Goal: Task Accomplishment & Management: Manage account settings

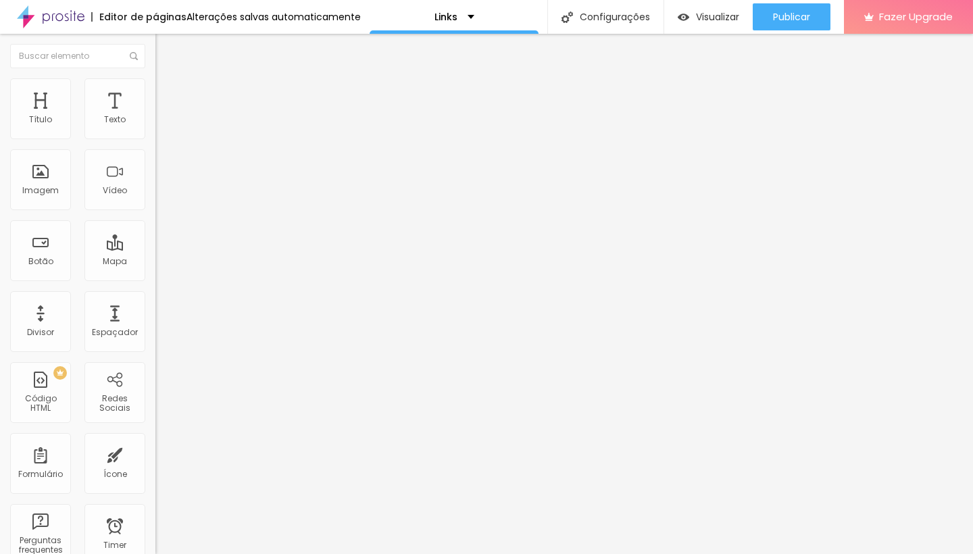
click at [155, 116] on span "Trocar imagem" at bounding box center [192, 110] width 74 height 11
click at [168, 93] on span "Avançado" at bounding box center [190, 87] width 45 height 11
click at [168, 80] on span "Estilo" at bounding box center [178, 73] width 21 height 11
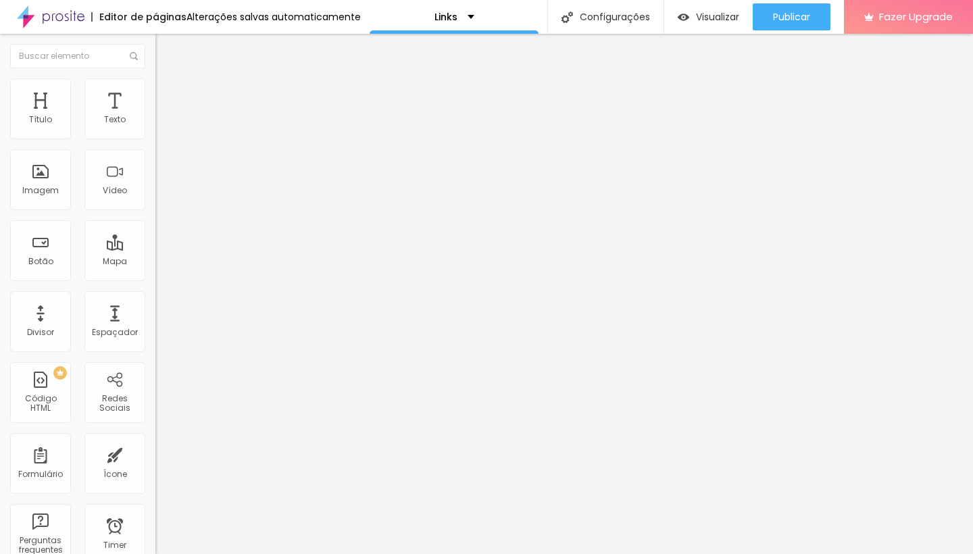
click at [155, 127] on input "Contato" at bounding box center [236, 121] width 162 height 14
paste input "Pré casamento em [GEOGRAPHIC_DATA]"
type input "Pré casamento em [GEOGRAPHIC_DATA]"
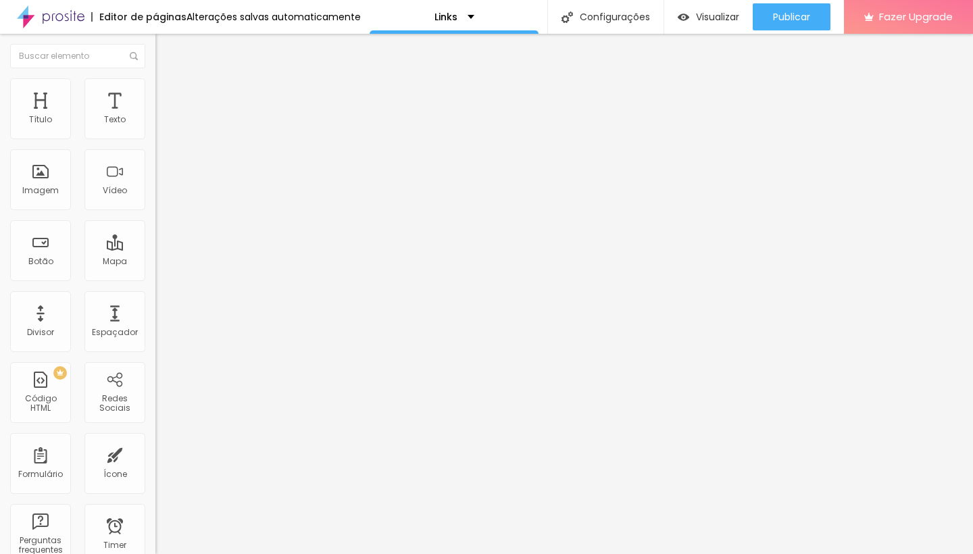
click at [155, 279] on input "https://" at bounding box center [236, 272] width 162 height 14
paste input "[DOMAIN_NAME][URL]"
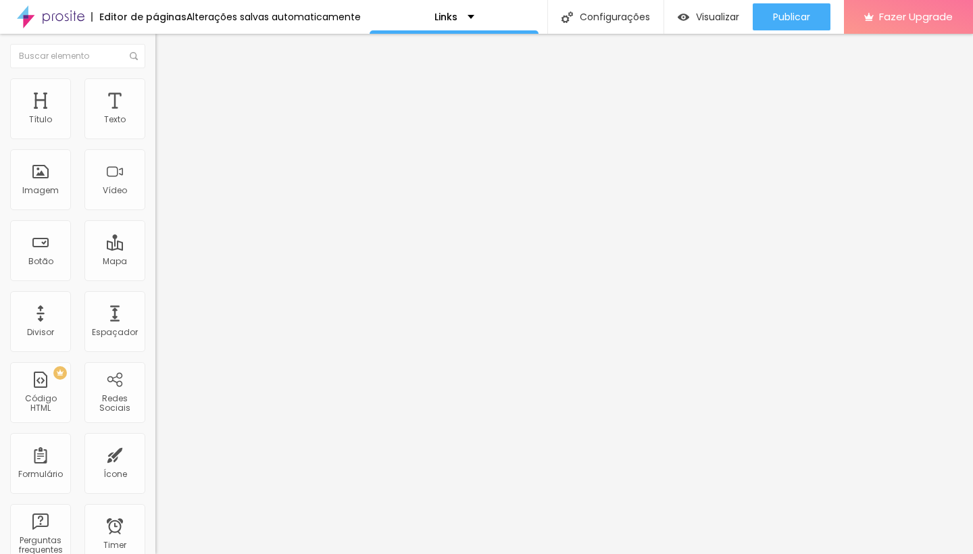
type input "[URL][DOMAIN_NAME]"
click at [155, 210] on span "Grande" at bounding box center [171, 206] width 32 height 11
click at [155, 228] on div "Normal" at bounding box center [232, 224] width 155 height 8
click at [155, 127] on input "Canal no Youtube" at bounding box center [236, 121] width 162 height 14
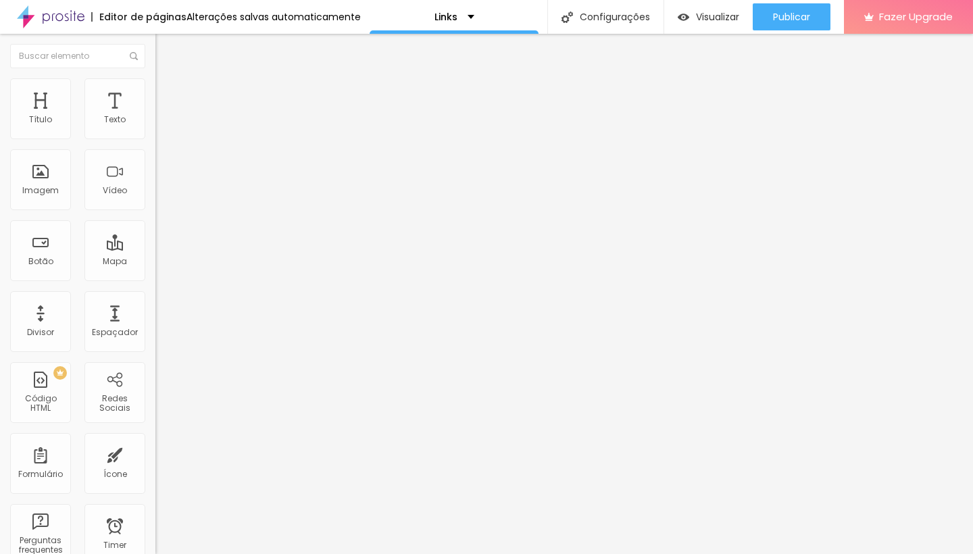
click at [155, 127] on input "Canal no Youtube" at bounding box center [236, 121] width 162 height 14
paste input "Portfólio"
type input "Portfólio"
click at [155, 279] on input "https://" at bounding box center [236, 272] width 162 height 14
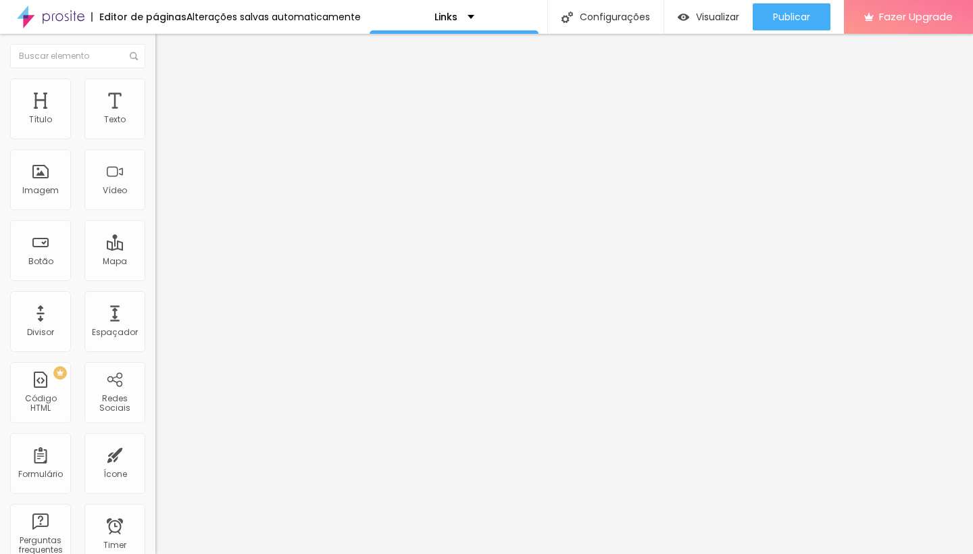
click at [155, 279] on input "https://" at bounding box center [236, 272] width 162 height 14
paste input "[DOMAIN_NAME][URL]"
type input "[URL][DOMAIN_NAME]"
click at [155, 213] on span "Grande" at bounding box center [171, 206] width 32 height 11
click at [155, 229] on span "Normal" at bounding box center [170, 223] width 30 height 11
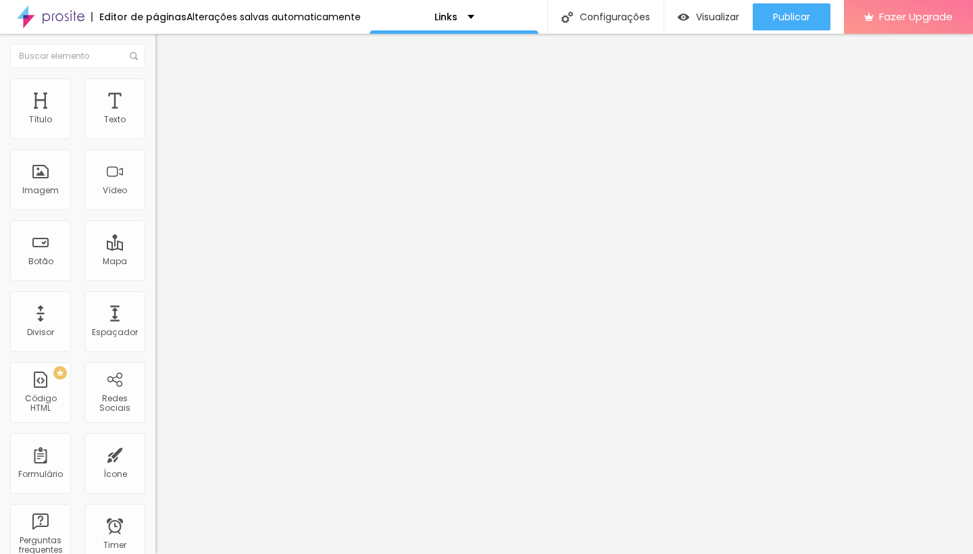
click at [155, 415] on div "Editar Botão Conteúdo Estilo Avançado Texto Portfólio Alinhamento [GEOGRAPHIC_D…" at bounding box center [232, 294] width 155 height 521
click at [155, 127] on input "últimos trabalhos" at bounding box center [236, 121] width 162 height 14
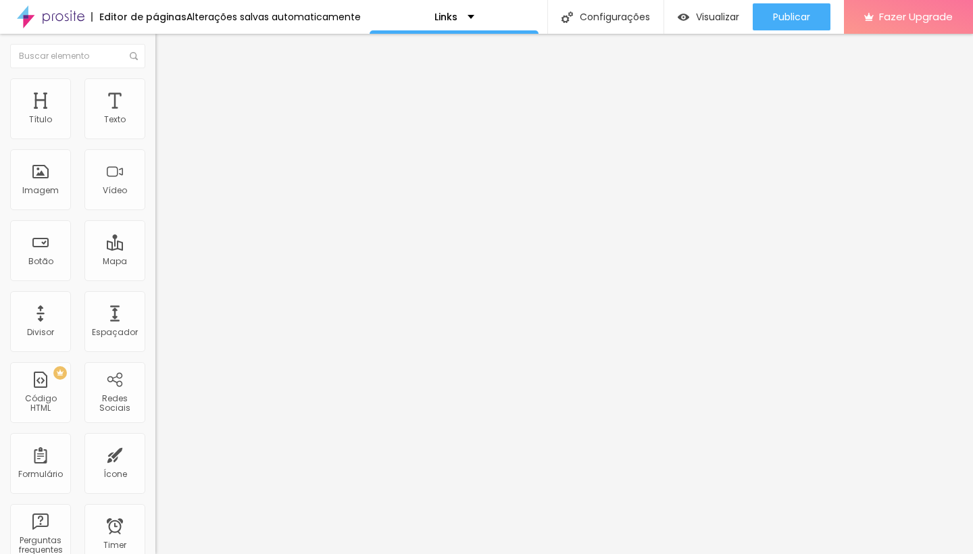
paste input "Depoiment"
type input "Depoimentos"
click at [155, 279] on input "https://" at bounding box center [236, 272] width 162 height 14
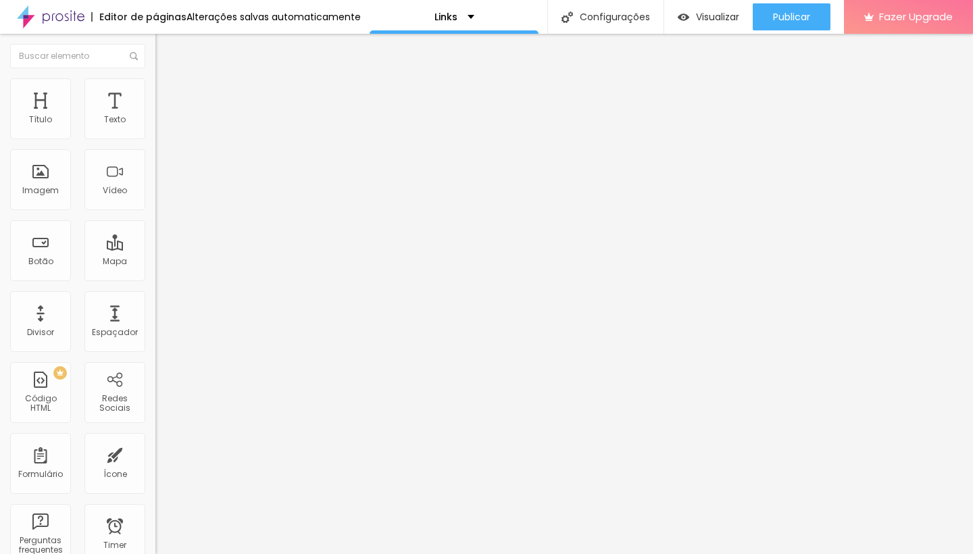
paste input "[DOMAIN_NAME][URL]"
click at [155, 279] on input "[URL][DOMAIN_NAME]" at bounding box center [236, 272] width 162 height 14
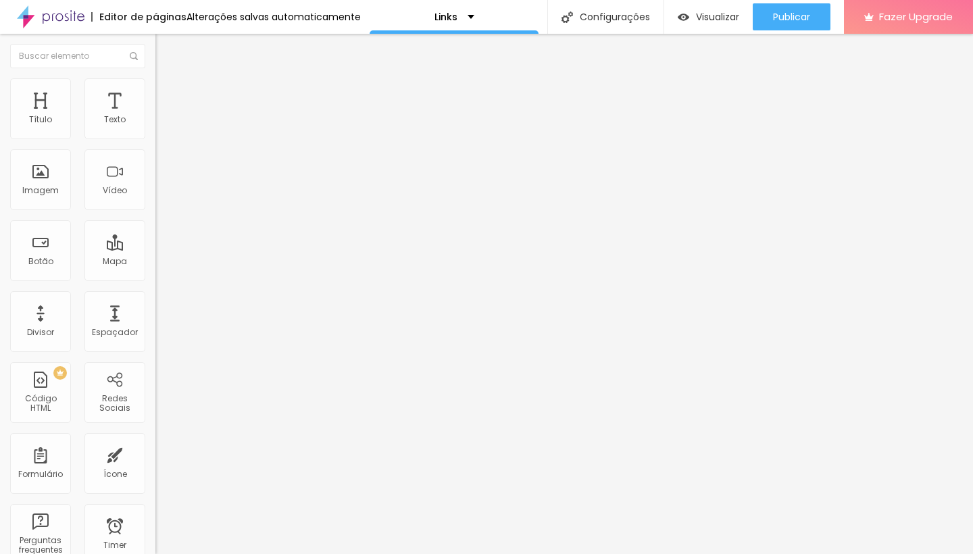
paste input "8087538975801453"
type input "[URL][DOMAIN_NAME]"
click at [155, 362] on div "Editar Botão Conteúdo Estilo Avançado Texto Depoimentos Alinhamento [GEOGRAPHIC…" at bounding box center [232, 294] width 155 height 521
click at [155, 208] on div "[GEOGRAPHIC_DATA]" at bounding box center [232, 217] width 155 height 45
click at [155, 210] on span "Grande" at bounding box center [171, 206] width 32 height 11
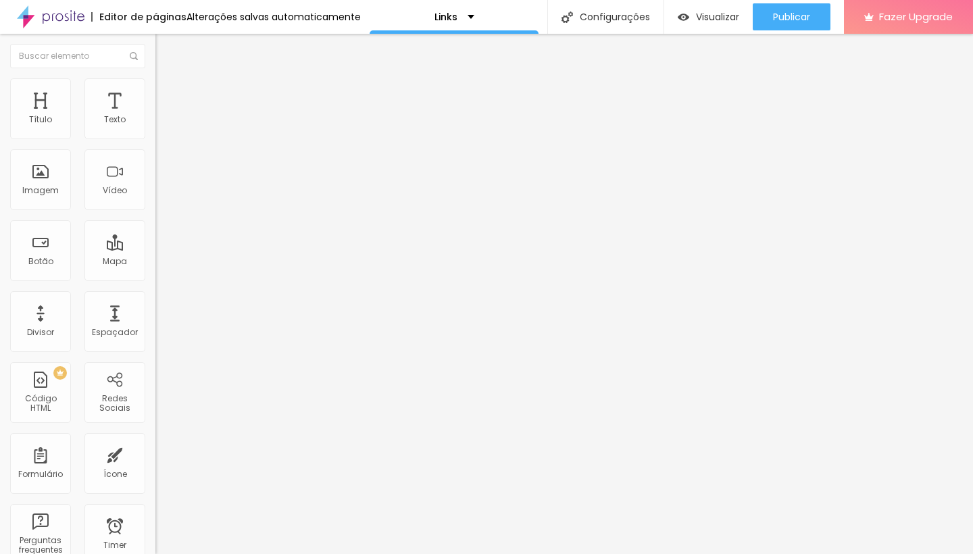
click at [155, 229] on span "Normal" at bounding box center [170, 223] width 30 height 11
click at [155, 279] on input "[URL][DOMAIN_NAME]" at bounding box center [236, 272] width 162 height 14
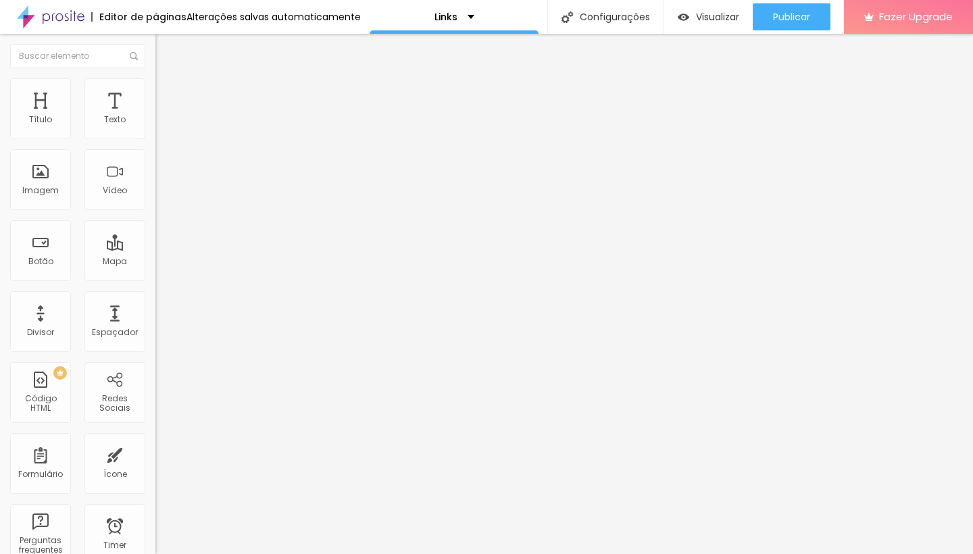
paste input "7901232271147318"
type input "[URL][DOMAIN_NAME]"
click at [155, 362] on div "Editar Botão Conteúdo Estilo Avançado Texto Depoimentos Alinhamento Tamanho Nor…" at bounding box center [232, 294] width 155 height 521
click at [155, 127] on input "Linkedin" at bounding box center [236, 121] width 162 height 14
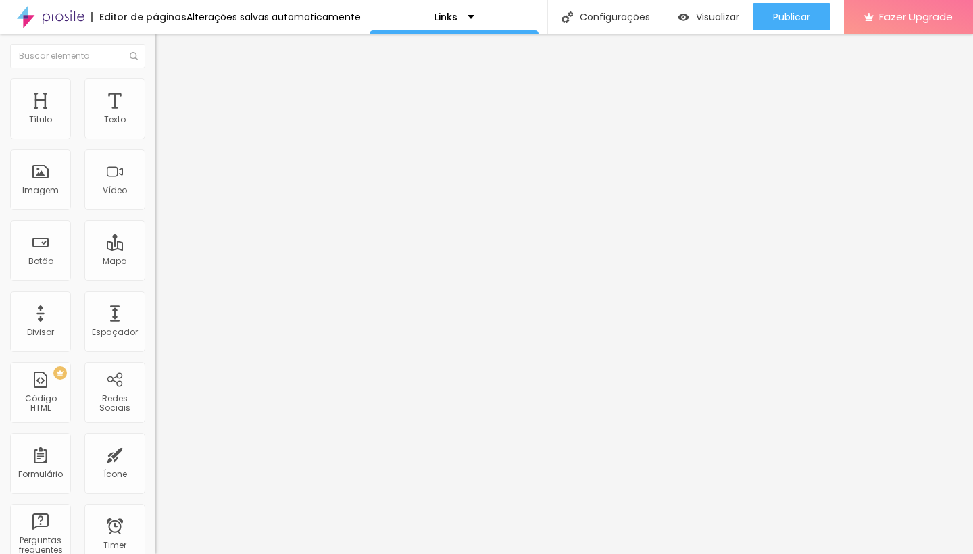
click at [155, 127] on input "Linkedin" at bounding box center [236, 121] width 162 height 14
paste input "Bastidores"
type input "Bastidores"
click at [155, 213] on span "Grande" at bounding box center [171, 206] width 32 height 11
click at [155, 228] on div "Normal" at bounding box center [232, 224] width 155 height 8
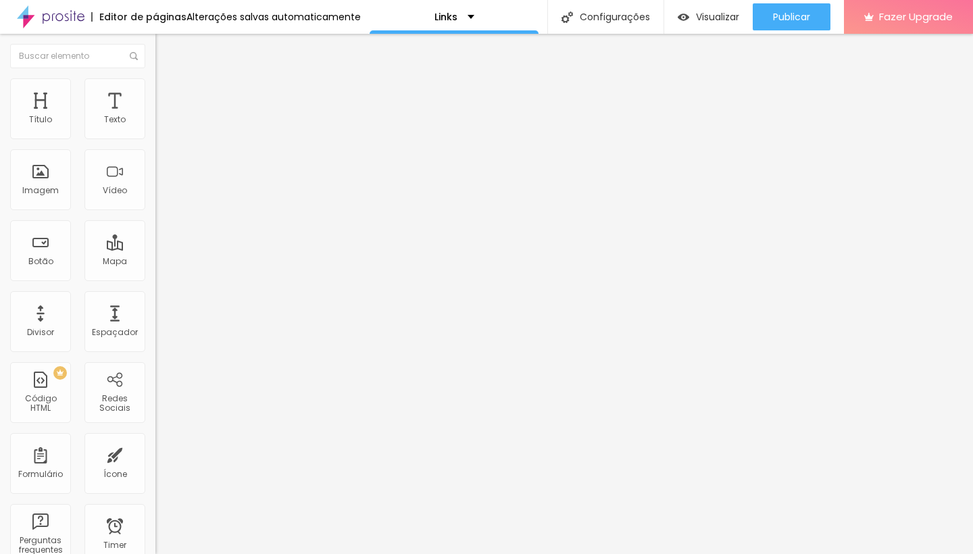
click at [155, 127] on input "Curso de Lightroom" at bounding box center [236, 121] width 162 height 14
paste input "Meu pack de presets"
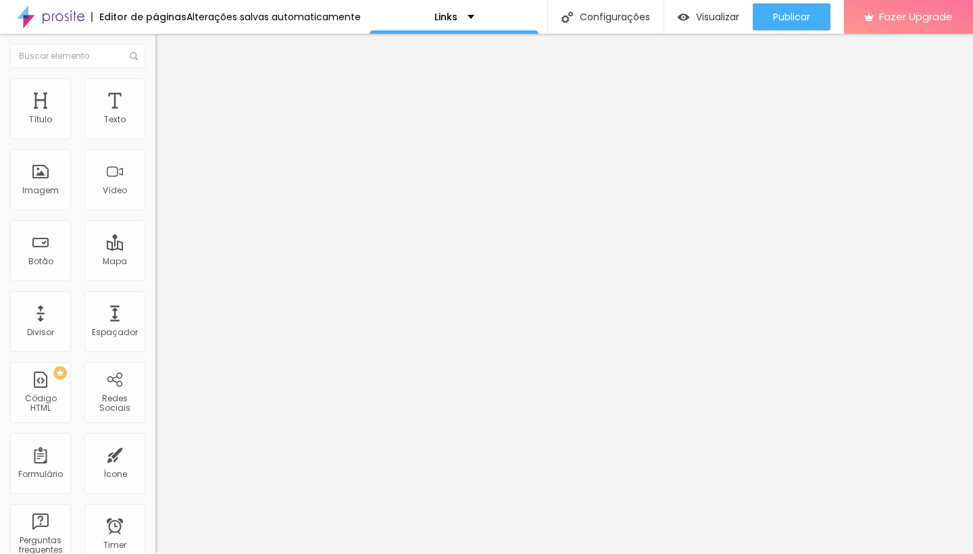
type input "Meu pack de presets"
click at [155, 279] on input "https://" at bounding box center [236, 272] width 162 height 14
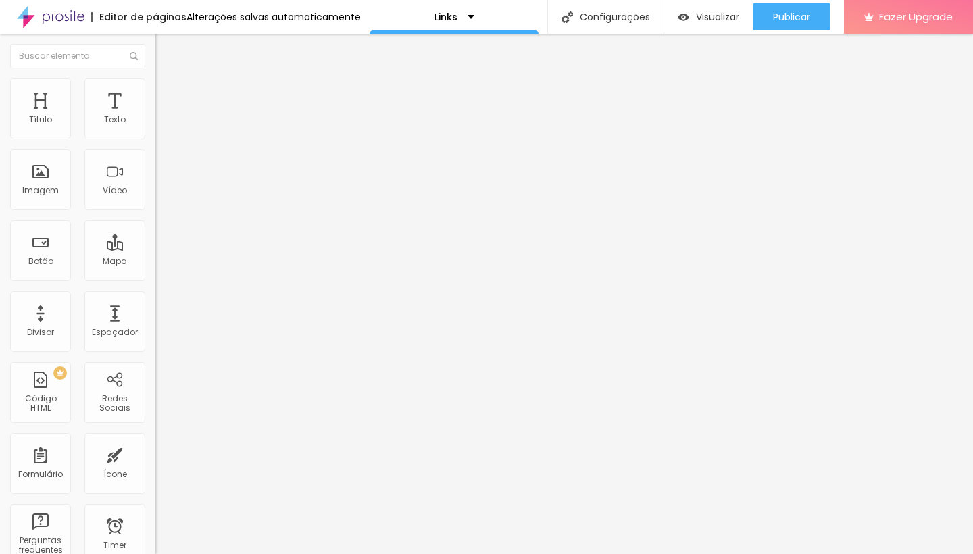
click at [155, 279] on input "https://" at bounding box center [236, 272] width 162 height 14
paste input "[DOMAIN_NAME][URL]"
type input "[URL][DOMAIN_NAME]"
click at [155, 366] on div "Editar Botão Conteúdo Estilo Avançado Texto Meu pack de presets Alinhamento [GE…" at bounding box center [232, 294] width 155 height 521
click at [155, 210] on span "Grande" at bounding box center [171, 206] width 32 height 11
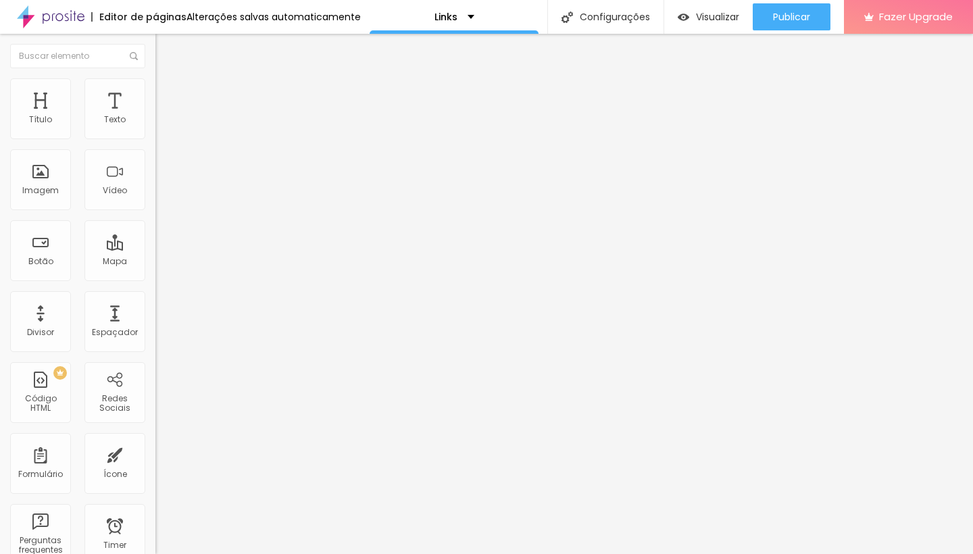
click at [155, 229] on span "Normal" at bounding box center [170, 223] width 30 height 11
click at [155, 277] on input "https://" at bounding box center [236, 271] width 162 height 14
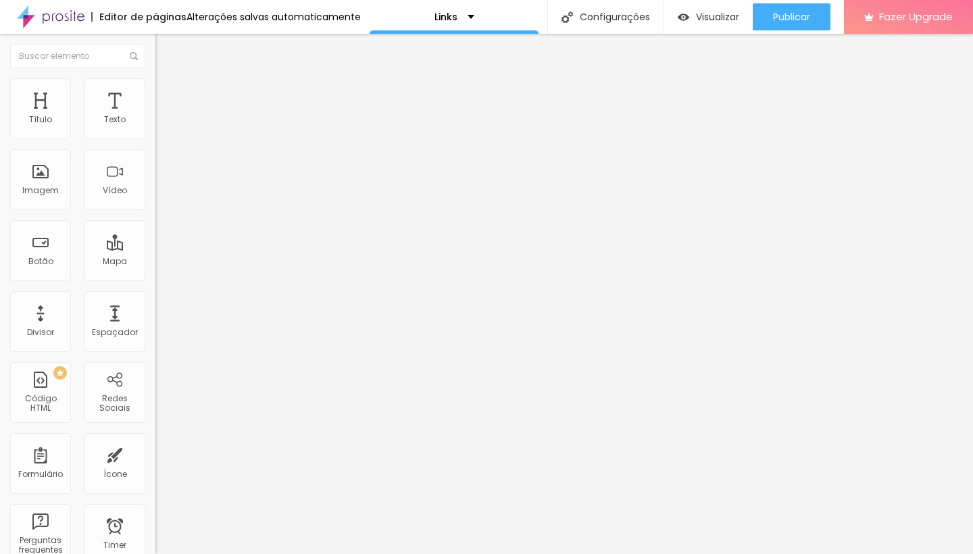
paste input "[URL][DOMAIN_NAME]"
type input "[URL][DOMAIN_NAME]"
click at [155, 116] on span "Trocar imagem" at bounding box center [192, 110] width 74 height 11
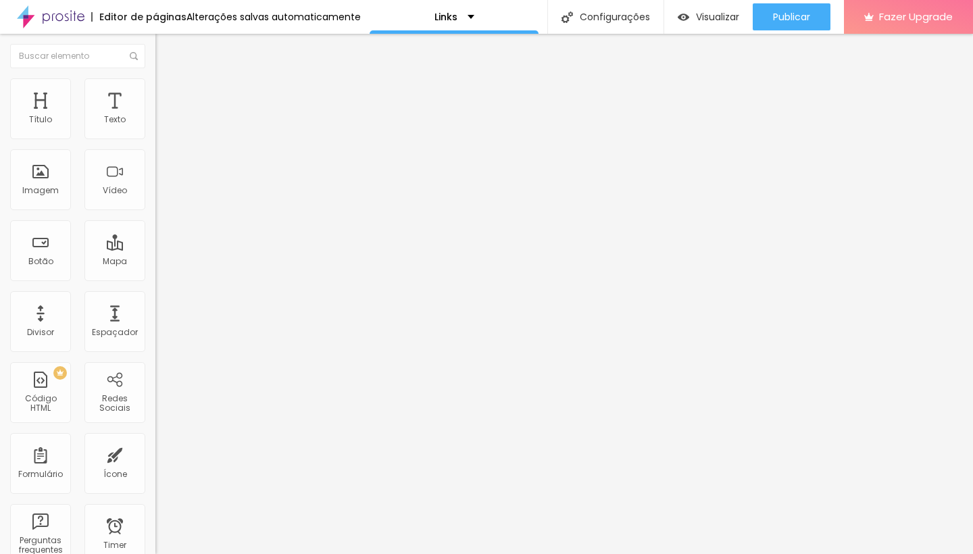
click at [155, 127] on input "ver trabalho" at bounding box center [236, 121] width 162 height 14
type input "Ver trabalho"
click at [155, 279] on input "https://" at bounding box center [236, 272] width 162 height 14
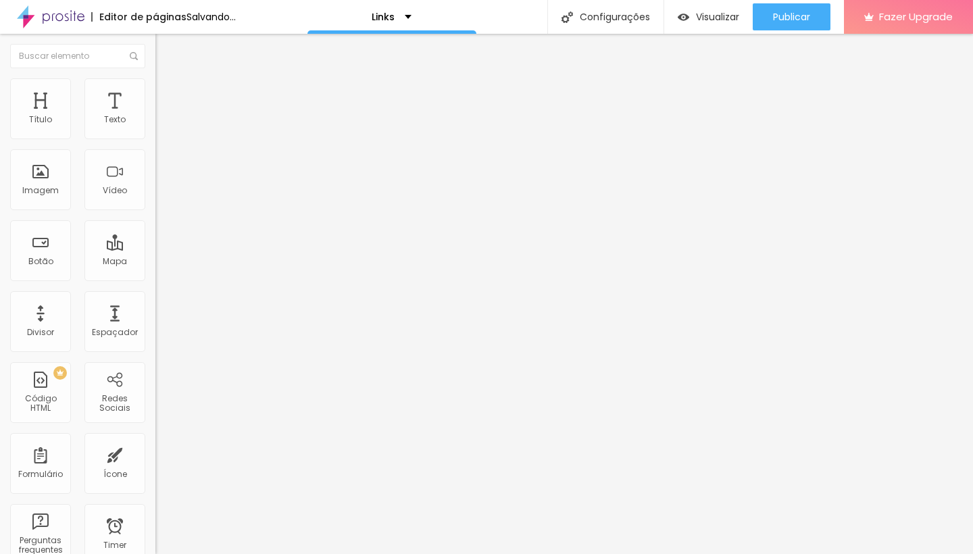
click at [155, 279] on input "https://" at bounding box center [236, 272] width 162 height 14
paste input "[DOMAIN_NAME][URL]"
type input "[URL][DOMAIN_NAME]"
click at [155, 116] on span "Trocar imagem" at bounding box center [192, 110] width 74 height 11
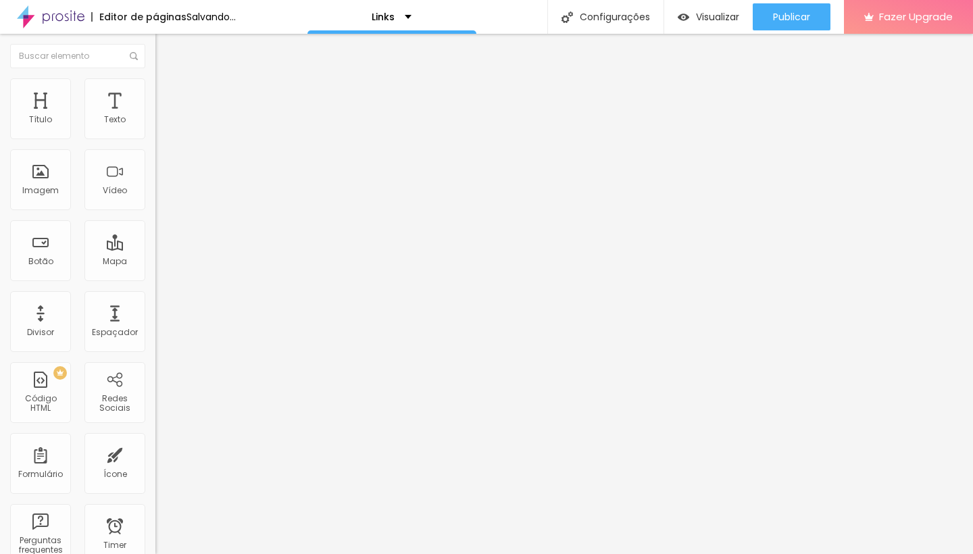
click at [155, 127] on input "ver trabalho" at bounding box center [236, 121] width 162 height 14
click at [155, 127] on input "Ver trabalho" at bounding box center [236, 121] width 162 height 14
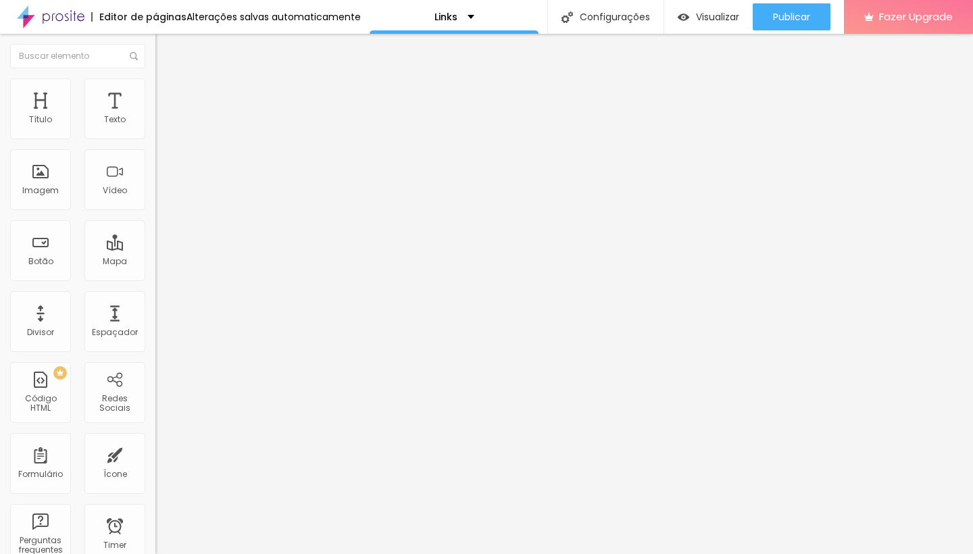
type input "Ver trabalhos"
click at [155, 127] on input "Ver trabalho" at bounding box center [236, 121] width 162 height 14
type input "Ver trabalhos"
click at [155, 279] on input "https://" at bounding box center [236, 272] width 162 height 14
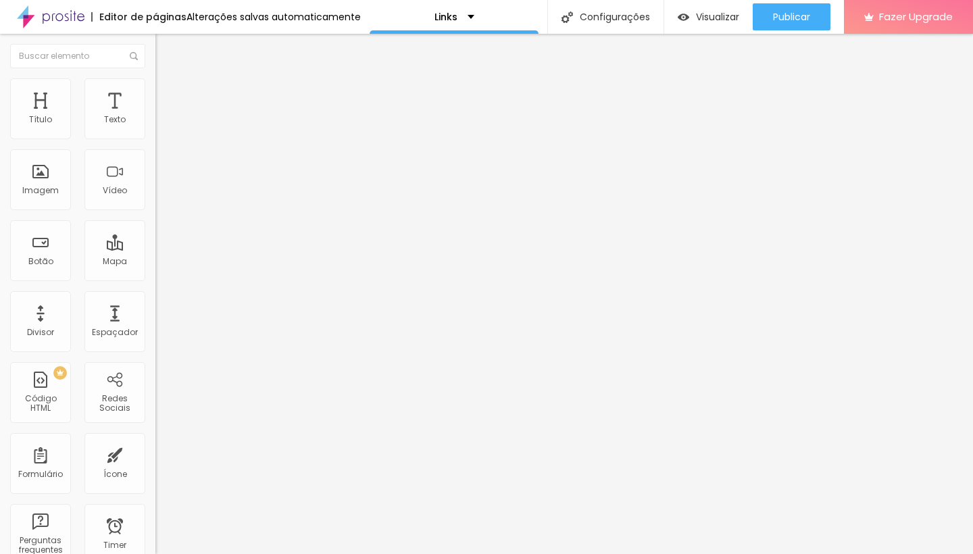
click at [155, 279] on input "https://" at bounding box center [236, 272] width 162 height 14
paste input "[DOMAIN_NAME][URL]"
type input "[URL][DOMAIN_NAME]"
click at [168, 93] on span "Avançado" at bounding box center [190, 87] width 45 height 11
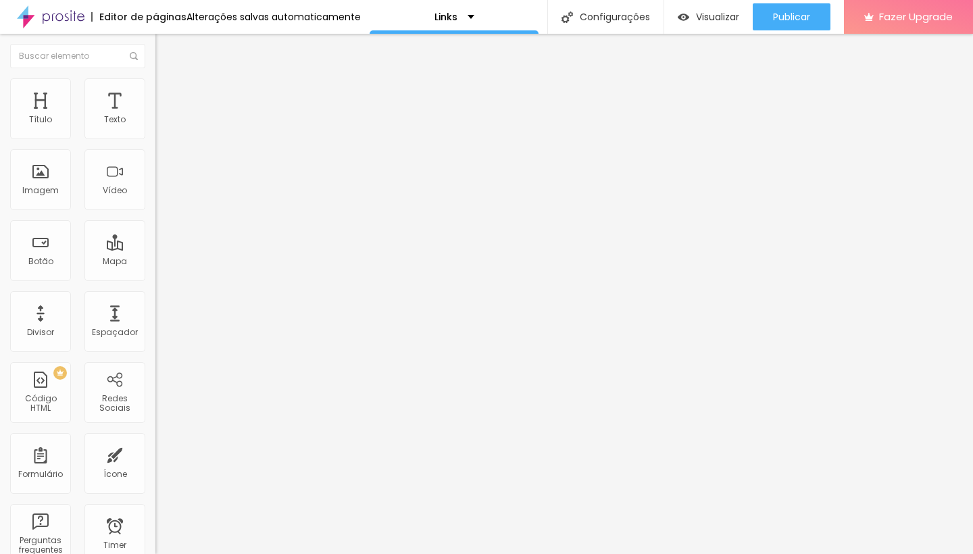
click at [155, 77] on img at bounding box center [161, 71] width 12 height 12
click at [155, 56] on button "Editar Título" at bounding box center [232, 49] width 155 height 31
click at [136, 411] on div "Redes Sociais" at bounding box center [114, 404] width 53 height 20
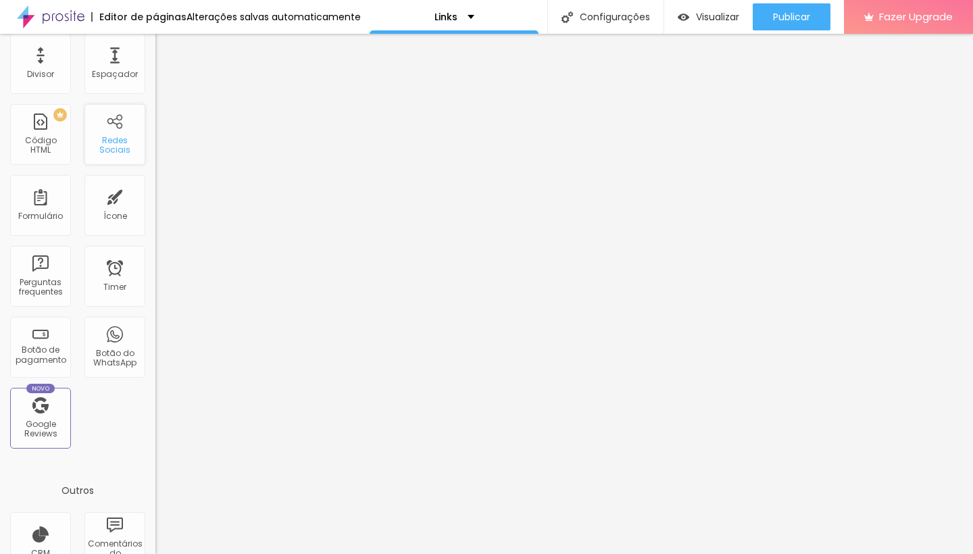
scroll to position [37, 0]
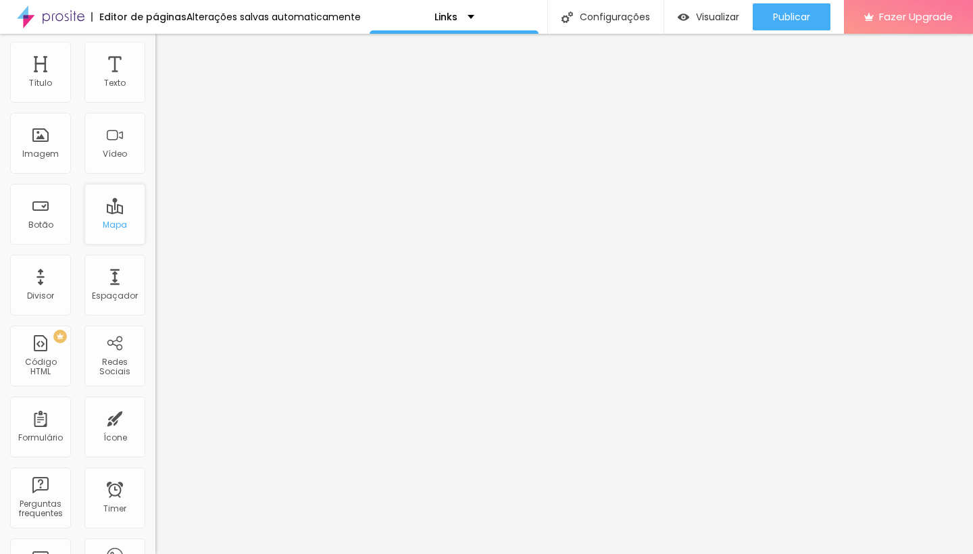
click at [126, 237] on div "Mapa" at bounding box center [115, 214] width 61 height 61
click at [108, 361] on div "Redes Sociais" at bounding box center [114, 368] width 53 height 20
click at [132, 348] on div "Redes Sociais" at bounding box center [115, 356] width 61 height 61
click at [151, 347] on div "Título Texto Imagem Vídeo Botão Mapa Divisor Espaçador PREMIUM Código HTML Rede…" at bounding box center [77, 361] width 155 height 639
click at [122, 367] on div "Redes Sociais" at bounding box center [114, 368] width 53 height 20
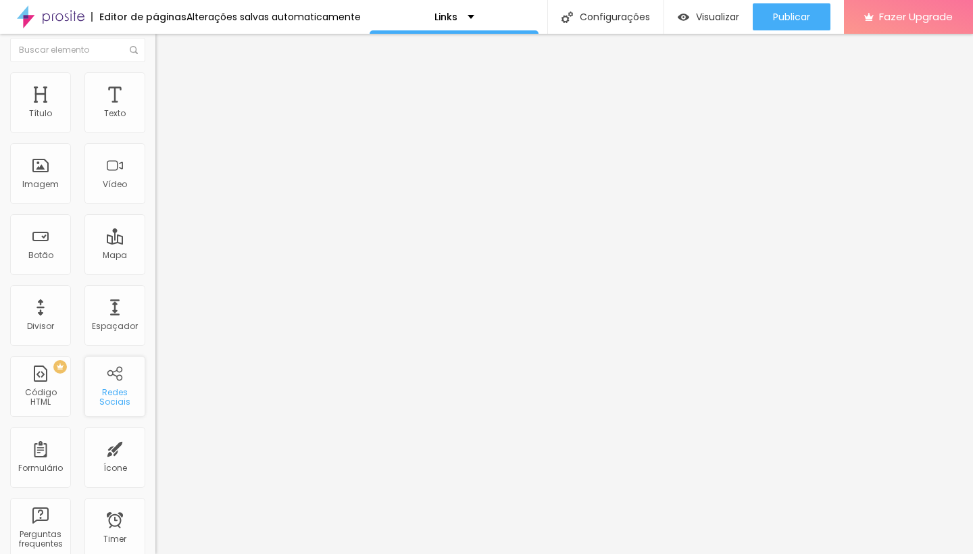
scroll to position [0, 0]
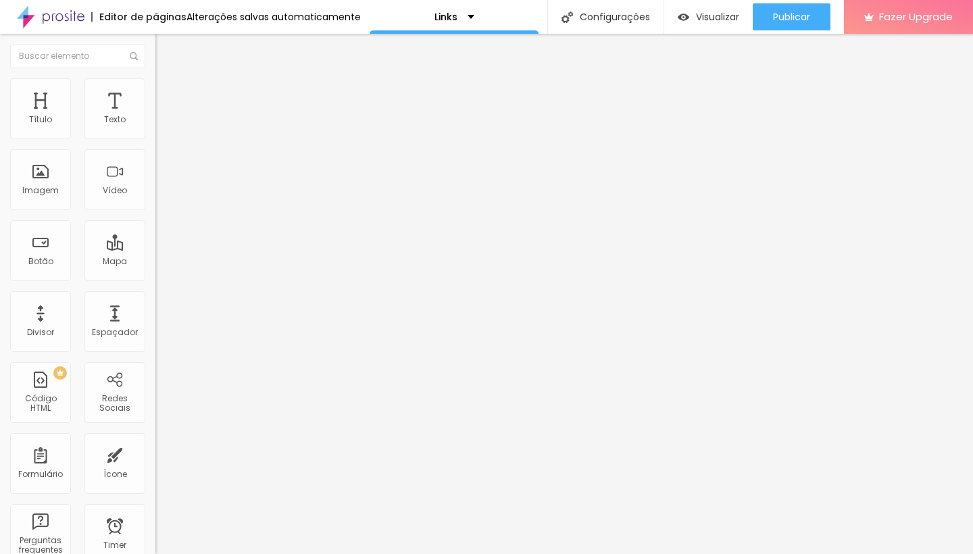
click at [711, 18] on span "Visualizar" at bounding box center [717, 16] width 43 height 11
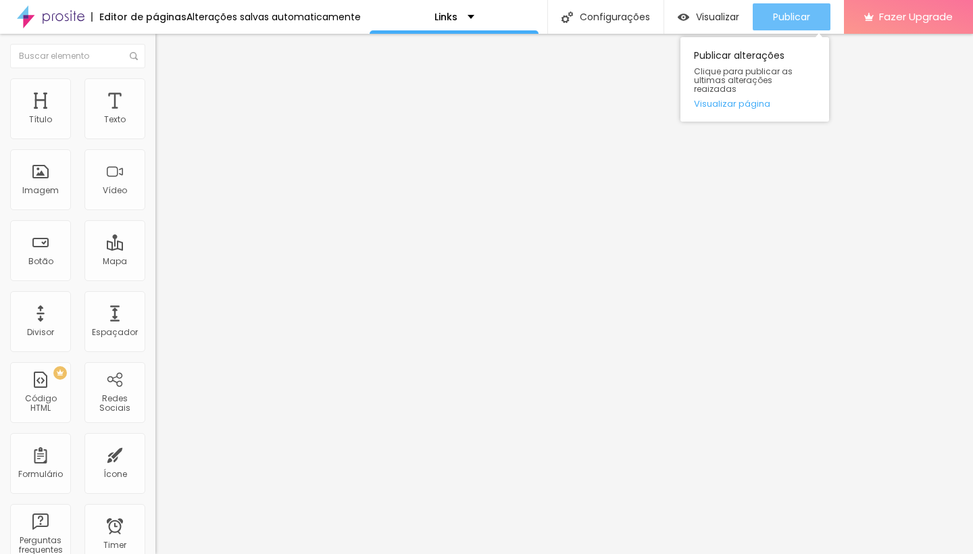
click at [778, 18] on span "Publicar" at bounding box center [791, 16] width 37 height 11
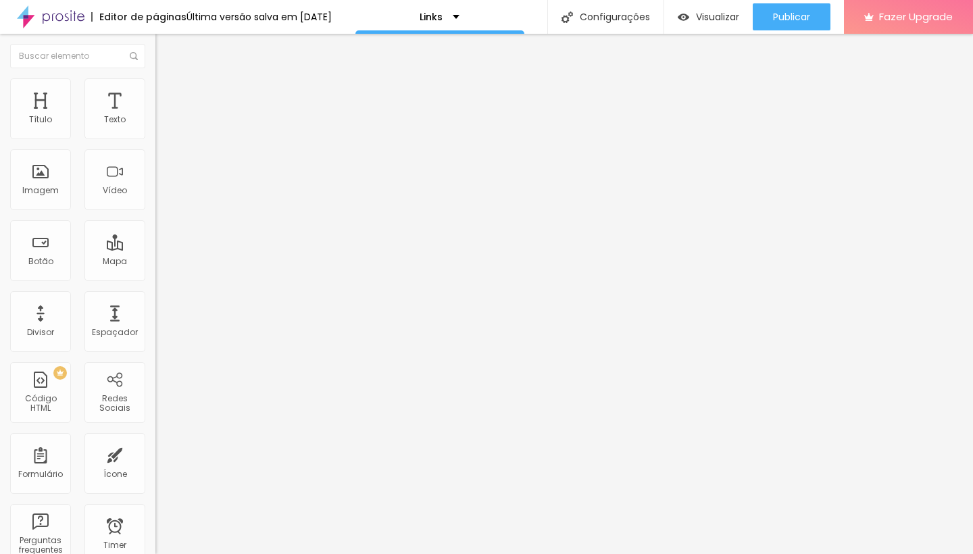
click at [155, 127] on input "Pré casamento em [GEOGRAPHIC_DATA]" at bounding box center [236, 121] width 162 height 14
click at [155, 279] on input "[URL][DOMAIN_NAME]" at bounding box center [236, 272] width 162 height 14
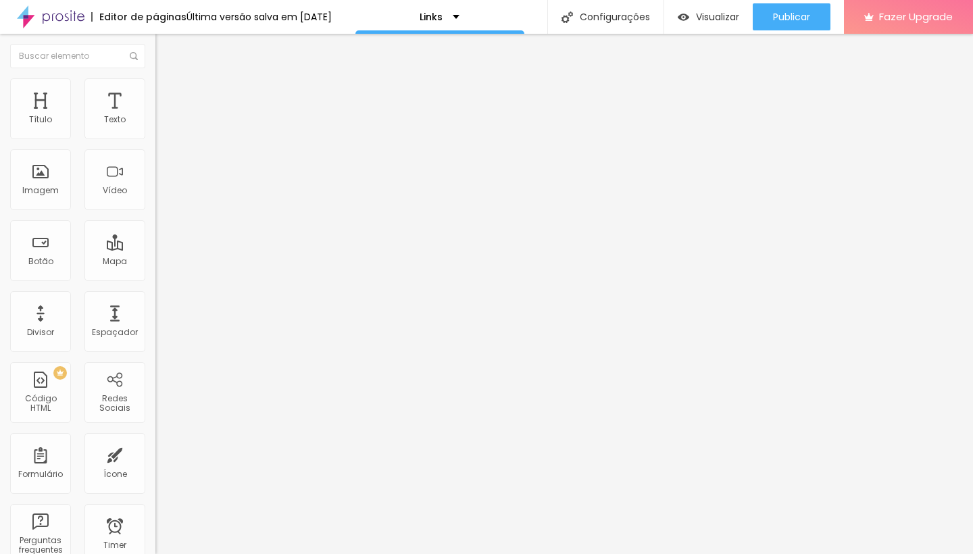
click at [155, 279] on input "[URL][DOMAIN_NAME]" at bounding box center [236, 272] width 162 height 14
click at [155, 127] on input "Portfólio" at bounding box center [236, 121] width 162 height 14
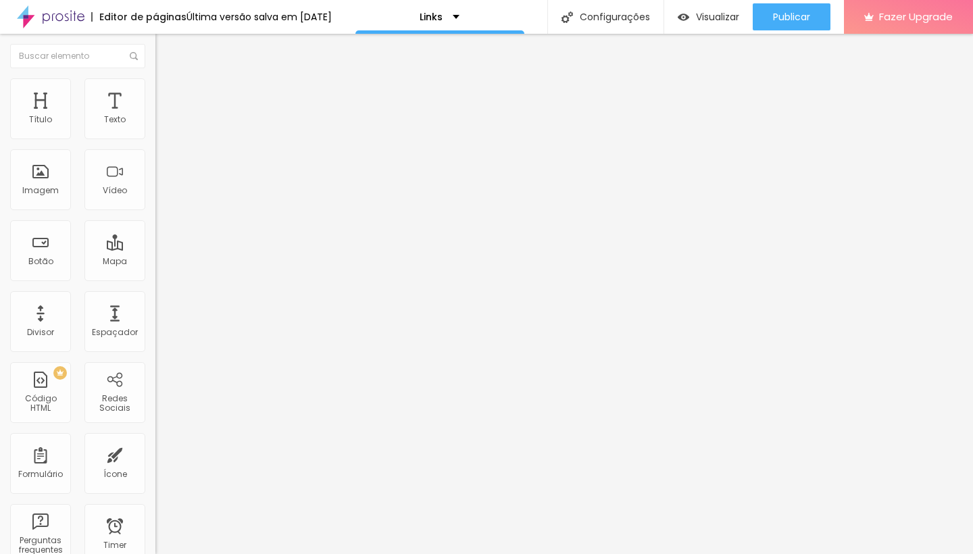
click at [155, 127] on input "Portfólio" at bounding box center [236, 121] width 162 height 14
click at [155, 279] on input "[URL][DOMAIN_NAME]" at bounding box center [236, 272] width 162 height 14
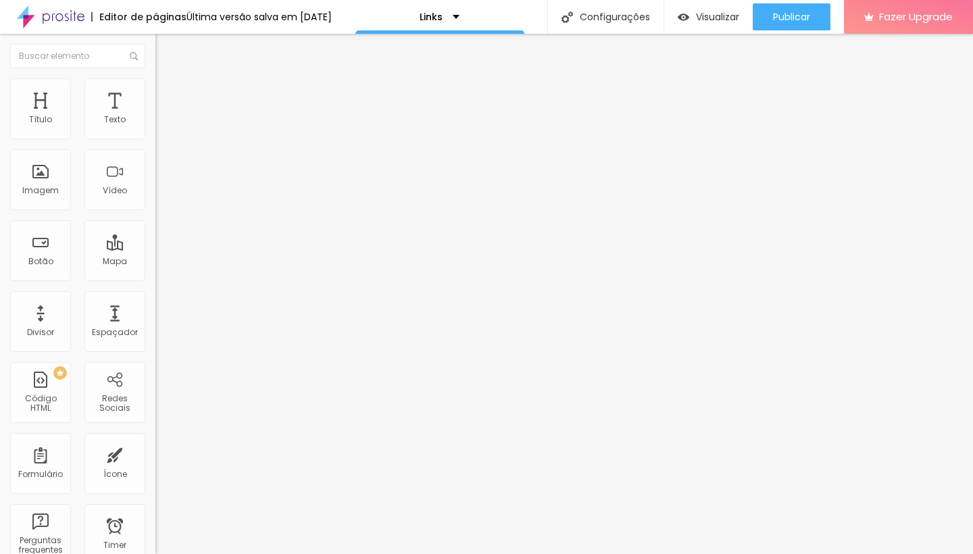
click at [155, 127] on input "Depoimentos" at bounding box center [236, 121] width 162 height 14
click at [155, 279] on input "[URL][DOMAIN_NAME]" at bounding box center [236, 272] width 162 height 14
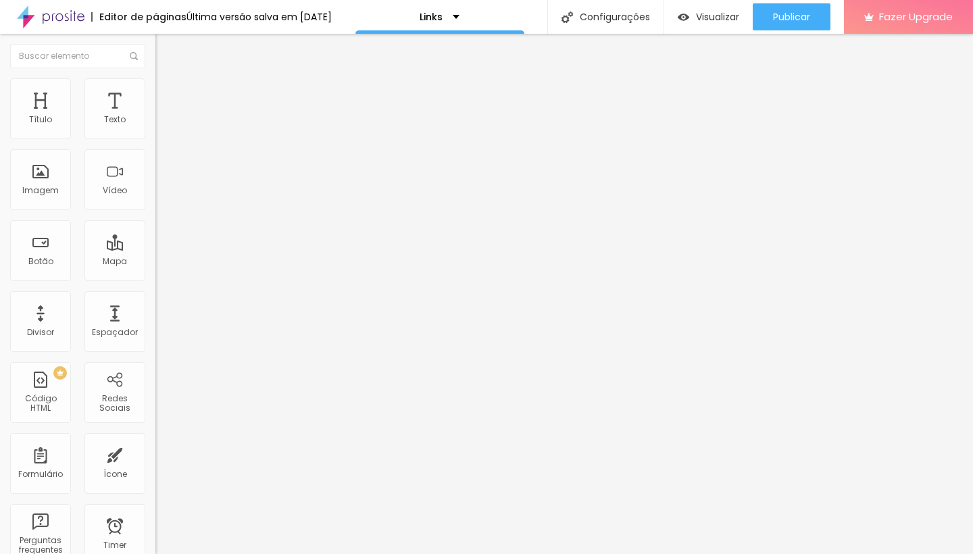
click at [155, 279] on input "[URL][DOMAIN_NAME]" at bounding box center [236, 272] width 162 height 14
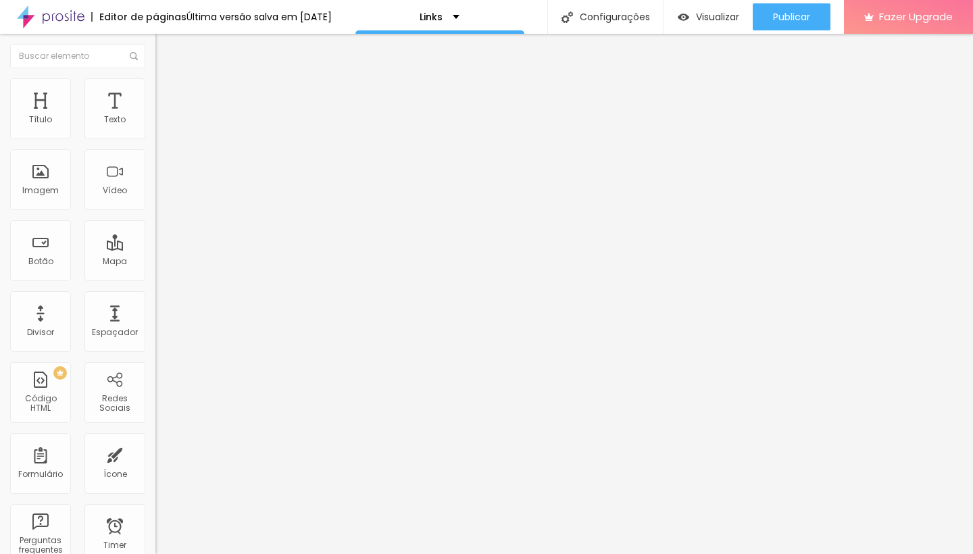
click at [155, 279] on input "[URL][DOMAIN_NAME]" at bounding box center [236, 272] width 162 height 14
click at [155, 127] on input "Bastidores" at bounding box center [236, 121] width 162 height 14
click at [155, 279] on input "https://www.instagram.com/stories/highlights/18257930386258035/" at bounding box center [236, 272] width 162 height 14
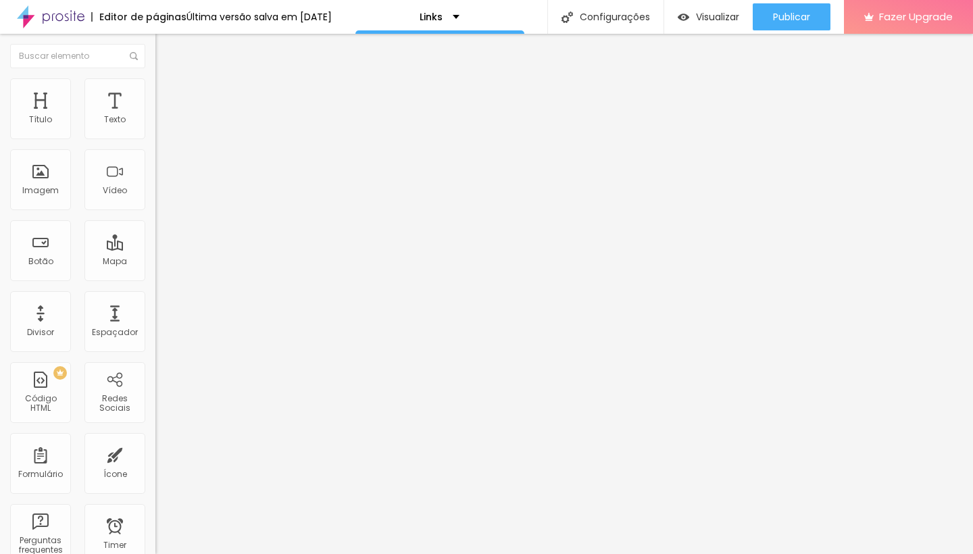
click at [155, 279] on input "https://www.instagram.com/stories/highlights/18257930386258035/" at bounding box center [236, 272] width 162 height 14
paste input "087538975801453"
type input "[URL][DOMAIN_NAME]"
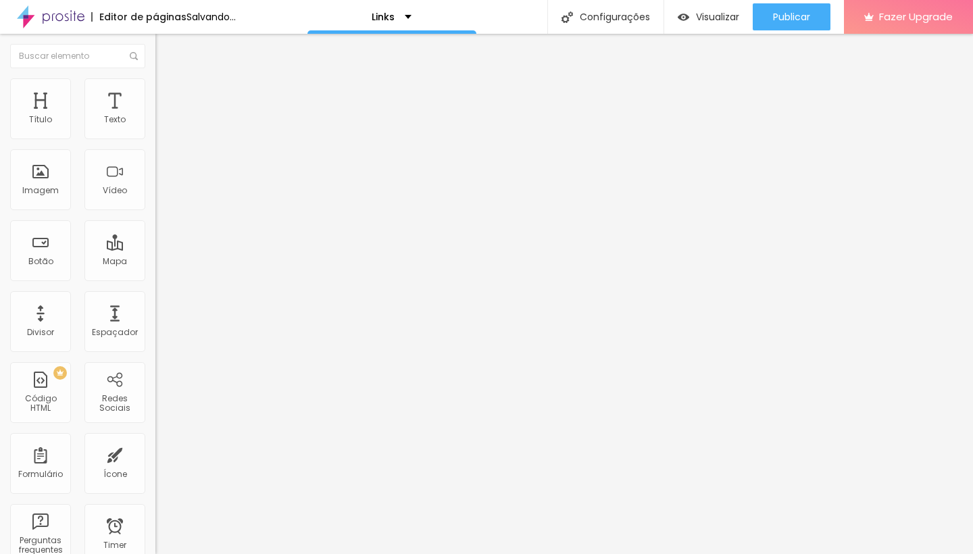
click at [155, 359] on div "Editar Botão Conteúdo Estilo Avançado Texto Bastidores Alinhamento Tamanho Norm…" at bounding box center [232, 294] width 155 height 521
click at [155, 127] on input "Meu pack de presets" at bounding box center [236, 121] width 162 height 14
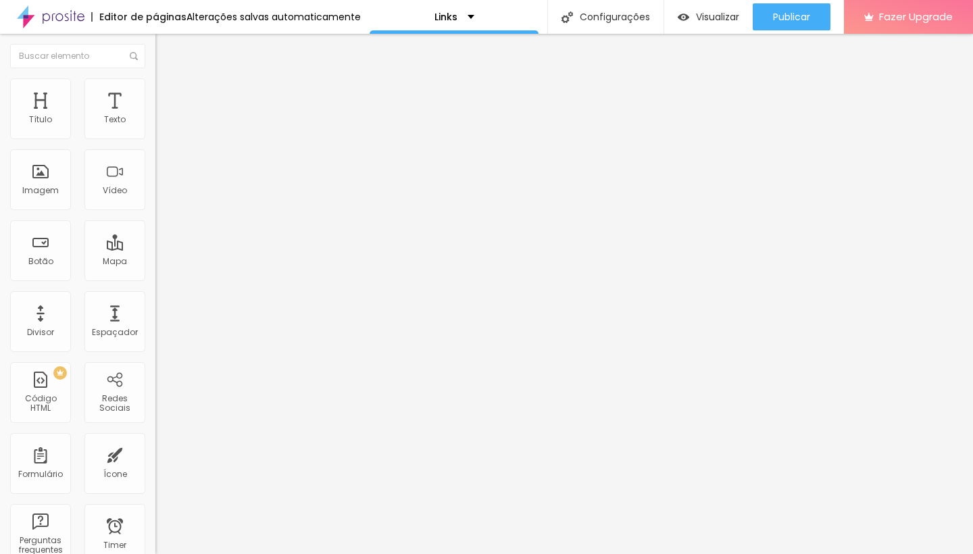
click at [155, 127] on input "Meu pack de presets" at bounding box center [236, 121] width 162 height 14
click at [155, 279] on input "[URL][DOMAIN_NAME]" at bounding box center [236, 272] width 162 height 14
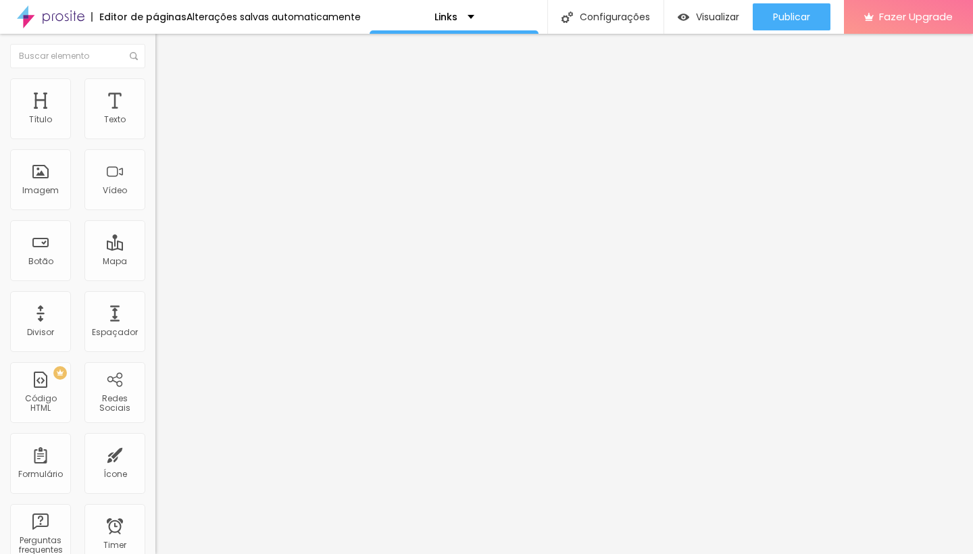
click at [155, 279] on input "[URL][DOMAIN_NAME]" at bounding box center [236, 272] width 162 height 14
click at [731, 27] on div "Visualizar" at bounding box center [709, 16] width 62 height 27
click at [155, 212] on span "1:1 Quadrado" at bounding box center [181, 205] width 53 height 11
click at [155, 228] on span "Padrão" at bounding box center [170, 221] width 30 height 11
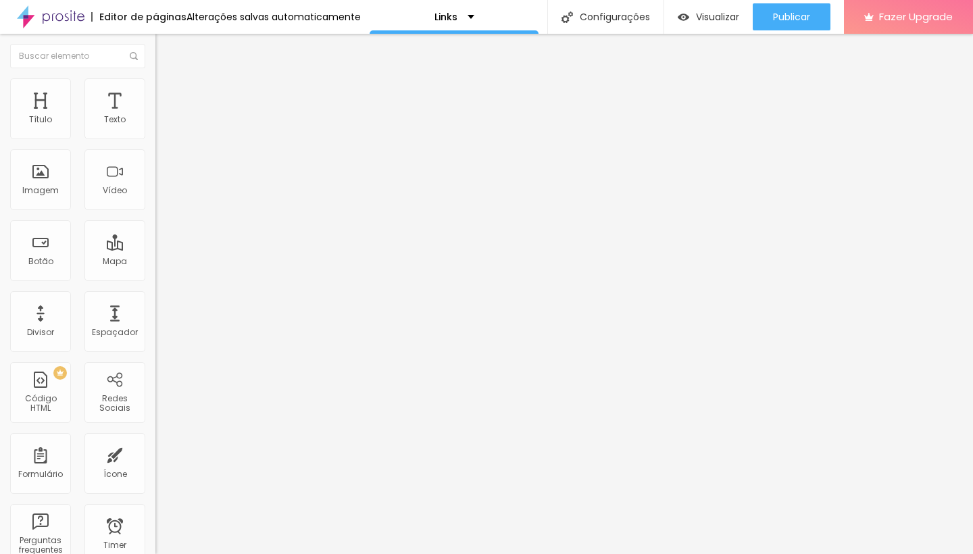
click at [155, 249] on span "Original" at bounding box center [171, 242] width 32 height 11
click at [155, 228] on span "Padrão" at bounding box center [170, 221] width 30 height 11
click at [155, 212] on span "4:3 Padrão" at bounding box center [177, 205] width 45 height 11
click at [155, 218] on div "Cinema 16:9" at bounding box center [232, 214] width 155 height 8
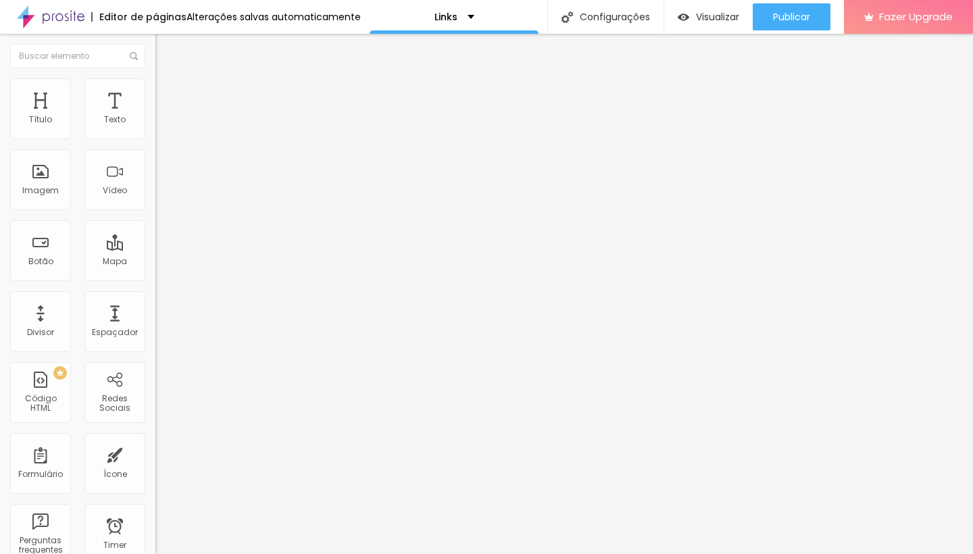
click at [155, 212] on span "16:9 Cinema" at bounding box center [180, 205] width 51 height 11
click at [155, 231] on div "Padrão 4:3" at bounding box center [232, 227] width 155 height 8
click at [155, 89] on li "Estilo" at bounding box center [232, 85] width 155 height 14
type input "2"
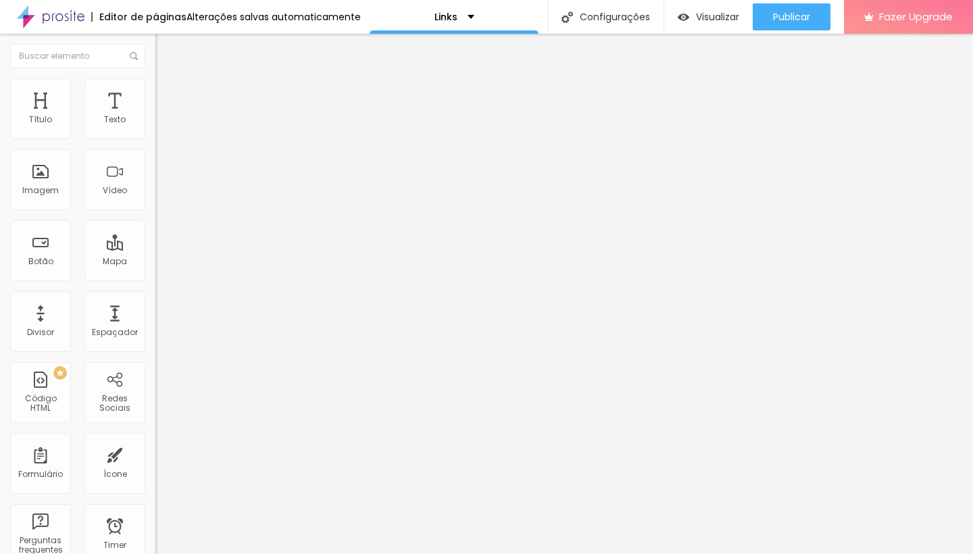
type input "2"
type input "13"
type input "110"
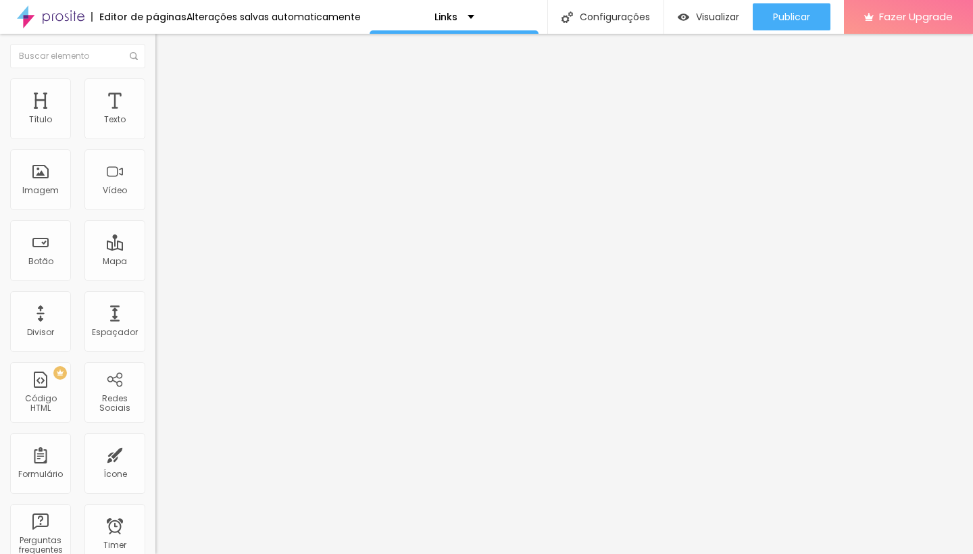
type input "140"
type input "196"
type input "200"
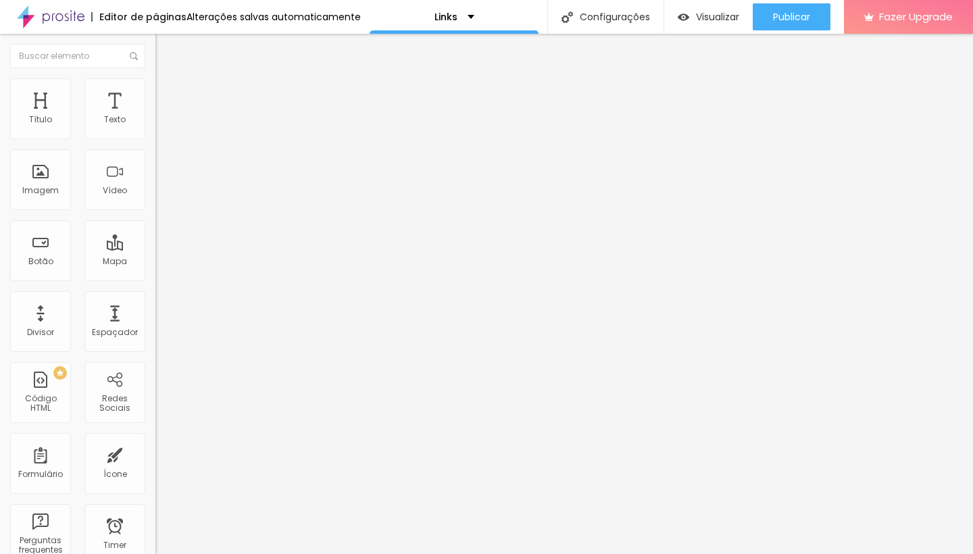
type input "200"
drag, startPoint x: 31, startPoint y: 174, endPoint x: 118, endPoint y: 171, distance: 87.3
type input "200"
click at [155, 297] on div at bounding box center [232, 303] width 155 height 12
drag, startPoint x: 42, startPoint y: 143, endPoint x: 31, endPoint y: 145, distance: 10.9
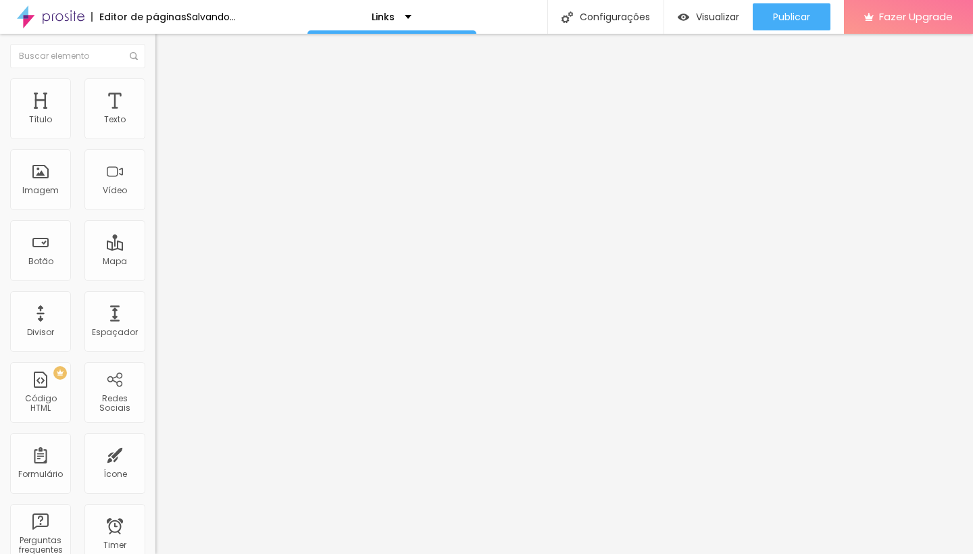
click at [155, 140] on div at bounding box center [232, 134] width 155 height 12
type input "35"
type input "40"
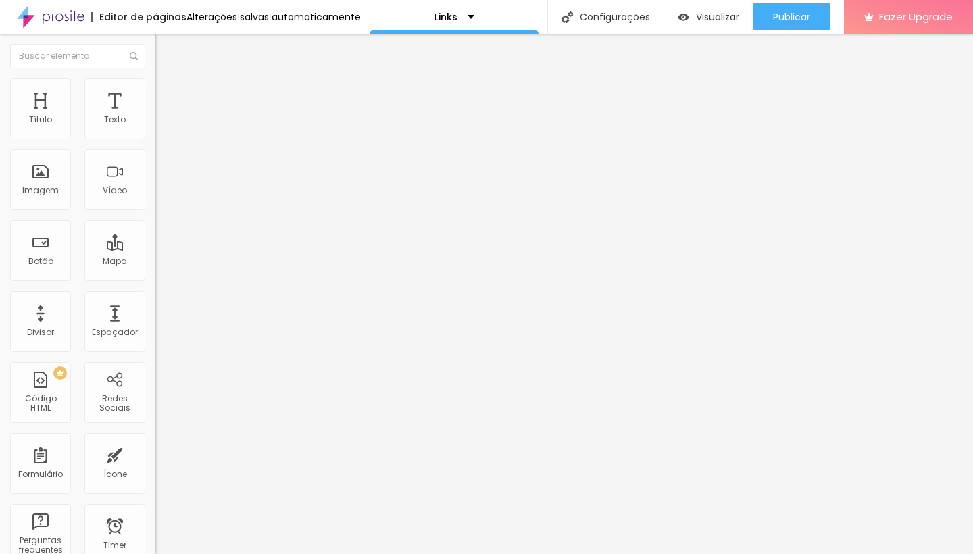
type input "35"
type input "30"
type input "25"
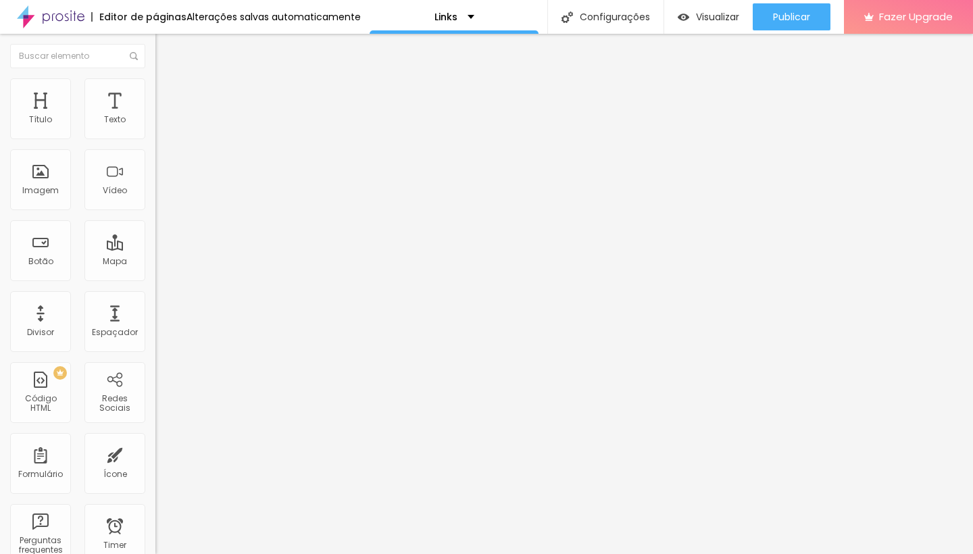
type input "25"
type input "20"
type input "15"
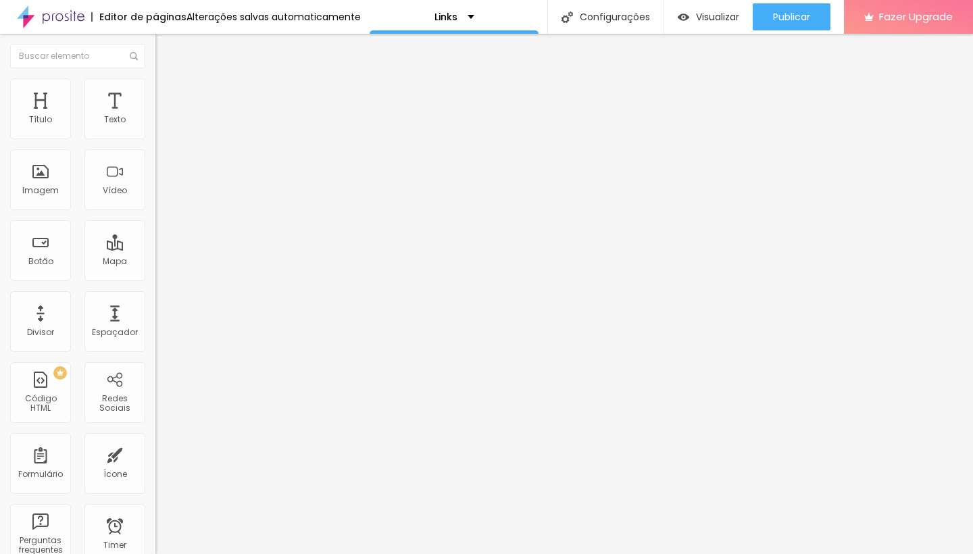
type input "10"
type input "15"
type input "20"
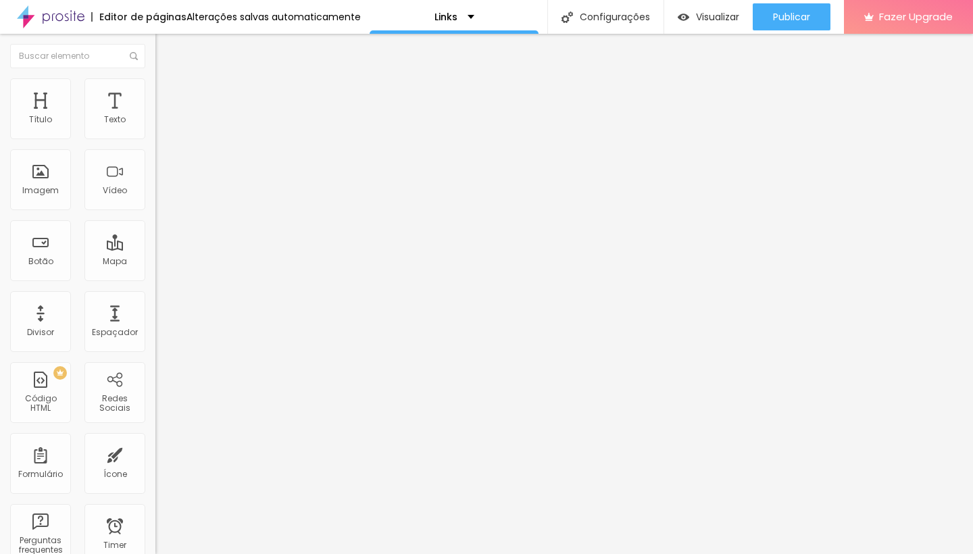
type input "20"
type input "25"
drag, startPoint x: 45, startPoint y: 150, endPoint x: 34, endPoint y: 153, distance: 10.7
type input "25"
click at [155, 140] on div at bounding box center [232, 134] width 155 height 12
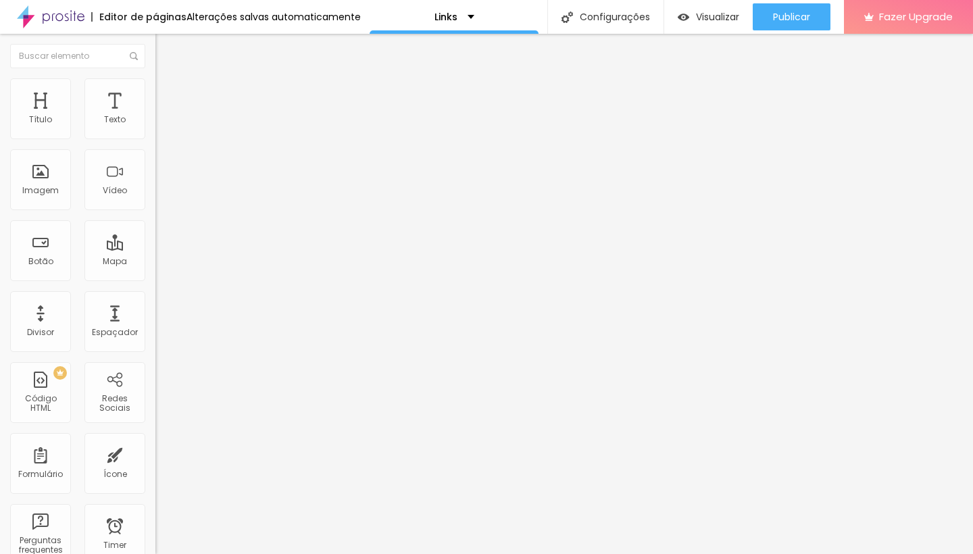
type input "198"
type input "179"
type input "163"
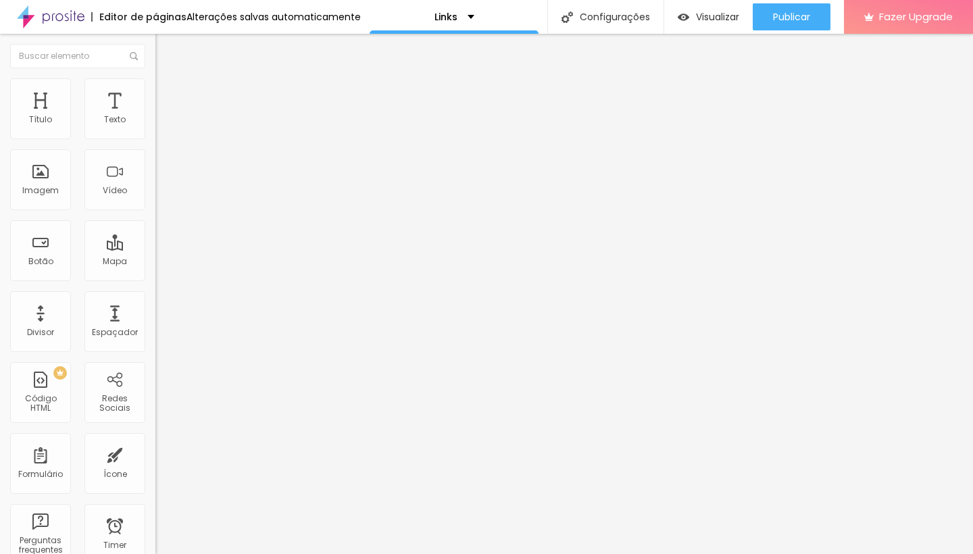
type input "163"
type input "158"
type input "153"
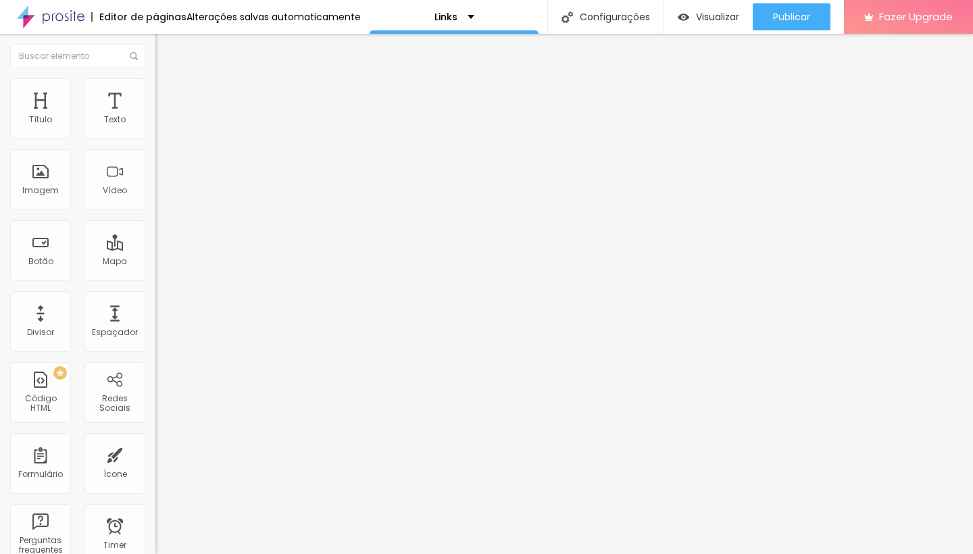
type input "151"
type input "150"
type input "149"
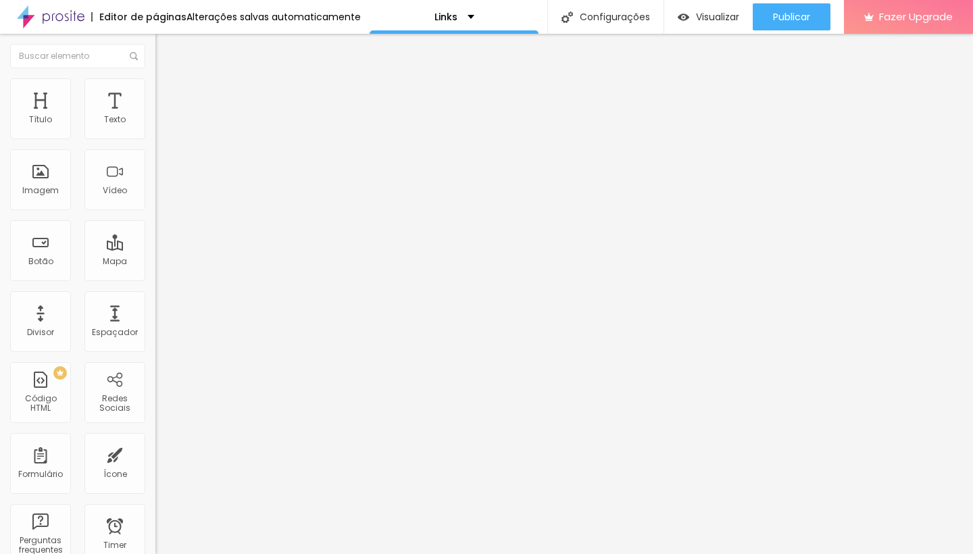
type input "149"
type input "147"
type input "145"
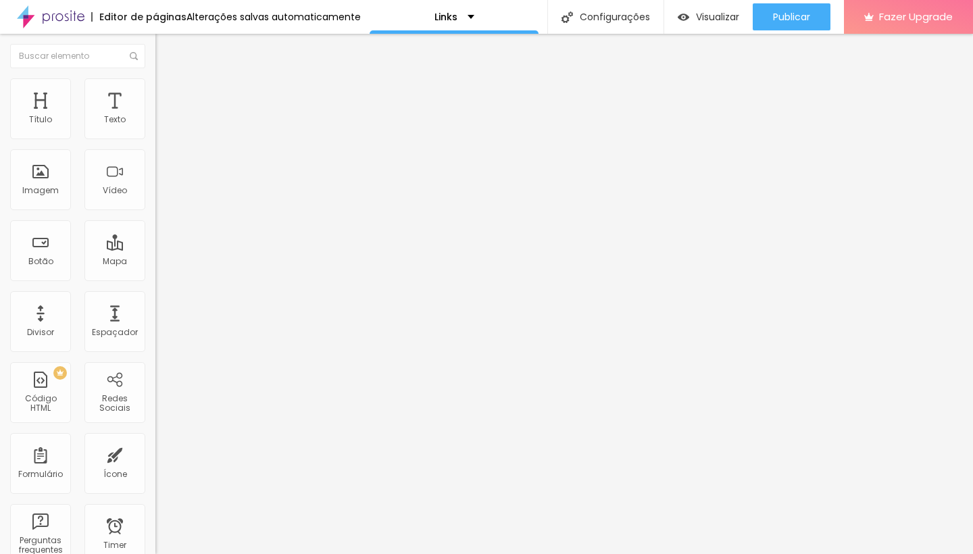
type input "141"
type input "136"
type input "134"
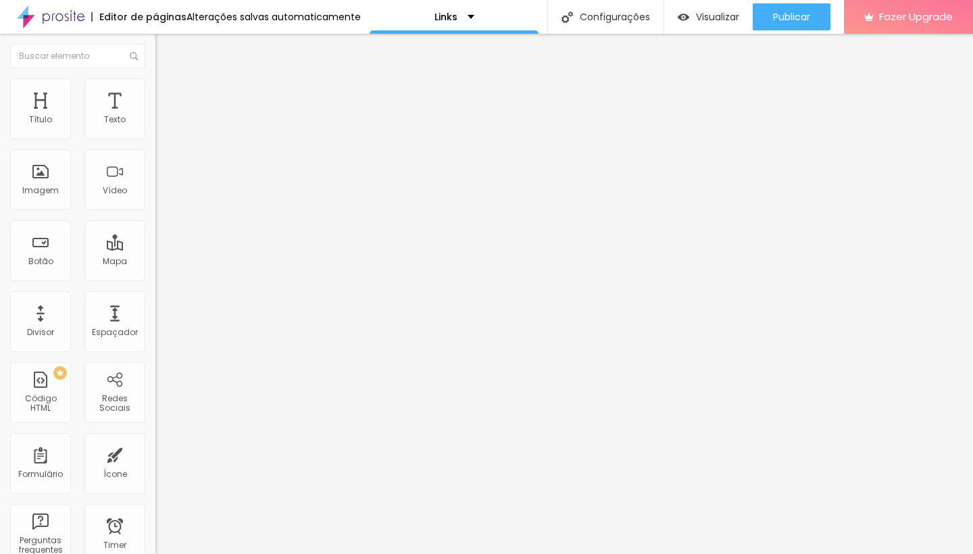
type input "134"
type input "133"
drag, startPoint x: 114, startPoint y: 180, endPoint x: 87, endPoint y: 183, distance: 27.9
click at [155, 183] on div "133 Borda arredondada" at bounding box center [232, 235] width 155 height 191
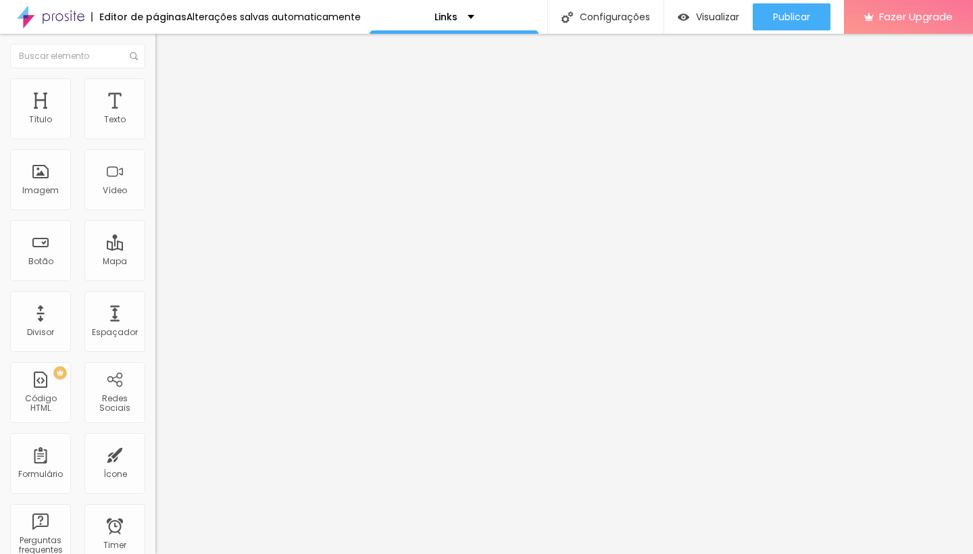
type input "141"
type input "139"
type input "137"
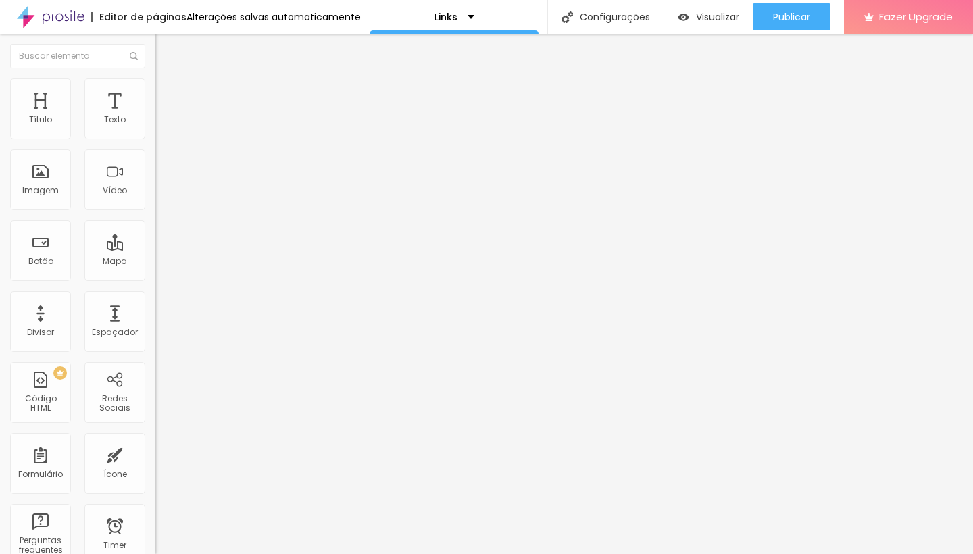
type input "137"
type input "136"
type input "134"
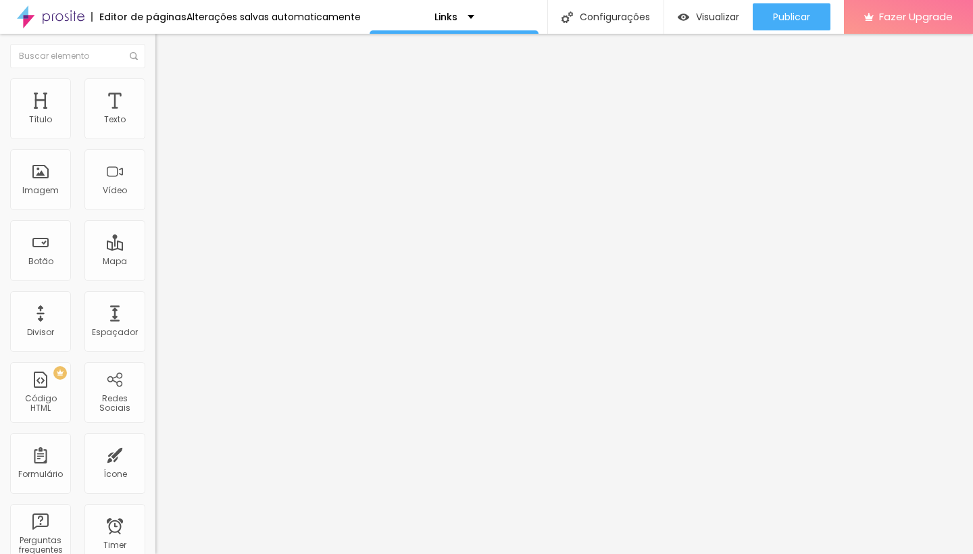
type input "133"
type input "131"
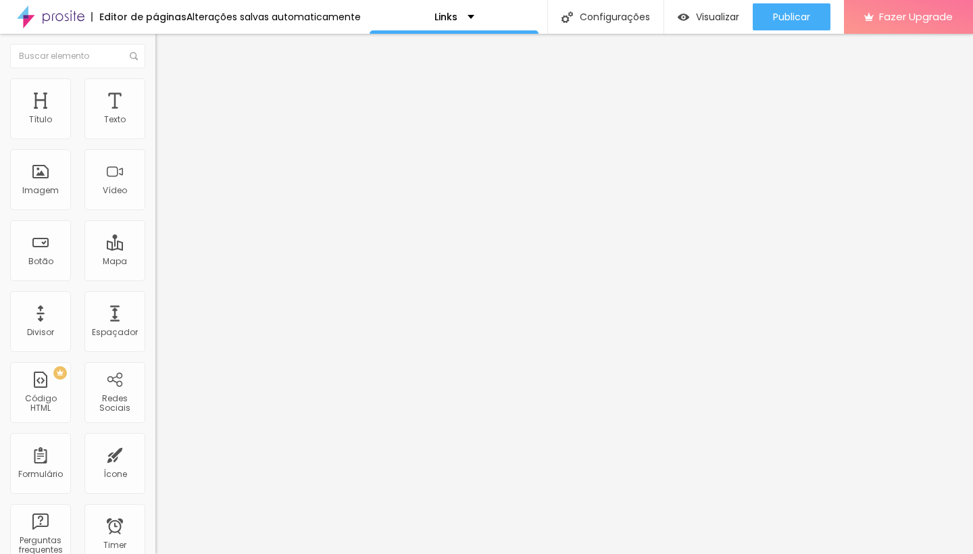
click at [155, 297] on input "range" at bounding box center [198, 302] width 87 height 11
click at [155, 140] on div at bounding box center [232, 134] width 155 height 12
type input "20"
type input "15"
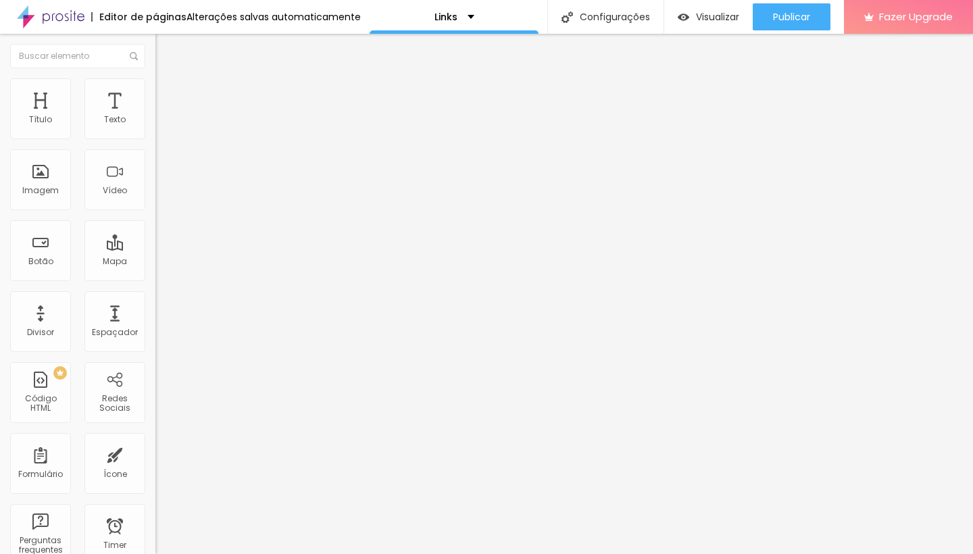
type input "15"
type input "20"
type input "25"
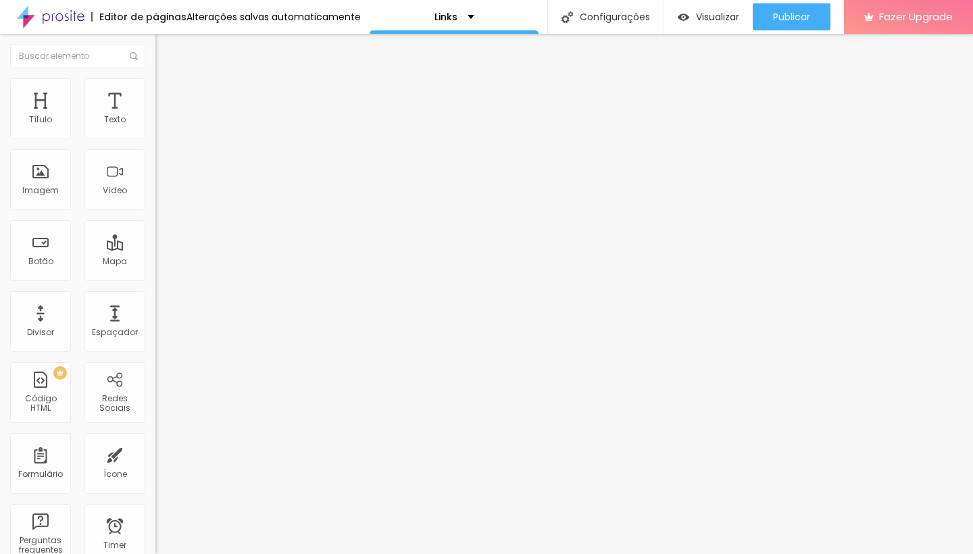
type input "30"
type input "35"
type input "30"
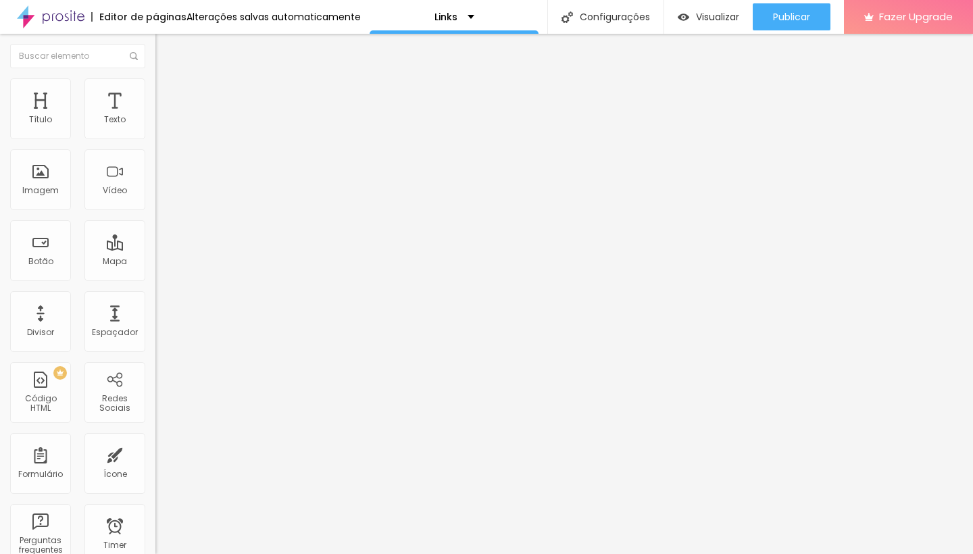
type input "30"
type input "25"
click at [155, 139] on input "range" at bounding box center [198, 133] width 87 height 11
click at [155, 297] on input "range" at bounding box center [198, 302] width 87 height 11
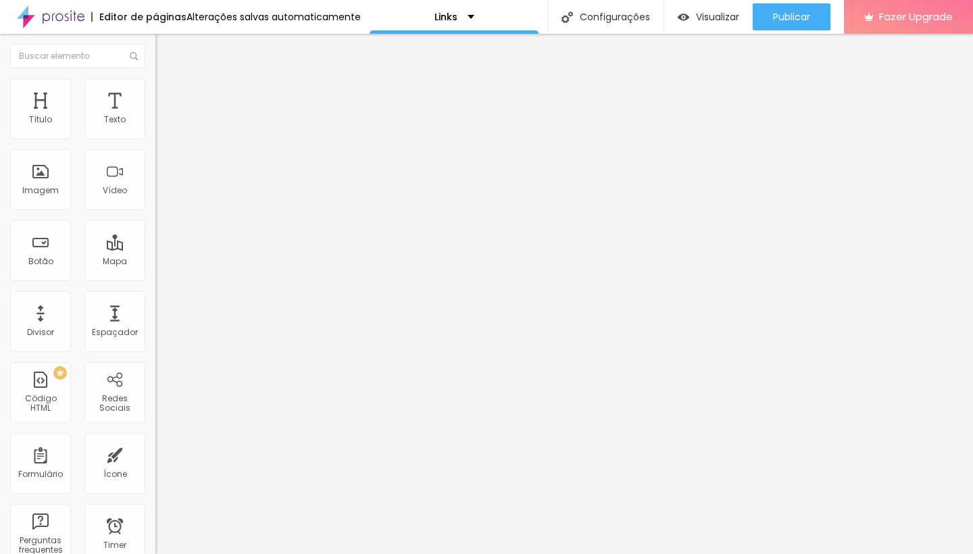
click at [155, 68] on li "Conteúdo" at bounding box center [232, 72] width 155 height 14
click at [155, 212] on span "4:3 Padrão" at bounding box center [177, 205] width 45 height 11
click at [155, 239] on div "Quadrado 1:1" at bounding box center [232, 235] width 155 height 8
click at [155, 247] on div "Original" at bounding box center [232, 243] width 155 height 8
click at [155, 235] on div "Quadrado 1:1" at bounding box center [232, 230] width 155 height 8
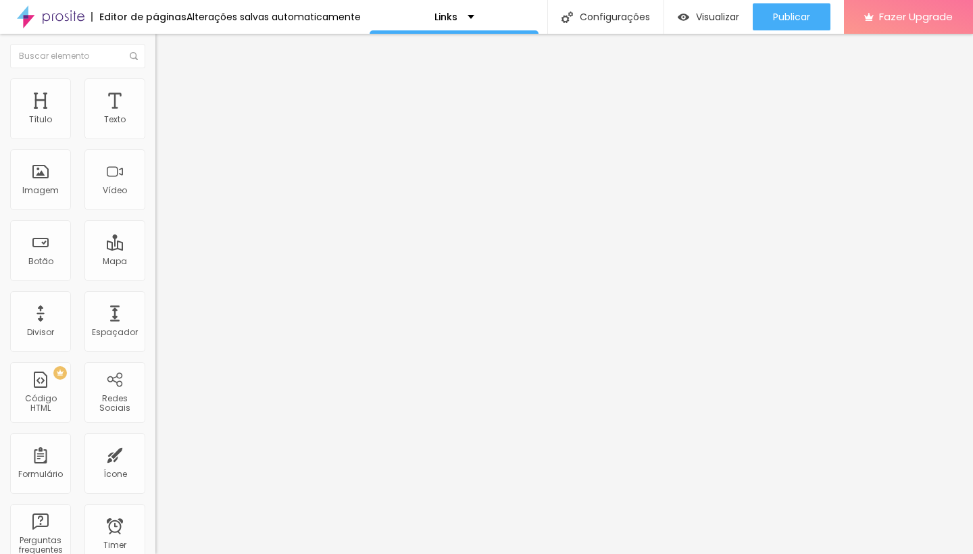
click at [155, 86] on img at bounding box center [161, 84] width 12 height 12
click at [155, 297] on div at bounding box center [232, 303] width 155 height 12
type input "132"
type input "127"
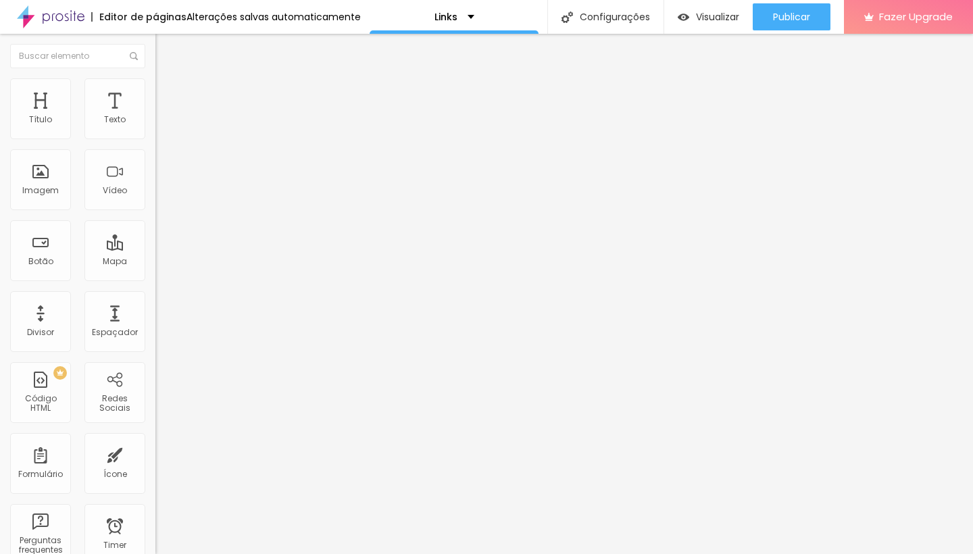
type input "127"
type input "125"
type input "123"
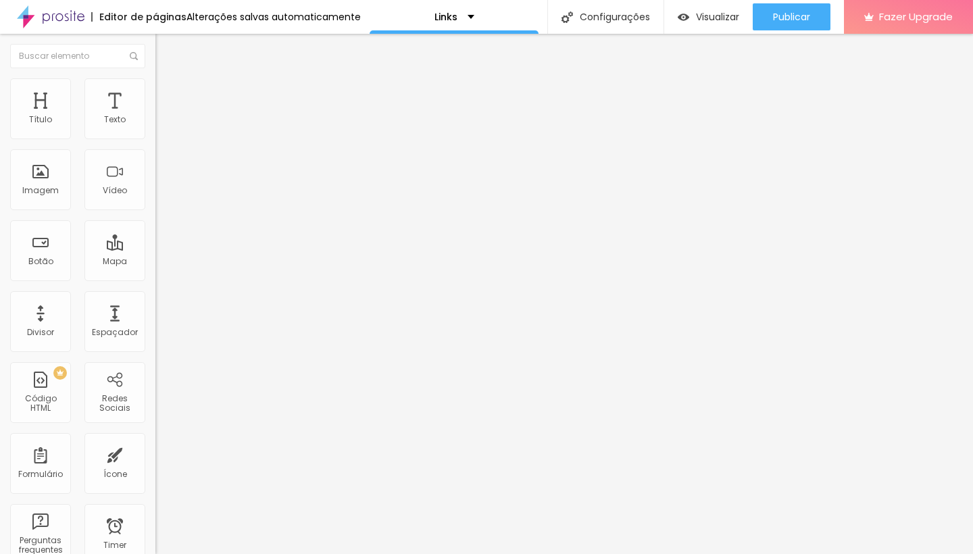
type input "122"
type input "118"
type input "117"
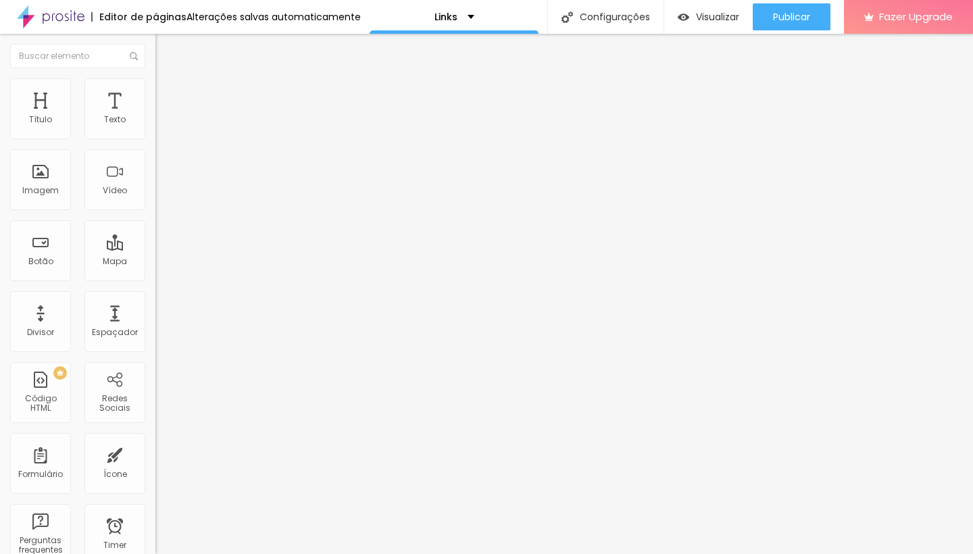
type input "117"
type input "118"
type input "122"
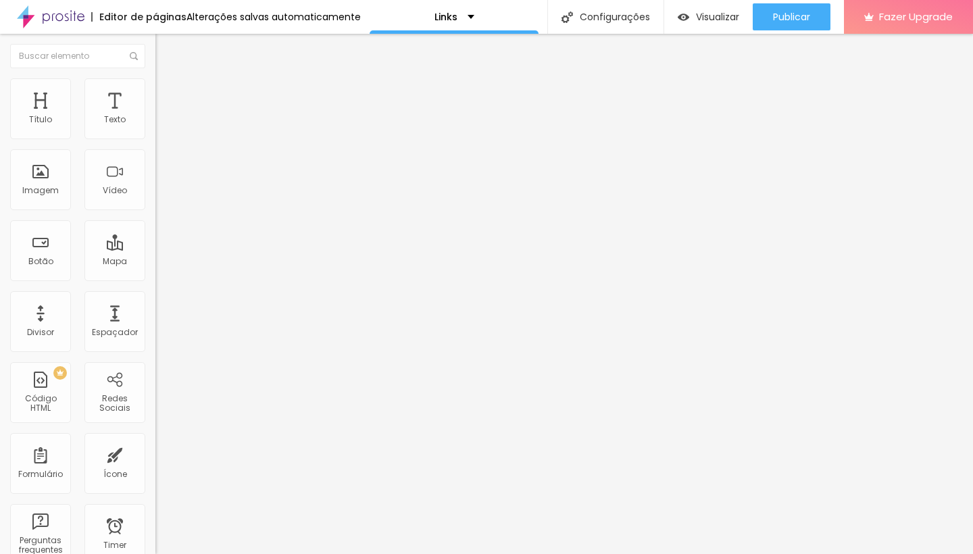
type input "125"
type input "127"
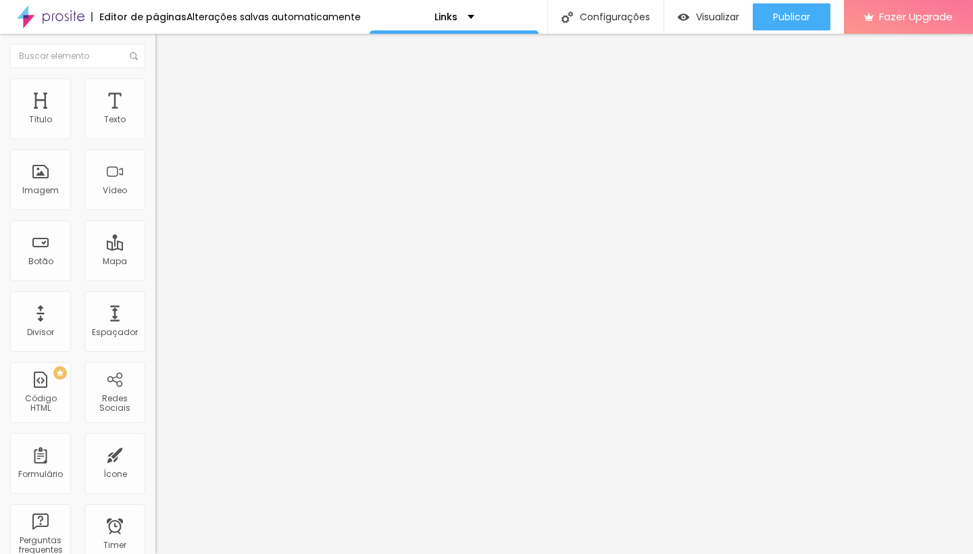
click at [155, 297] on input "range" at bounding box center [198, 302] width 87 height 11
click at [155, 92] on li "Avançado" at bounding box center [232, 99] width 155 height 14
click at [166, 49] on img "button" at bounding box center [171, 49] width 11 height 11
click at [166, 49] on div "Editar Coluna" at bounding box center [208, 49] width 84 height 11
click at [155, 116] on span "Adicionar imagem" at bounding box center [198, 110] width 87 height 11
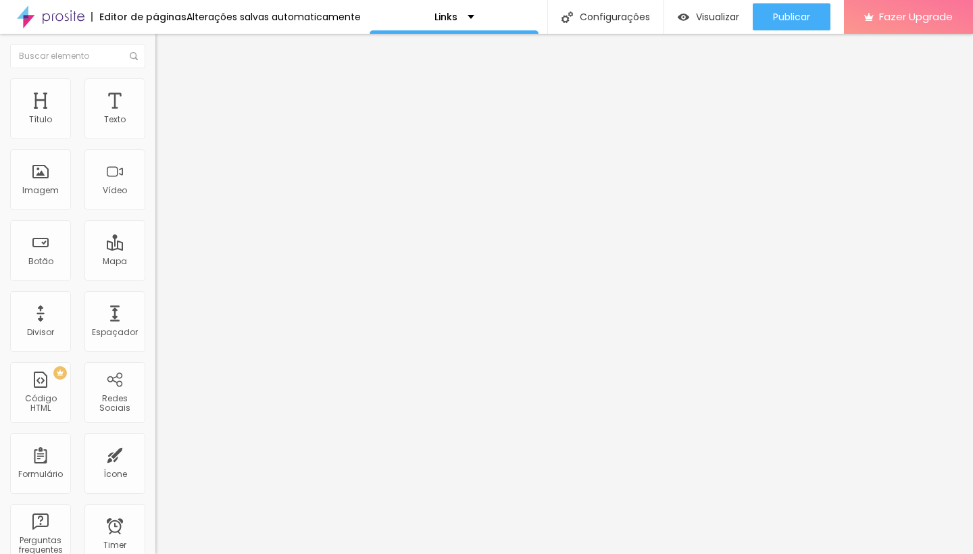
click at [155, 137] on input "text" at bounding box center [236, 130] width 162 height 14
type input "Casamentos"
click at [155, 277] on input "https://" at bounding box center [236, 271] width 162 height 14
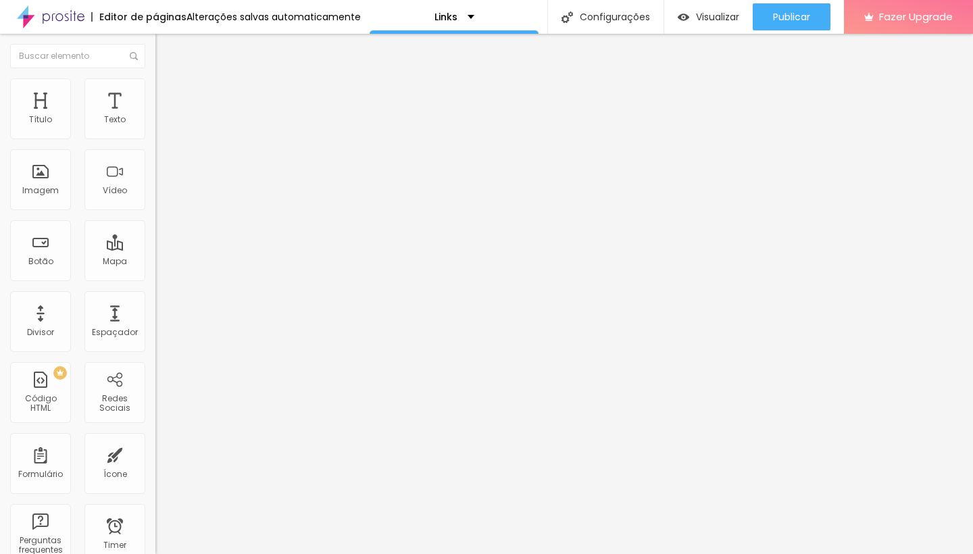
click at [155, 277] on input "https://" at bounding box center [236, 271] width 162 height 14
paste input "[DOMAIN_NAME][URL]"
type input "[URL][DOMAIN_NAME]"
click at [155, 212] on span "Original" at bounding box center [171, 205] width 32 height 11
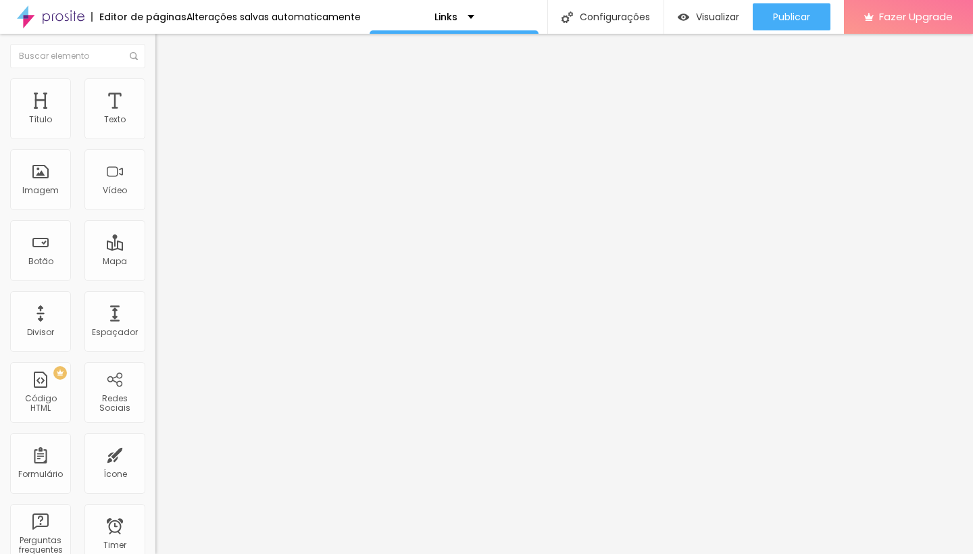
click at [155, 228] on span "Padrão" at bounding box center [170, 221] width 30 height 11
click at [155, 239] on div "Quadrado 1:1" at bounding box center [232, 235] width 155 height 8
click at [155, 212] on span "1:1 Quadrado" at bounding box center [181, 205] width 53 height 11
click at [155, 218] on div "Cinema 16:9" at bounding box center [232, 214] width 155 height 8
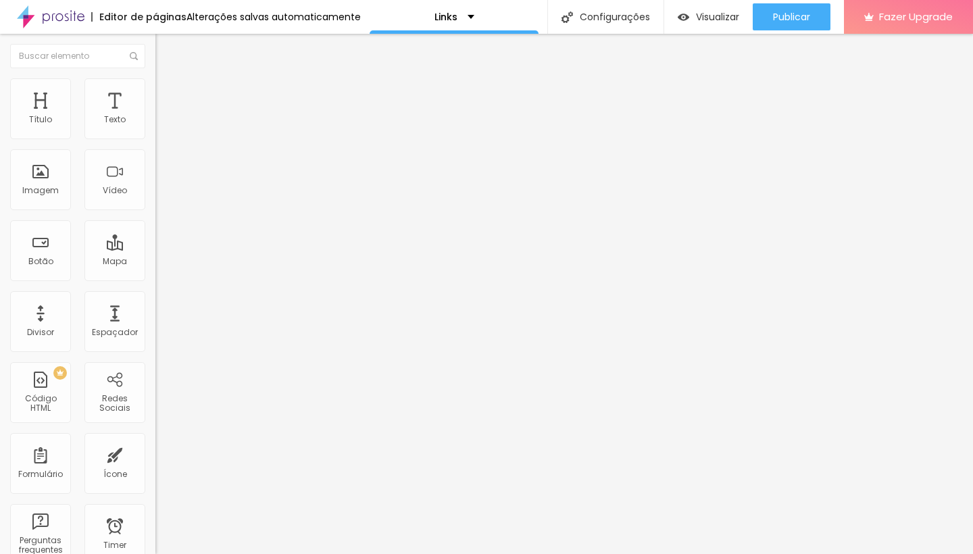
click at [155, 116] on span "Adicionar imagem" at bounding box center [198, 110] width 87 height 11
click at [155, 212] on span "Original" at bounding box center [171, 205] width 32 height 11
click at [189, 220] on span "16:9" at bounding box center [197, 213] width 16 height 11
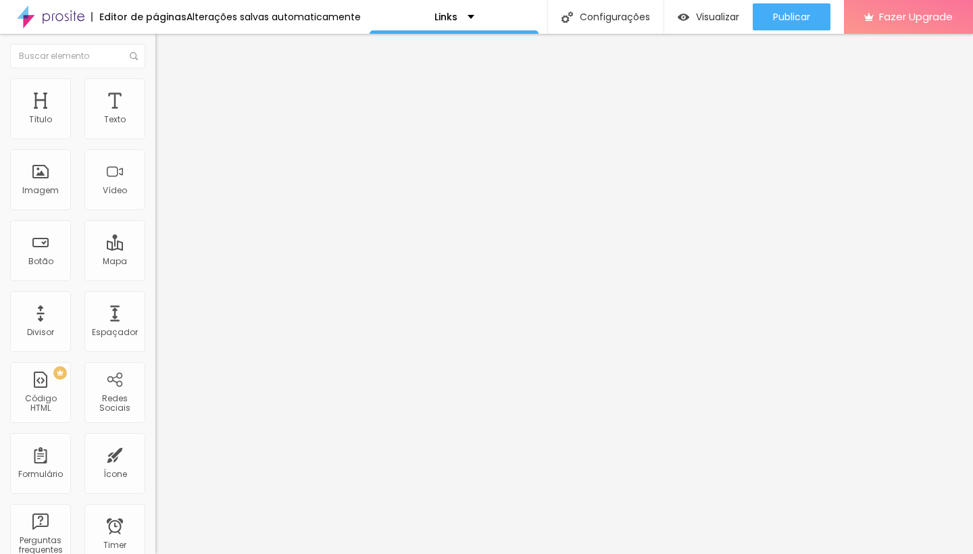
click at [155, 277] on input "https://" at bounding box center [236, 271] width 162 height 14
paste input "[DOMAIN_NAME][URL]"
type input "[URL][DOMAIN_NAME]"
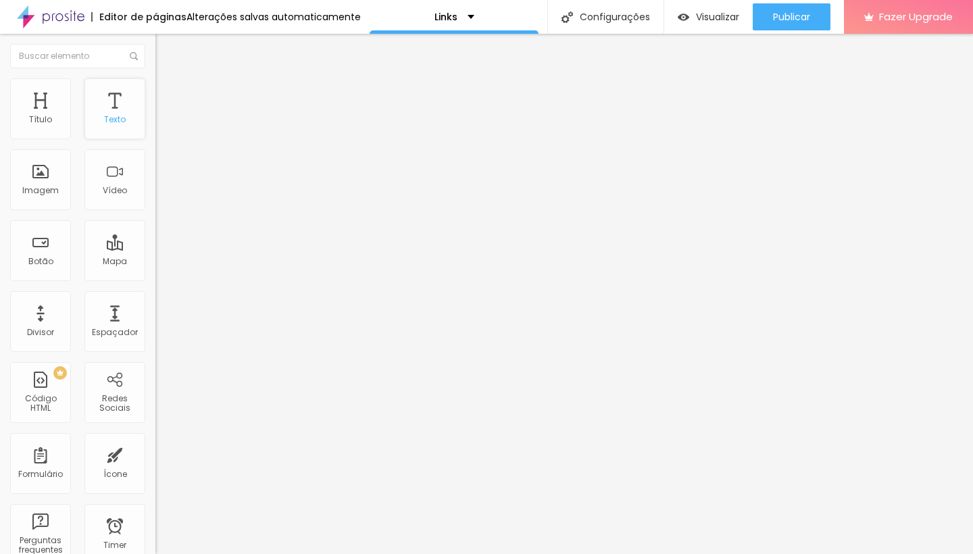
click at [123, 119] on div "Texto" at bounding box center [115, 119] width 22 height 9
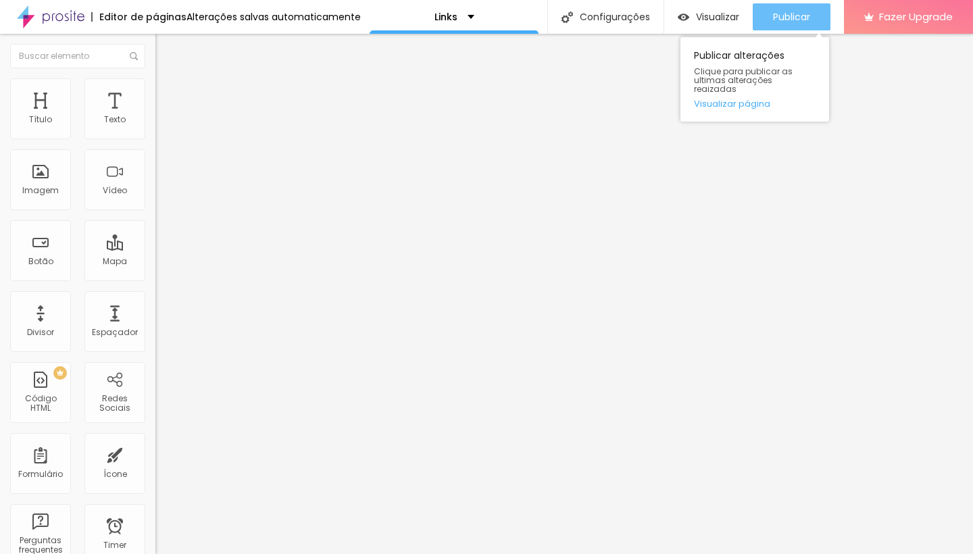
click at [786, 19] on span "Publicar" at bounding box center [791, 16] width 37 height 11
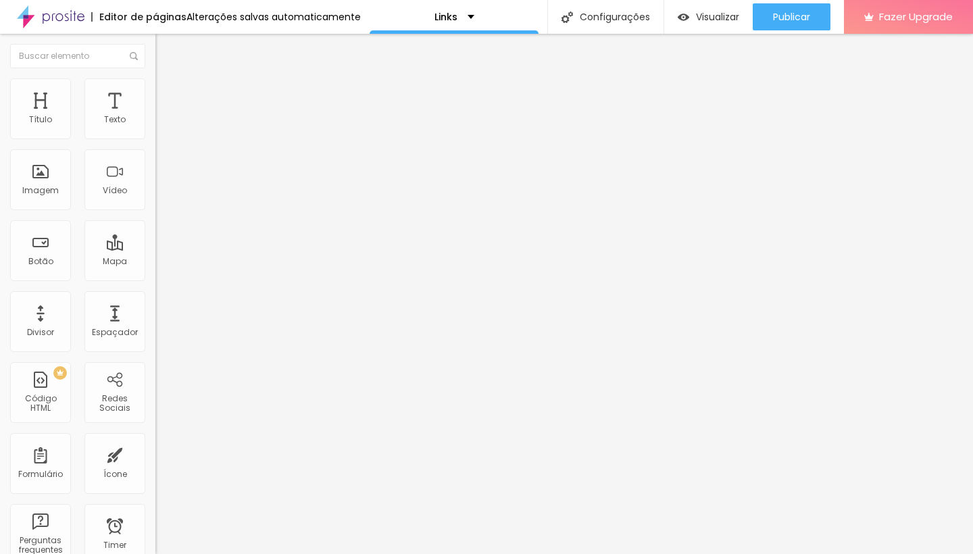
click at [155, 57] on button "Editar Imagem" at bounding box center [232, 49] width 155 height 31
click at [55, 255] on div "Botão" at bounding box center [40, 250] width 61 height 61
click at [155, 127] on input "Click me" at bounding box center [236, 121] width 162 height 14
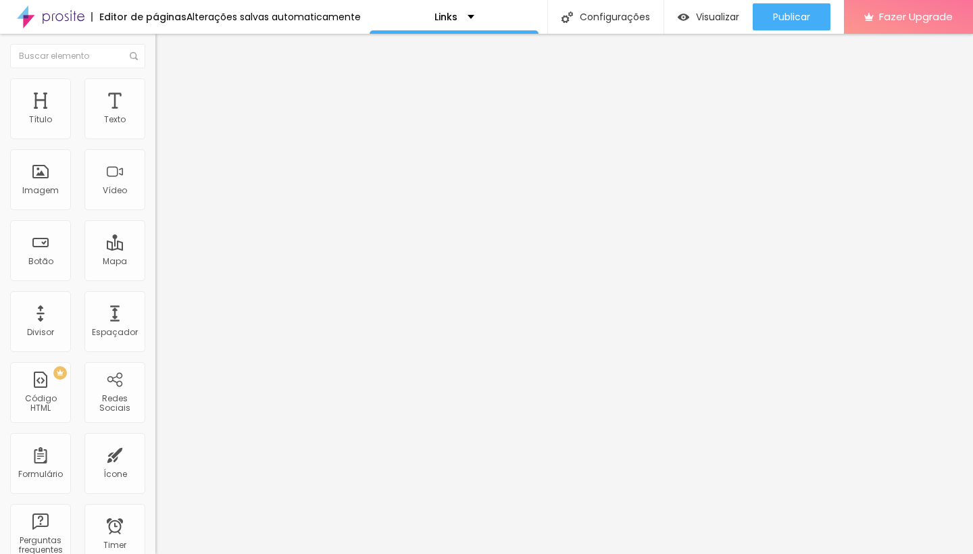
click at [155, 127] on input "Click me" at bounding box center [236, 121] width 162 height 14
type input "Casamentos"
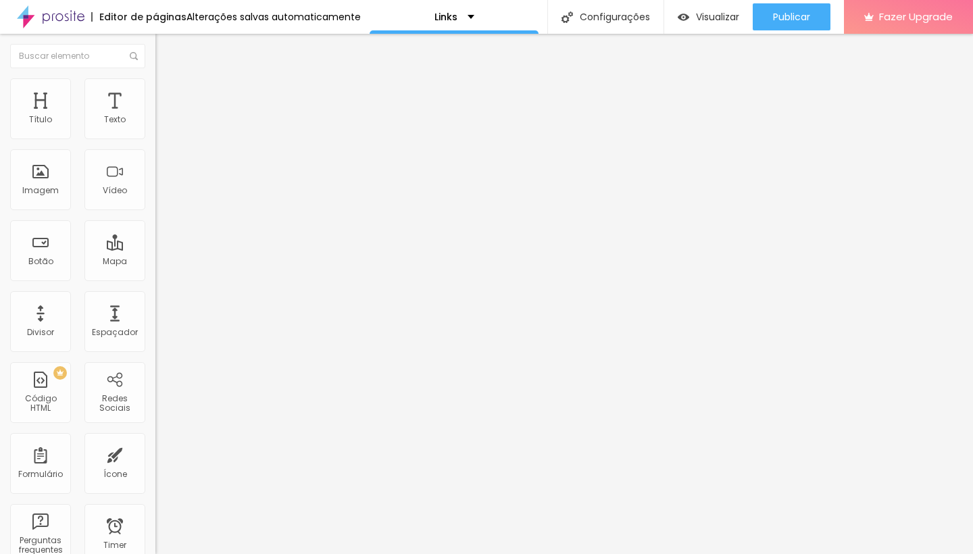
click at [155, 279] on input "https://" at bounding box center [236, 272] width 162 height 14
click at [155, 127] on input "Click me" at bounding box center [236, 121] width 162 height 14
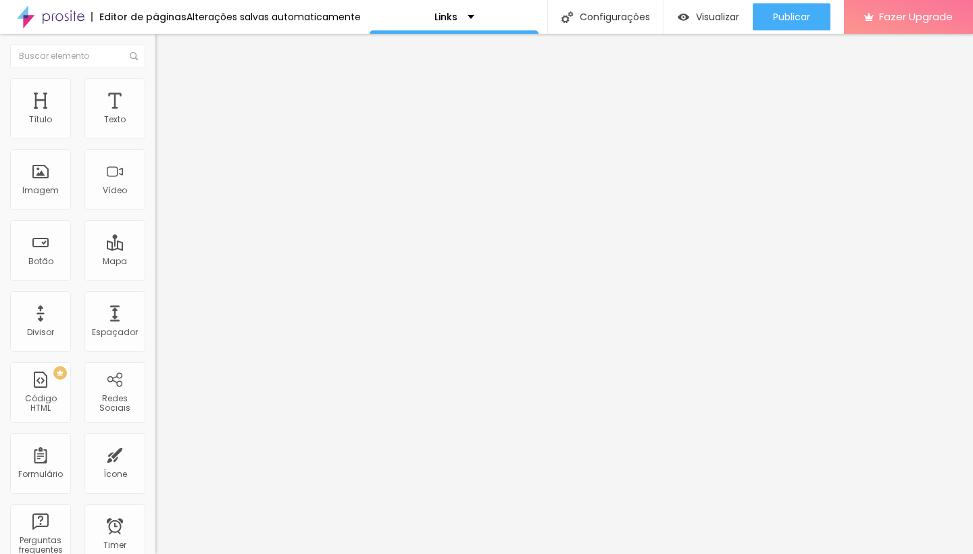
click at [155, 127] on input "Click me" at bounding box center [236, 121] width 162 height 14
type input "15 anos"
click at [155, 279] on input "https://" at bounding box center [236, 272] width 162 height 14
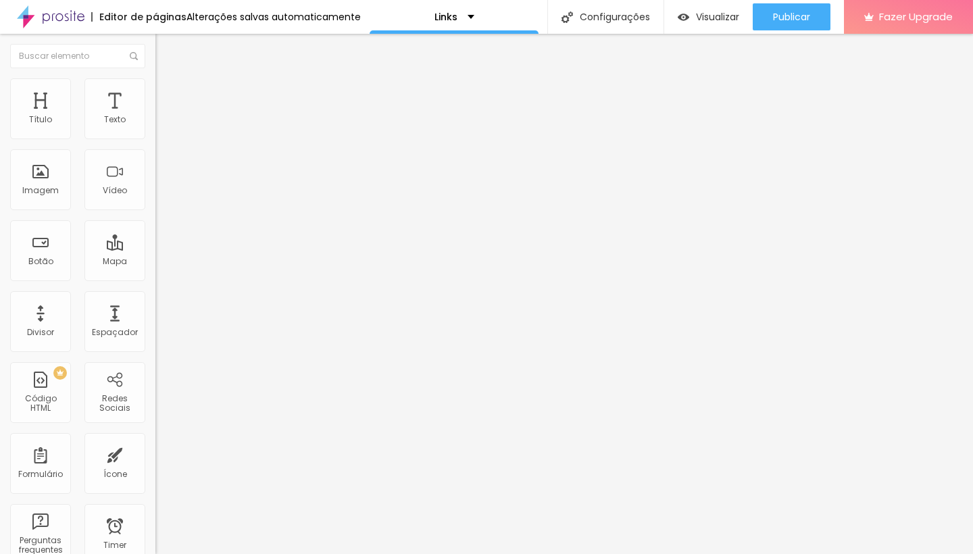
click at [155, 279] on input "https://" at bounding box center [236, 272] width 162 height 14
paste input "[URL][DOMAIN_NAME]"
type input "[URL][DOMAIN_NAME]"
click at [155, 295] on div at bounding box center [232, 295] width 155 height 0
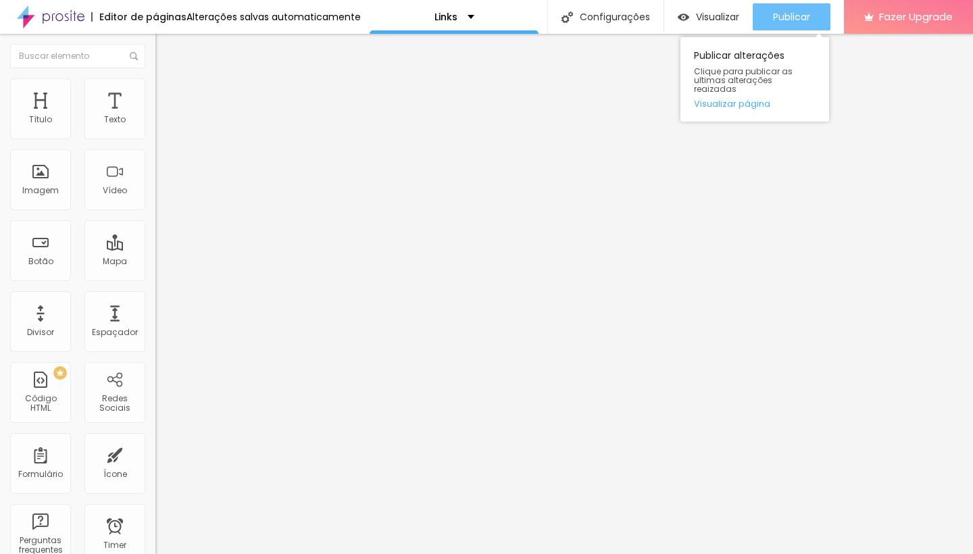
click at [818, 24] on button "Publicar" at bounding box center [792, 16] width 78 height 27
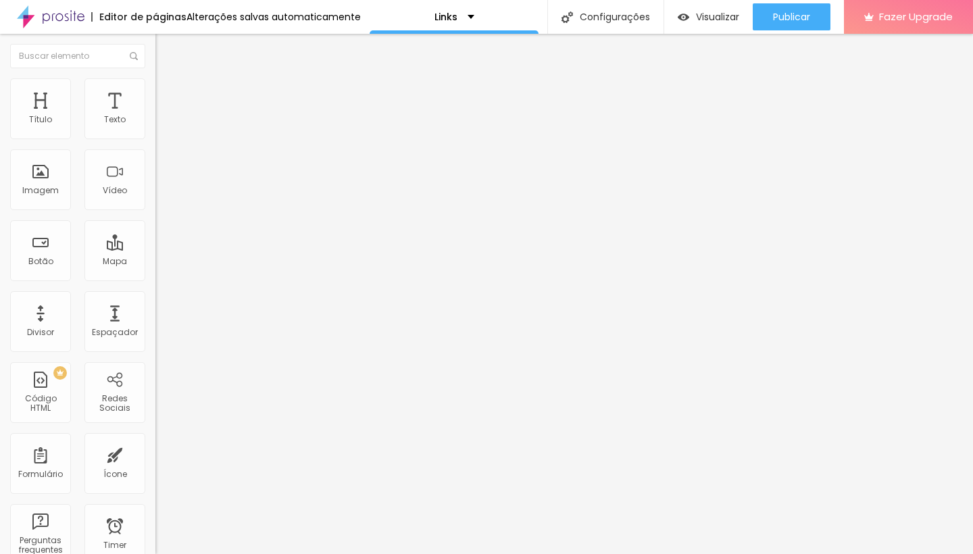
click at [155, 90] on li "Estilo" at bounding box center [232, 85] width 155 height 14
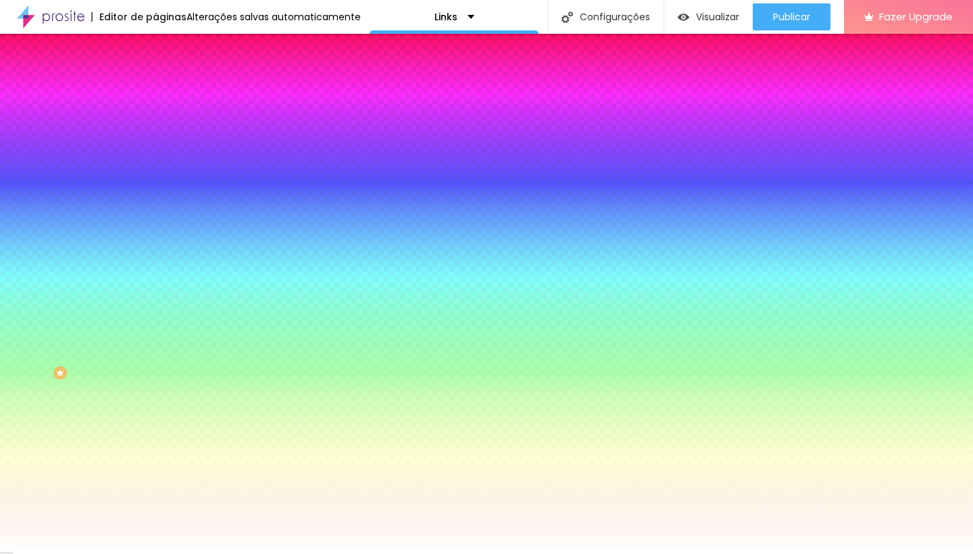
click at [168, 95] on span "Avançado" at bounding box center [190, 100] width 45 height 11
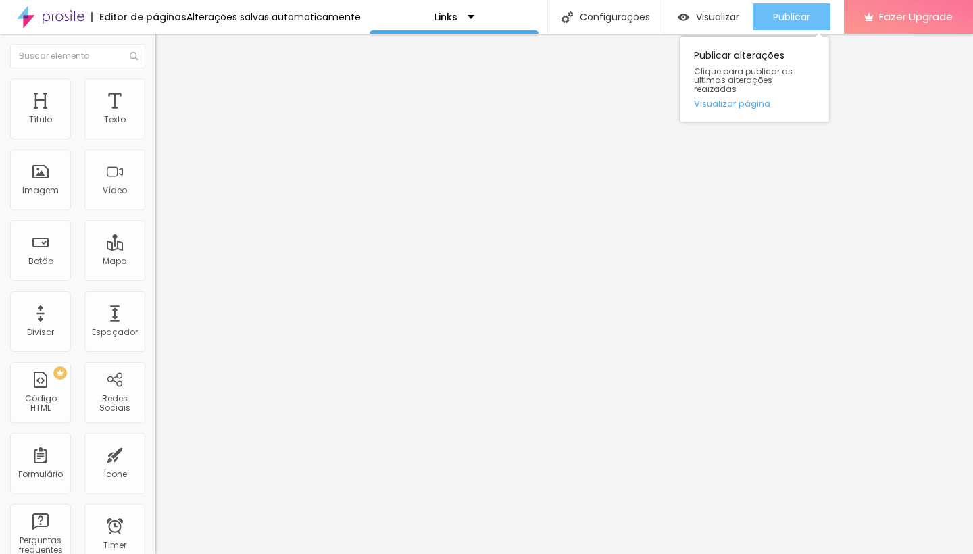
click at [784, 21] on span "Publicar" at bounding box center [791, 16] width 37 height 11
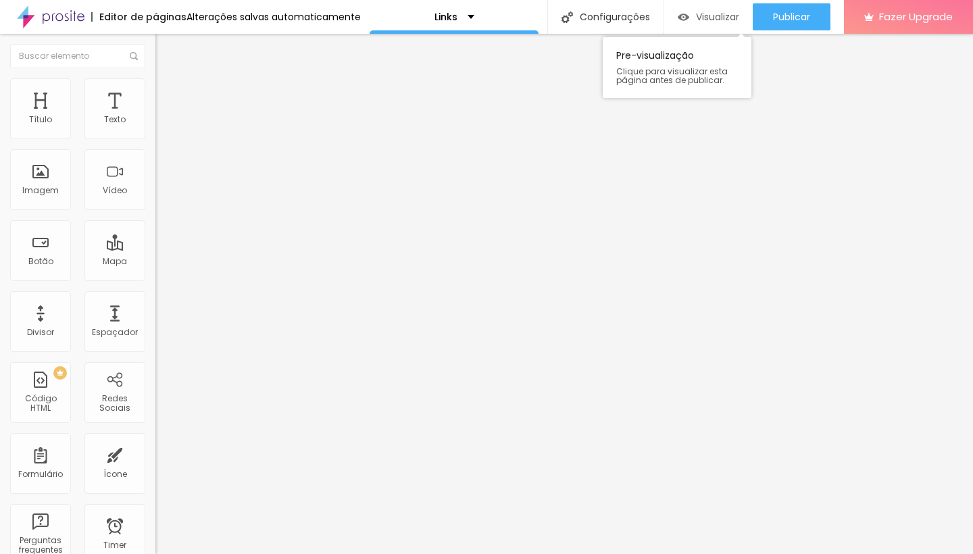
click at [702, 26] on div "Visualizar" at bounding box center [709, 16] width 62 height 27
click at [168, 100] on span "Avançado" at bounding box center [190, 100] width 45 height 11
click at [155, 89] on li "Estilo" at bounding box center [232, 85] width 155 height 14
type input "132"
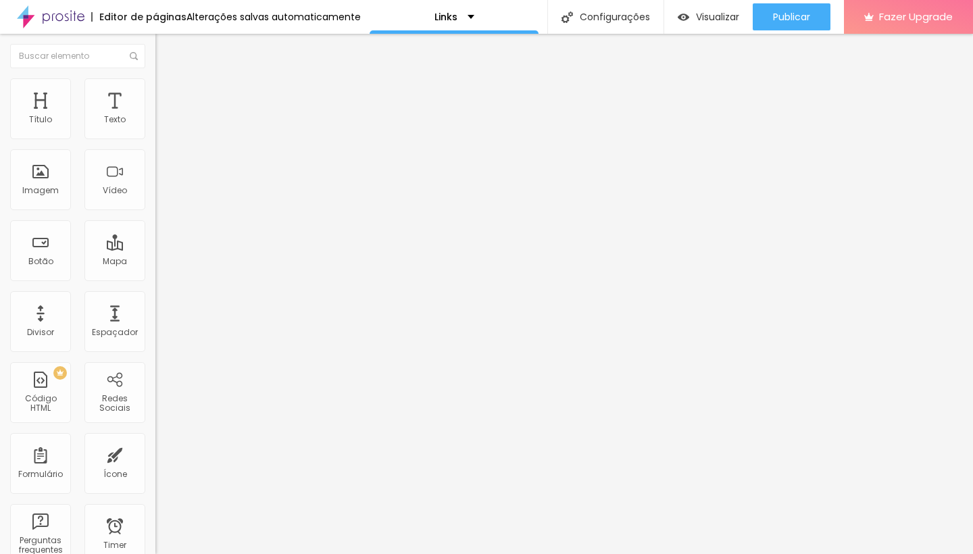
type input "145"
type input "174"
type input "200"
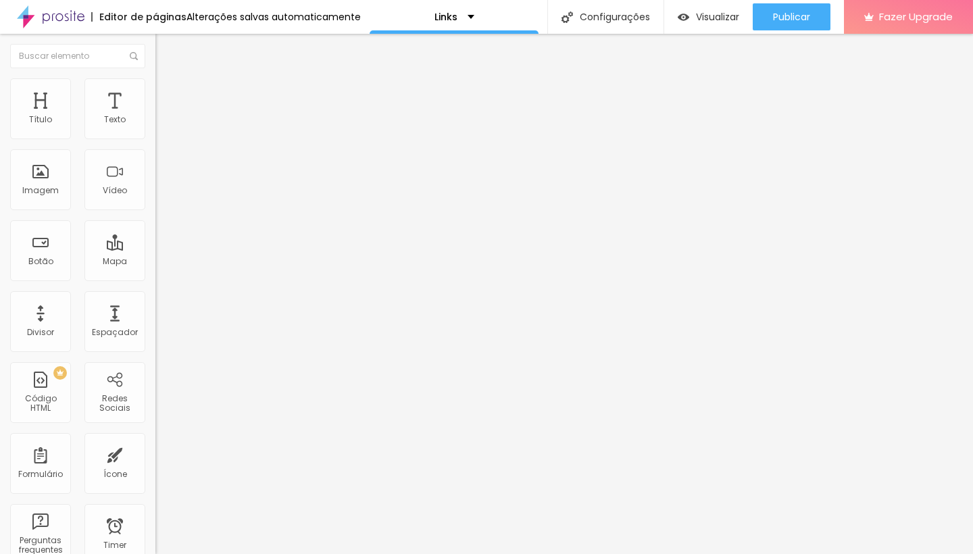
type input "200"
drag, startPoint x: 83, startPoint y: 177, endPoint x: 120, endPoint y: 177, distance: 37.2
type input "200"
click at [155, 177] on div "200 Borda arredondada" at bounding box center [232, 235] width 155 height 191
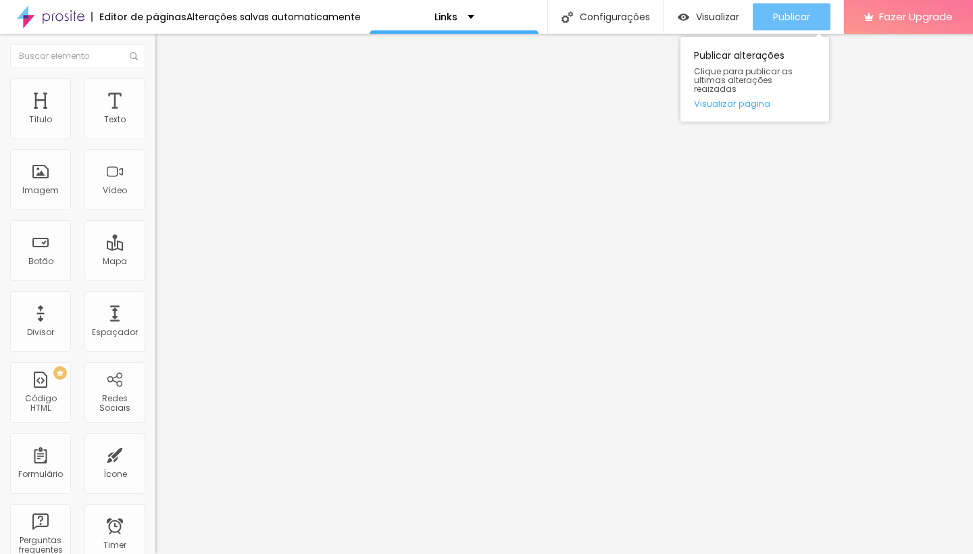
click at [795, 28] on div "Publicar" at bounding box center [791, 16] width 37 height 27
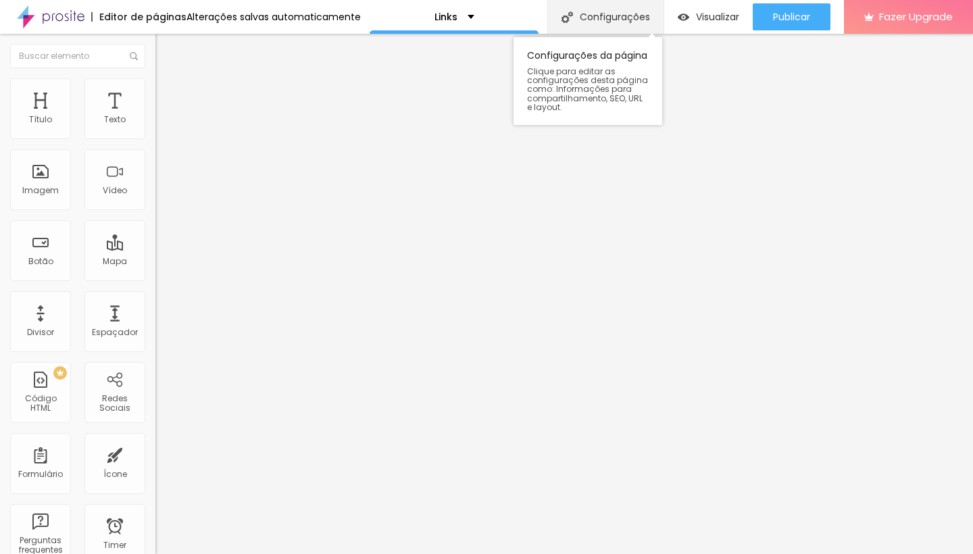
click at [615, 9] on div "Configurações" at bounding box center [606, 17] width 116 height 34
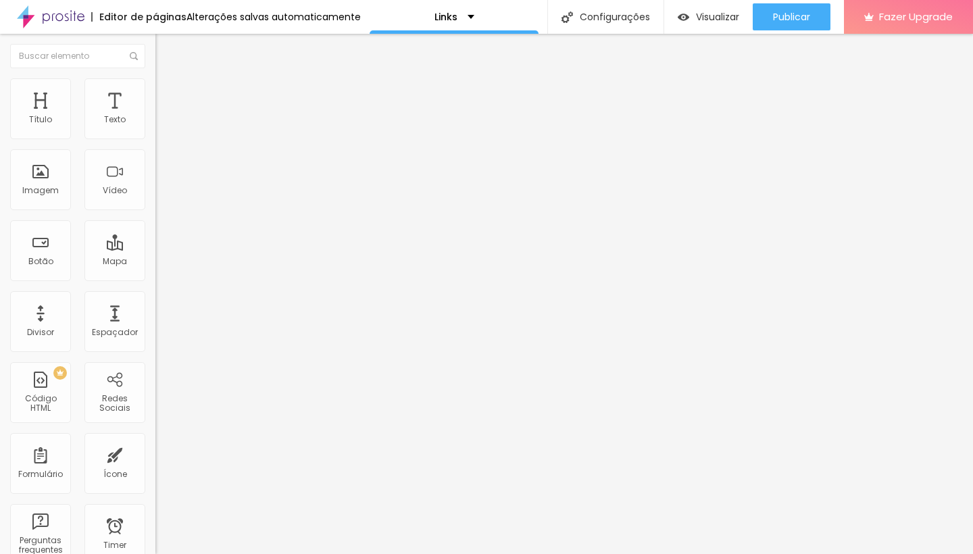
click at [168, 93] on span "Estilo" at bounding box center [178, 87] width 21 height 11
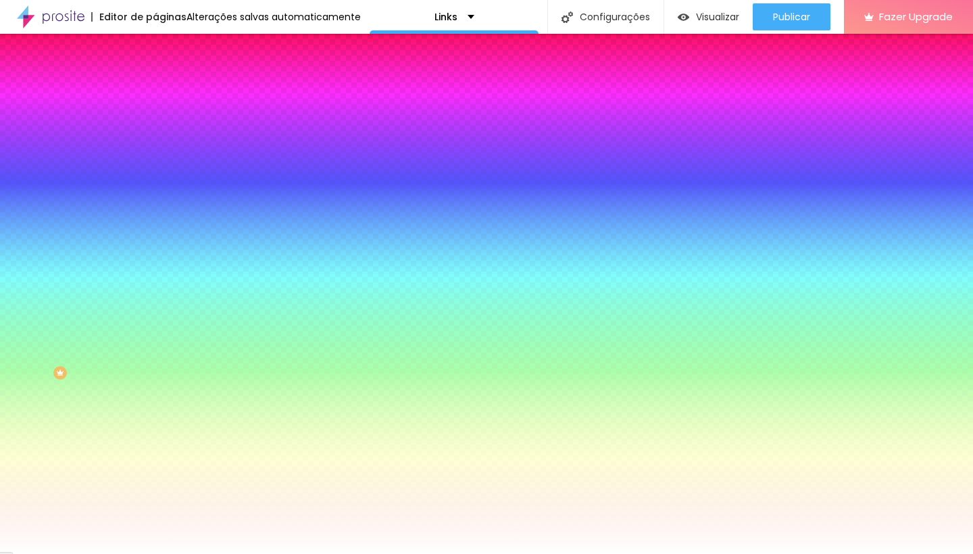
click at [155, 92] on li "Avançado" at bounding box center [232, 99] width 155 height 14
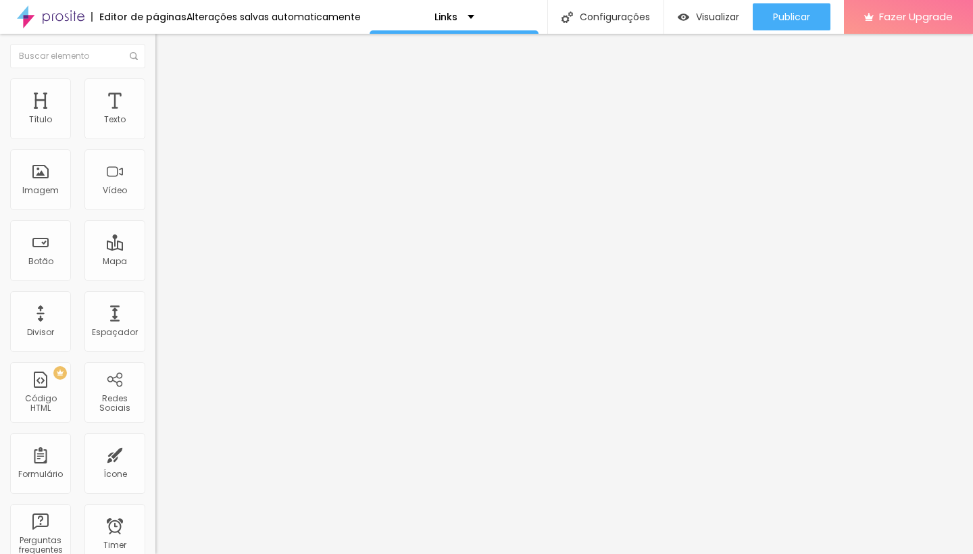
click at [155, 78] on li "Conteúdo" at bounding box center [232, 72] width 155 height 14
click at [166, 54] on img "button" at bounding box center [171, 49] width 11 height 11
click at [118, 470] on div "Ícone" at bounding box center [115, 463] width 61 height 61
click at [155, 88] on li "Estilo" at bounding box center [232, 85] width 155 height 14
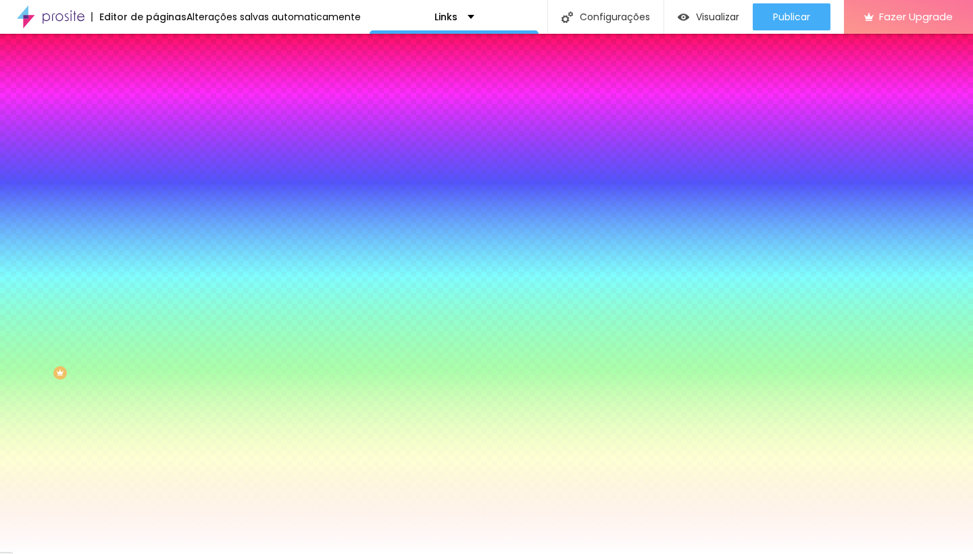
click at [155, 92] on li "Avançado" at bounding box center [232, 99] width 155 height 14
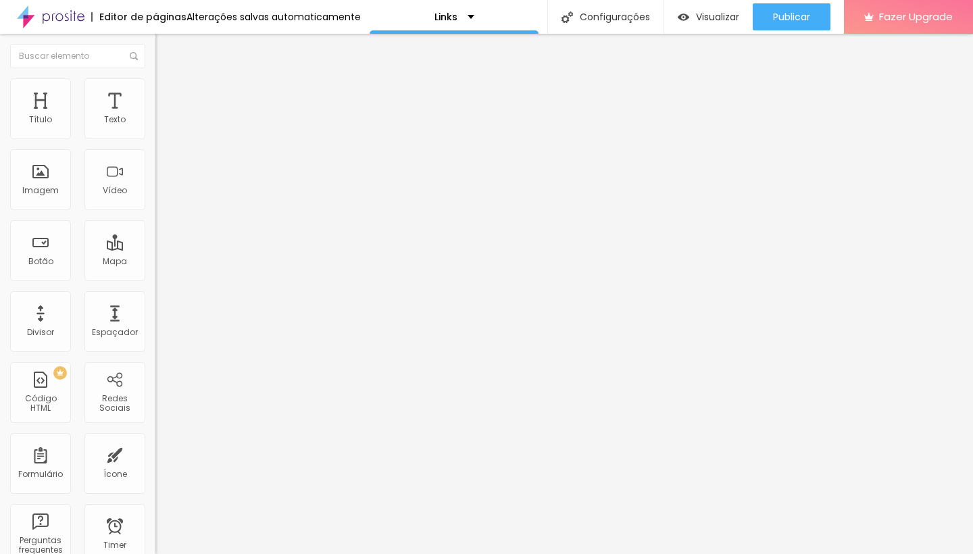
click at [168, 93] on span "Estilo" at bounding box center [178, 87] width 21 height 11
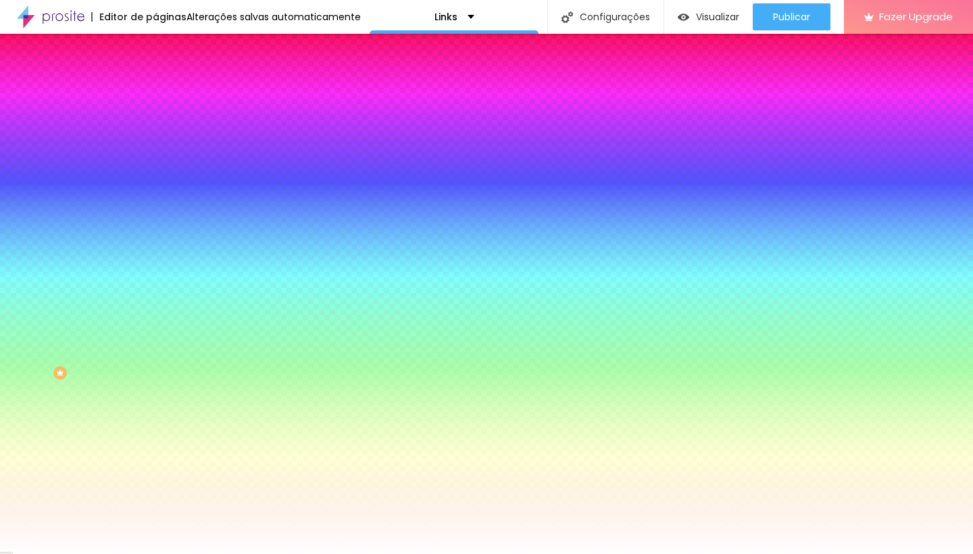
click at [168, 80] on span "Conteúdo" at bounding box center [189, 73] width 42 height 11
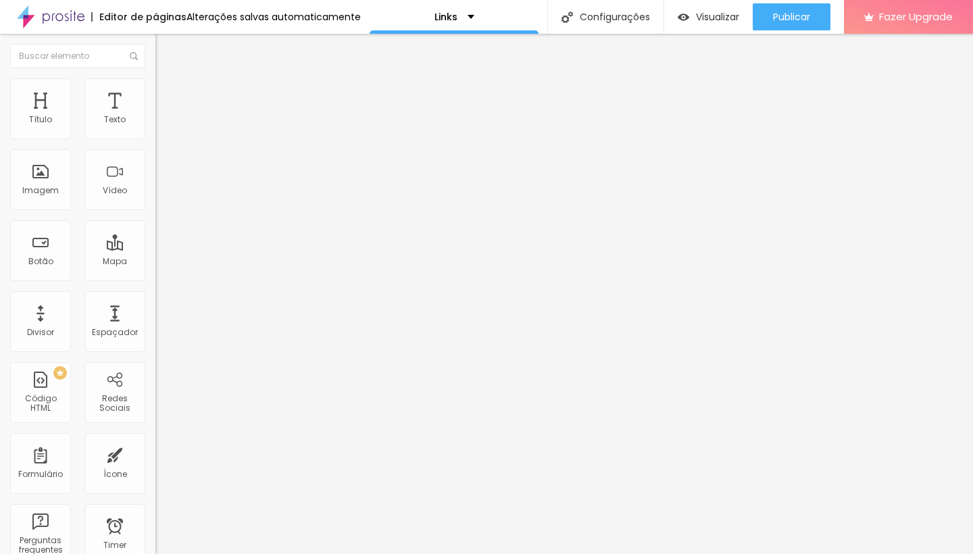
click at [155, 86] on img at bounding box center [161, 84] width 12 height 12
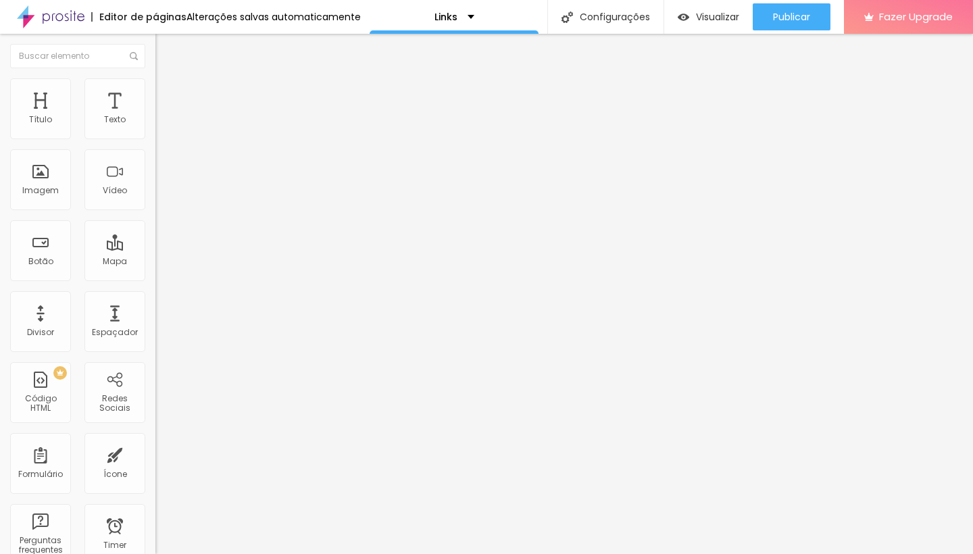
type input "20"
type input "18"
type input "14"
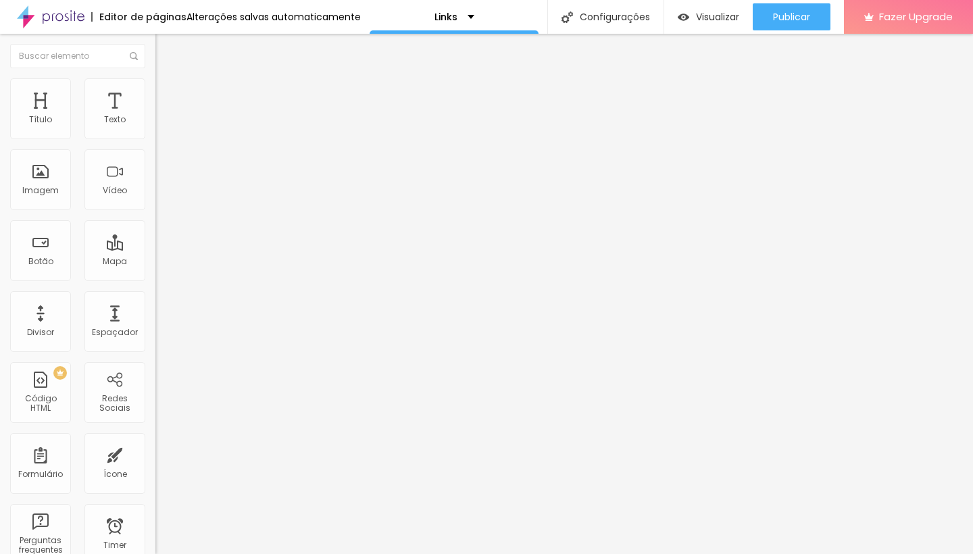
drag, startPoint x: 53, startPoint y: 149, endPoint x: 9, endPoint y: 149, distance: 43.9
type input "14"
click at [155, 149] on div "Tamanho 14 px Espaçamento interno 10 Espaço entre items 10 Borda Voltar ao padr…" at bounding box center [232, 198] width 155 height 187
type input "9"
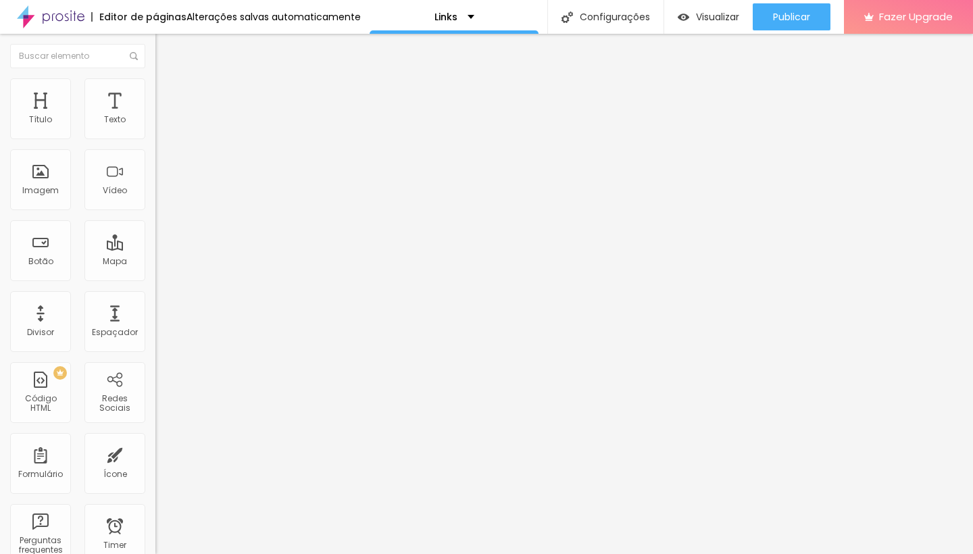
type input "8"
type input "7"
type input "8"
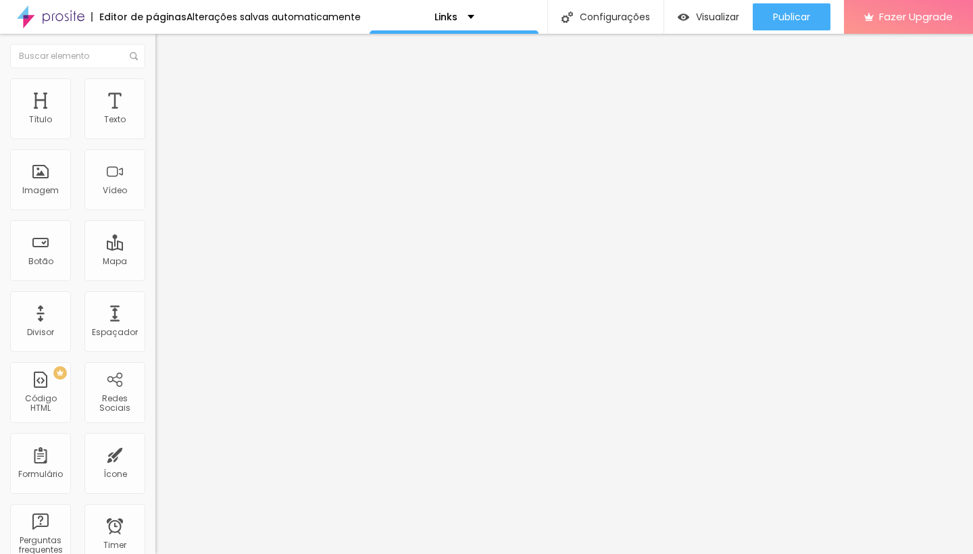
type input "8"
type input "9"
type input "10"
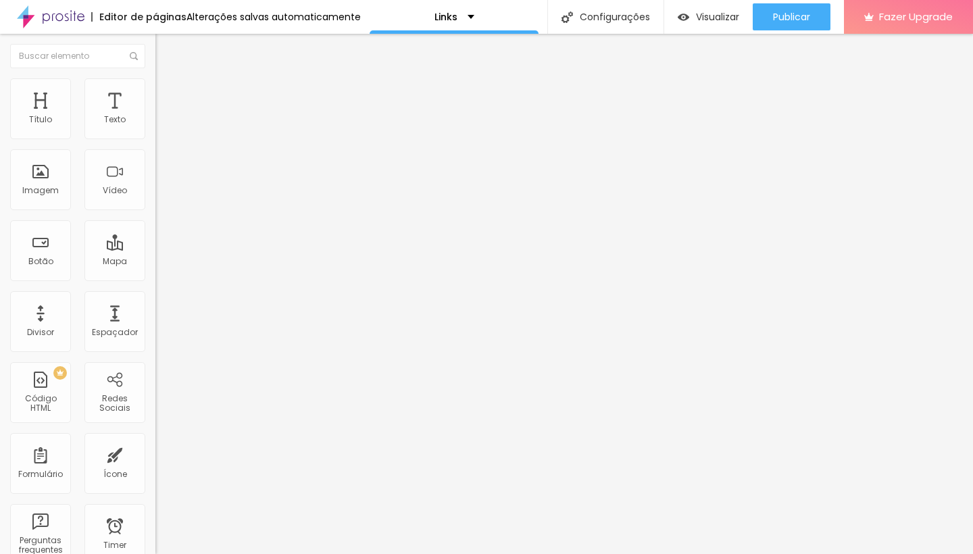
type input "11"
drag, startPoint x: 47, startPoint y: 194, endPoint x: 53, endPoint y: 188, distance: 8.6
type input "11"
click at [155, 173] on input "range" at bounding box center [198, 167] width 87 height 11
type input "9"
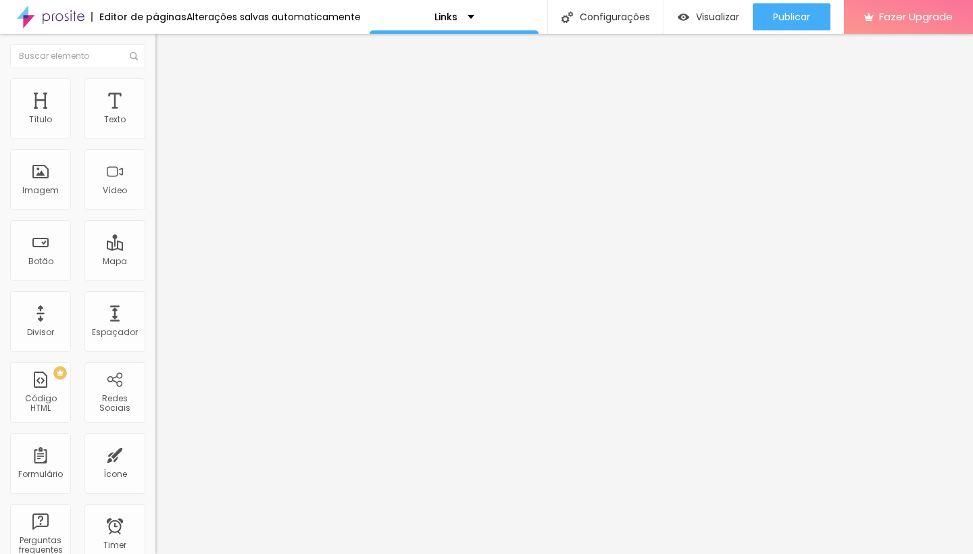
type input "9"
type input "8"
type input "7"
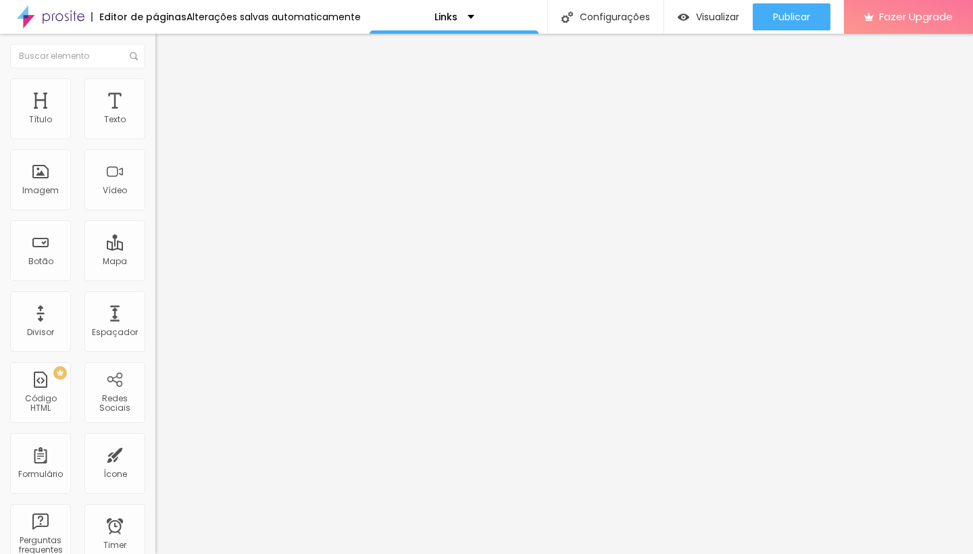
type input "8"
type input "9"
click at [155, 208] on input "range" at bounding box center [198, 202] width 87 height 11
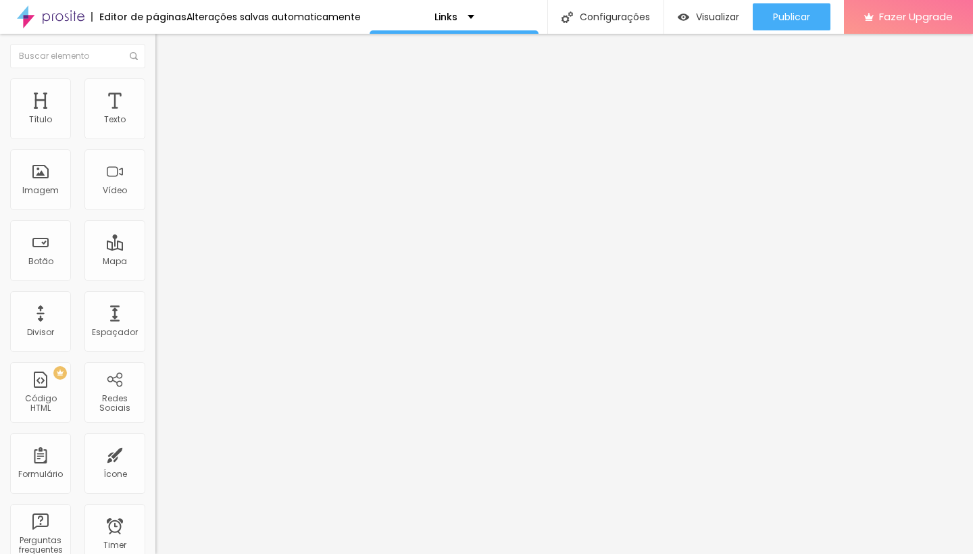
click at [155, 92] on img at bounding box center [161, 98] width 12 height 12
drag, startPoint x: 35, startPoint y: 130, endPoint x: 45, endPoint y: 130, distance: 9.5
click at [155, 262] on div at bounding box center [232, 268] width 155 height 12
click at [155, 78] on li "Estilo" at bounding box center [232, 85] width 155 height 14
type input "10"
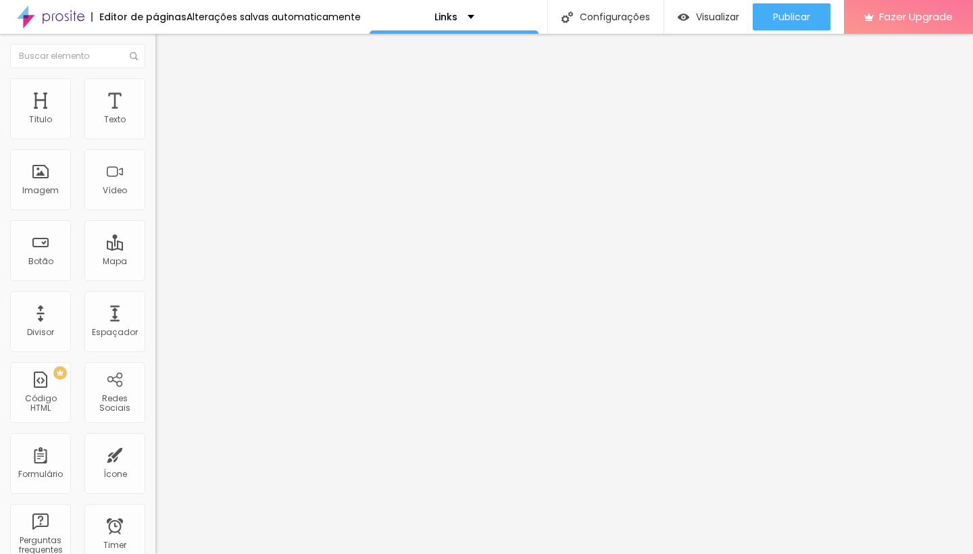
type input "10"
type input "9"
type input "8"
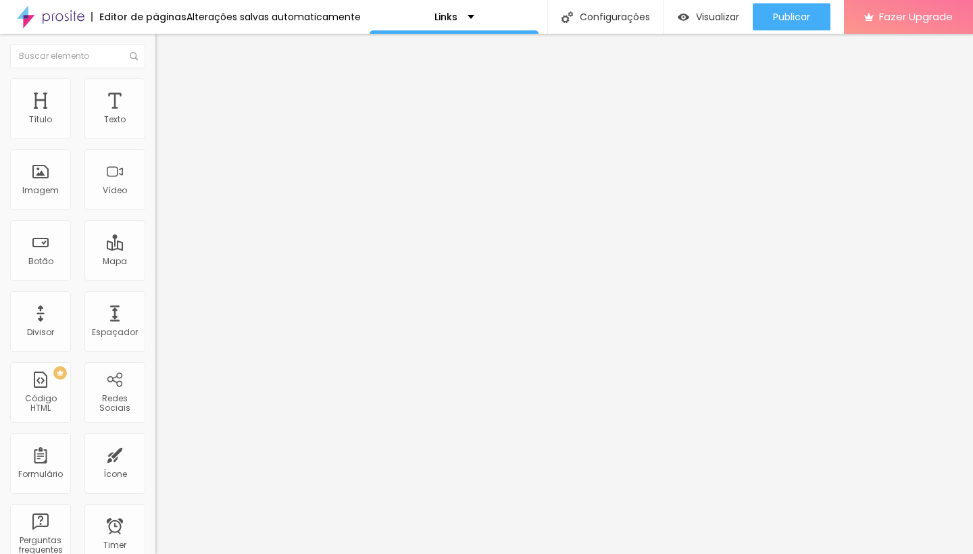
type input "7"
type input "8"
type input "9"
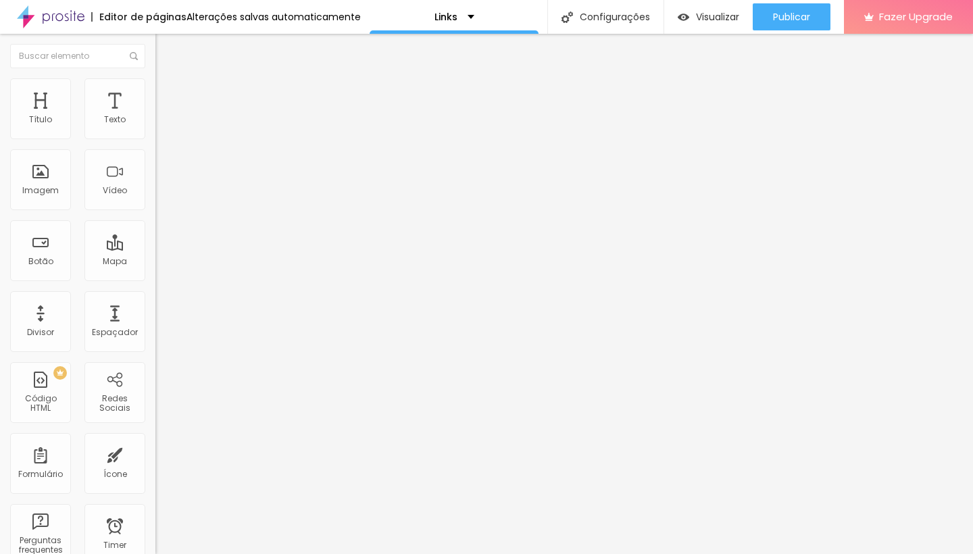
drag, startPoint x: 53, startPoint y: 187, endPoint x: 43, endPoint y: 183, distance: 10.7
type input "9"
click at [155, 174] on div "Espaçamento interno 9" at bounding box center [232, 157] width 155 height 34
click at [161, 229] on icon "button" at bounding box center [165, 223] width 9 height 9
click at [155, 247] on button "button" at bounding box center [164, 240] width 19 height 14
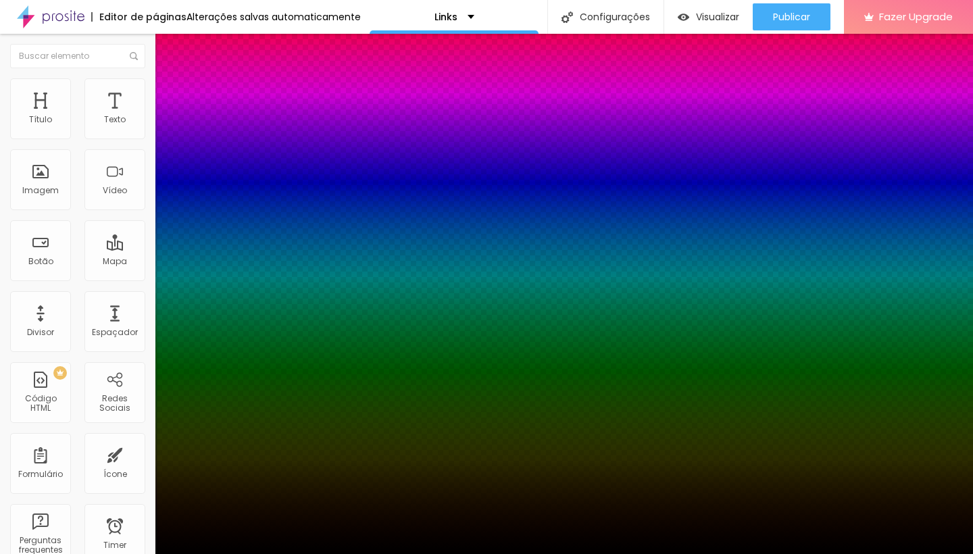
type input "1"
type input "7"
type input "11"
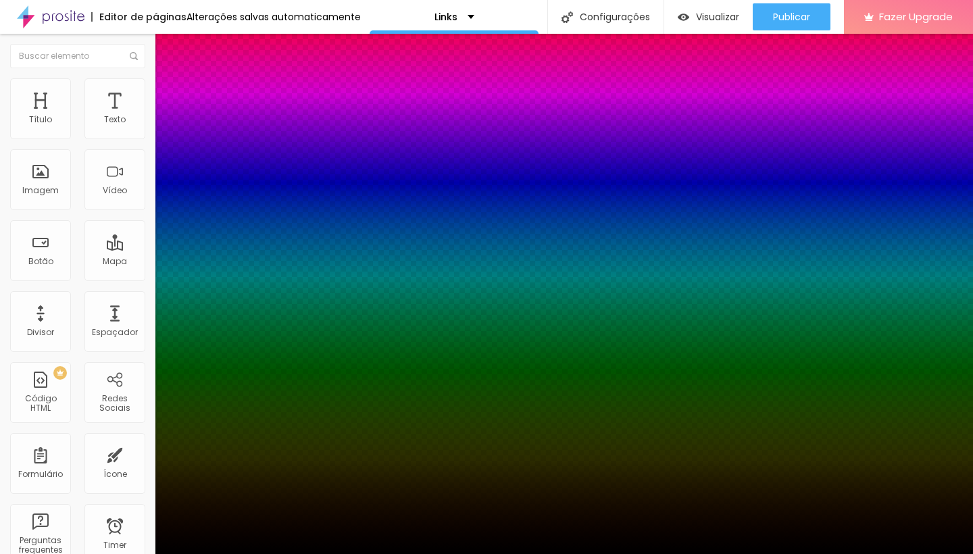
type input "11"
type input "17"
type input "20"
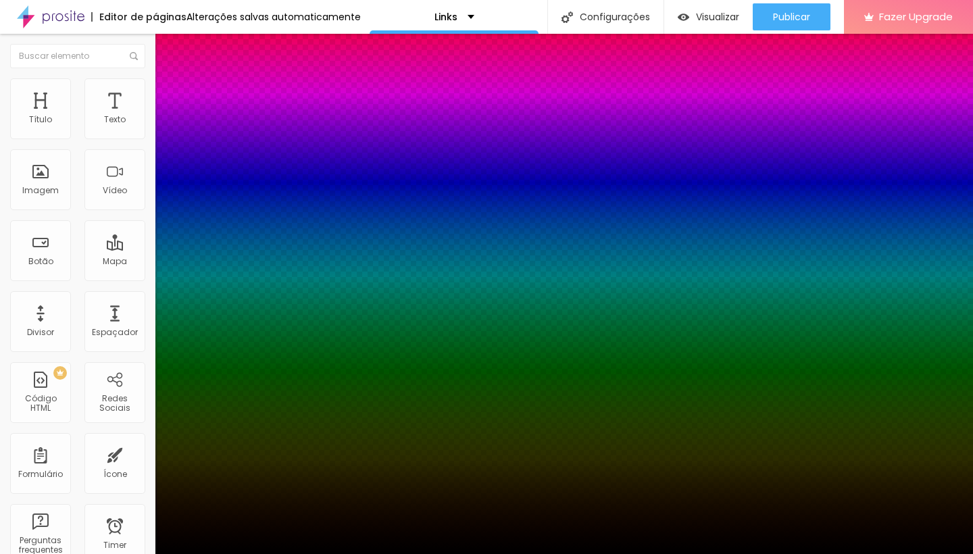
type input "25"
type input "27"
drag, startPoint x: 145, startPoint y: 311, endPoint x: 284, endPoint y: 315, distance: 138.6
type input "27"
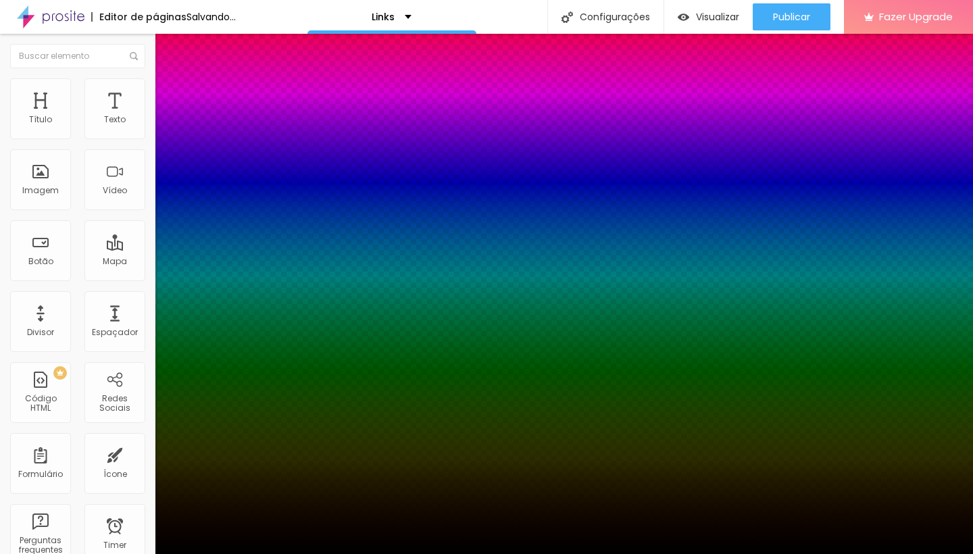
type input "1"
type input "2"
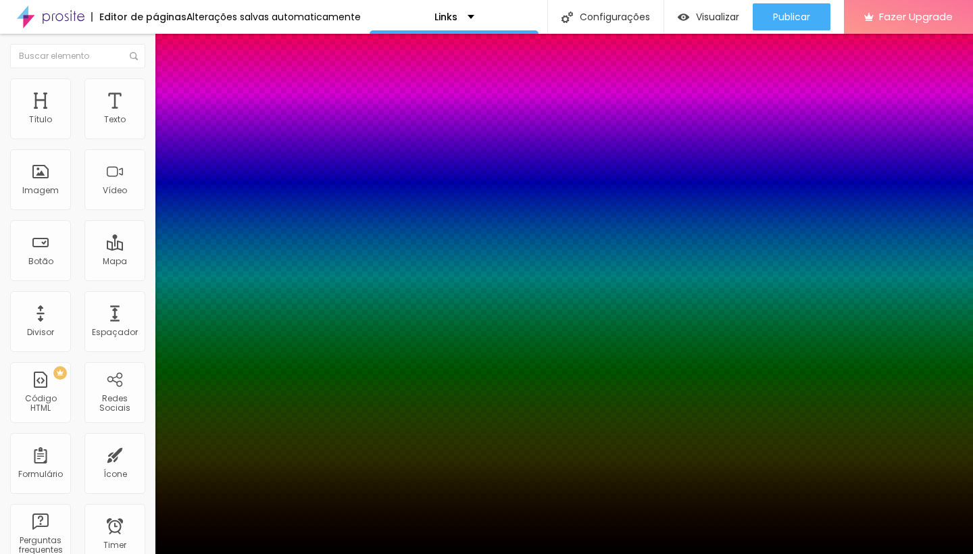
type input "1"
type input "0"
drag, startPoint x: 149, startPoint y: 355, endPoint x: 137, endPoint y: 361, distance: 13.6
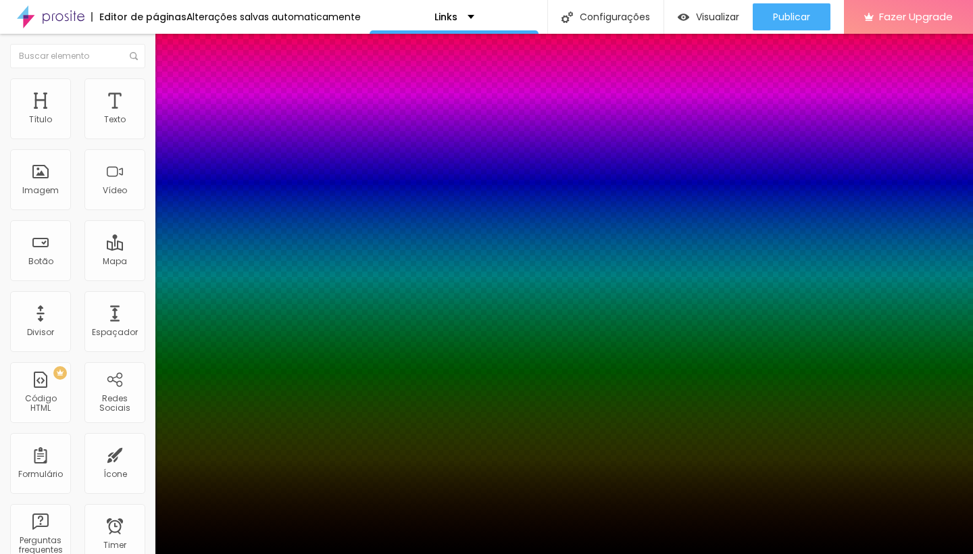
click at [121, 554] on div at bounding box center [486, 554] width 973 height 0
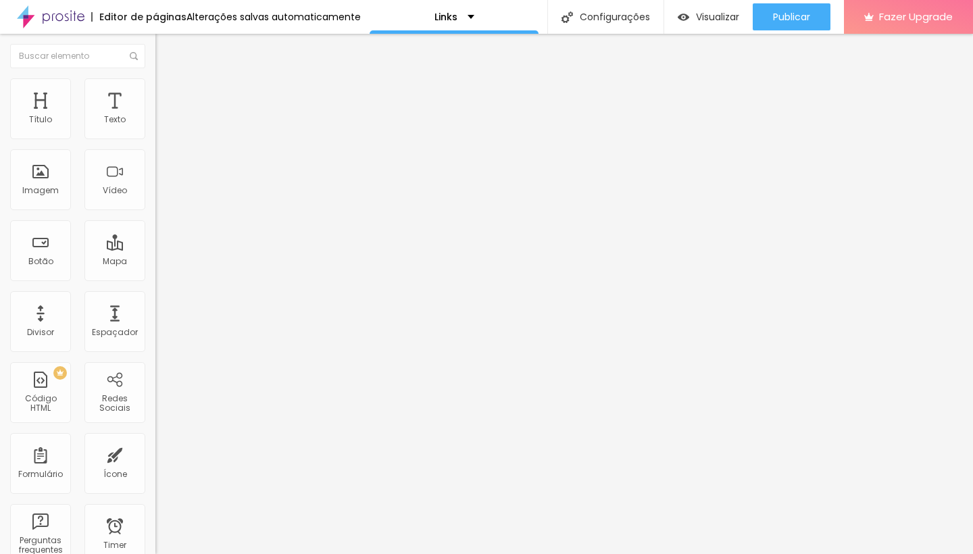
click at [168, 95] on span "Avançado" at bounding box center [190, 100] width 45 height 11
click at [155, 77] on img at bounding box center [161, 71] width 12 height 12
click at [155, 137] on img at bounding box center [159, 141] width 9 height 9
type input "https://"
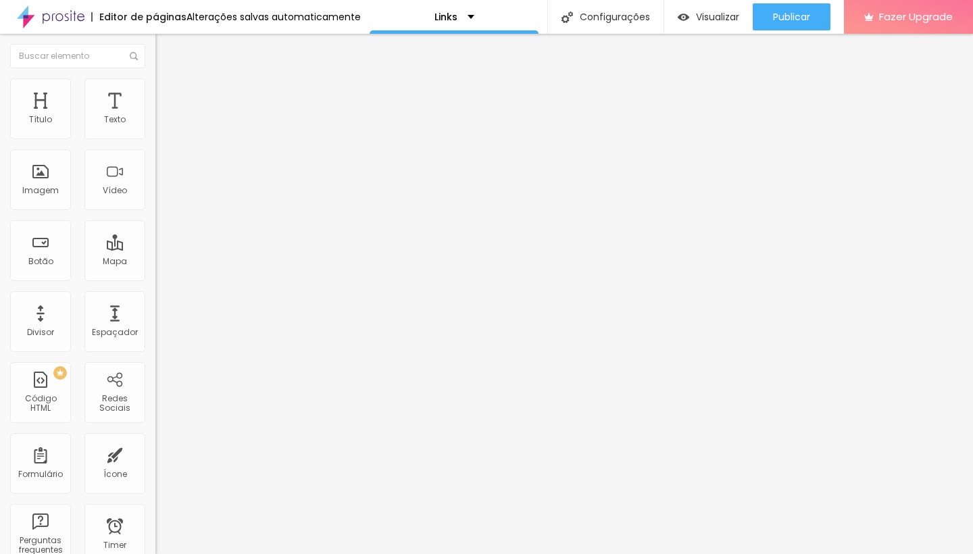
click at [155, 516] on button "+ Adicionar Icone" at bounding box center [197, 523] width 85 height 14
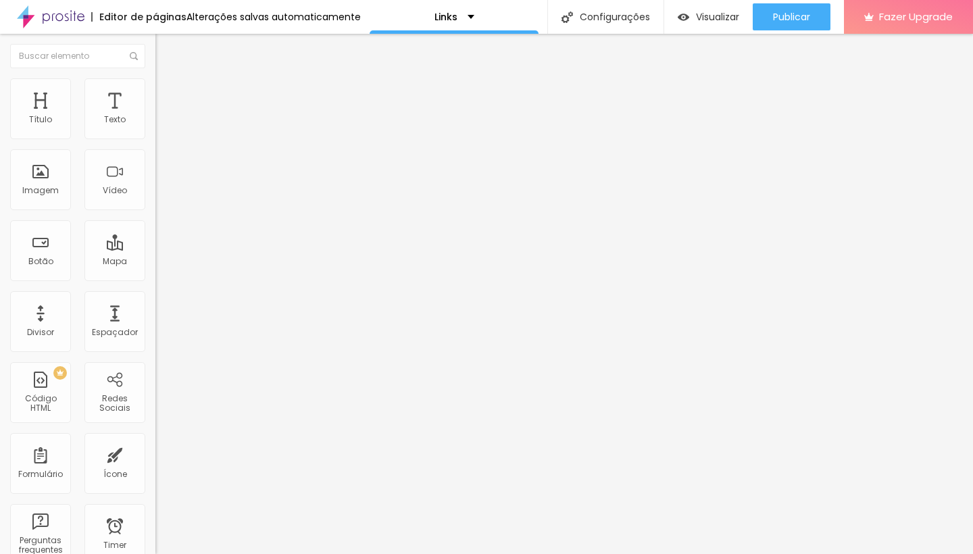
click at [155, 86] on img at bounding box center [161, 84] width 12 height 12
click at [155, 92] on li "Avançado" at bounding box center [232, 99] width 155 height 14
click at [155, 496] on input "text" at bounding box center [236, 503] width 162 height 14
click at [168, 80] on span "Conteúdo" at bounding box center [189, 73] width 42 height 11
click at [155, 164] on div "Instagram Rede social Instagram Endereço URL https:// Abrir em uma nova aba Fac…" at bounding box center [232, 515] width 155 height 821
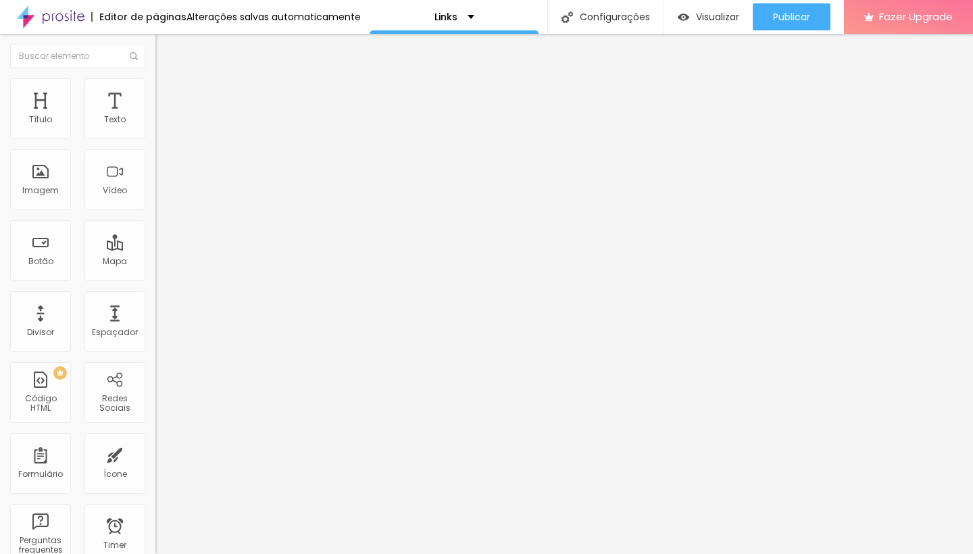
click at [155, 163] on div "Instagram Rede social Instagram Endereço URL https:// Abrir em uma nova aba Fac…" at bounding box center [232, 515] width 155 height 821
drag, startPoint x: 55, startPoint y: 258, endPoint x: 32, endPoint y: 255, distance: 23.9
click at [155, 158] on div at bounding box center [232, 151] width 155 height 12
type input "40"
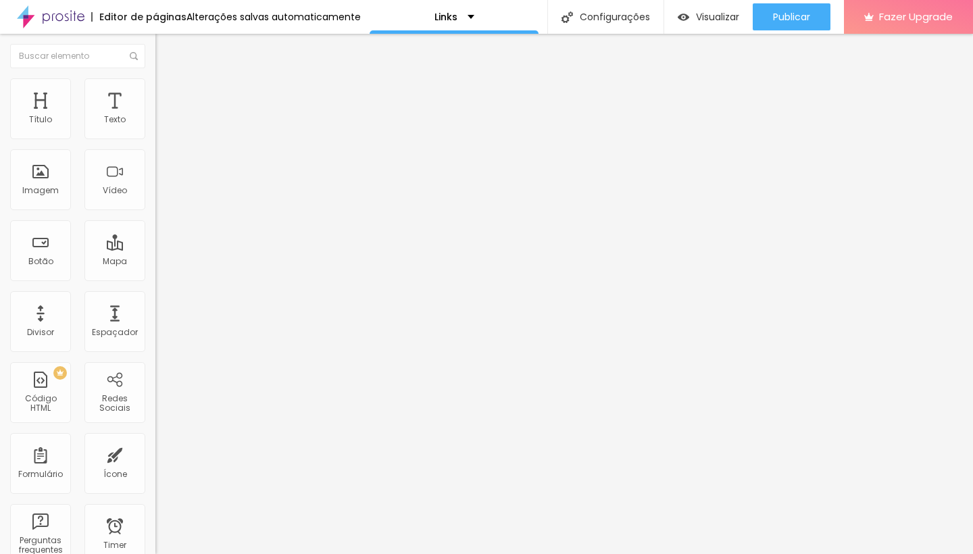
type input "40"
type input "24"
drag, startPoint x: 52, startPoint y: 253, endPoint x: 27, endPoint y: 253, distance: 25.0
click at [155, 156] on input "range" at bounding box center [198, 150] width 87 height 11
click at [164, 124] on span "Trocar icone" at bounding box center [194, 118] width 60 height 11
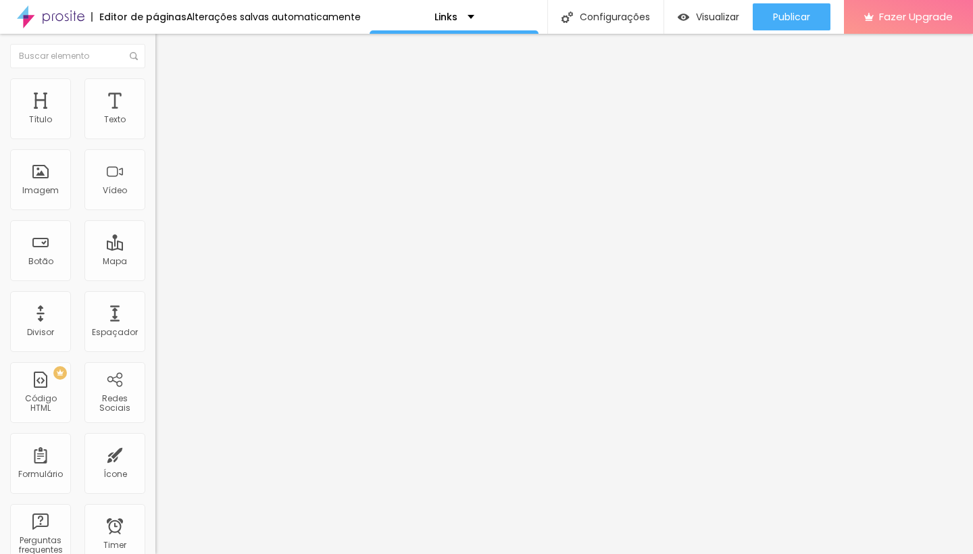
scroll to position [327, 541]
click at [168, 93] on span "Estilo" at bounding box center [178, 87] width 21 height 11
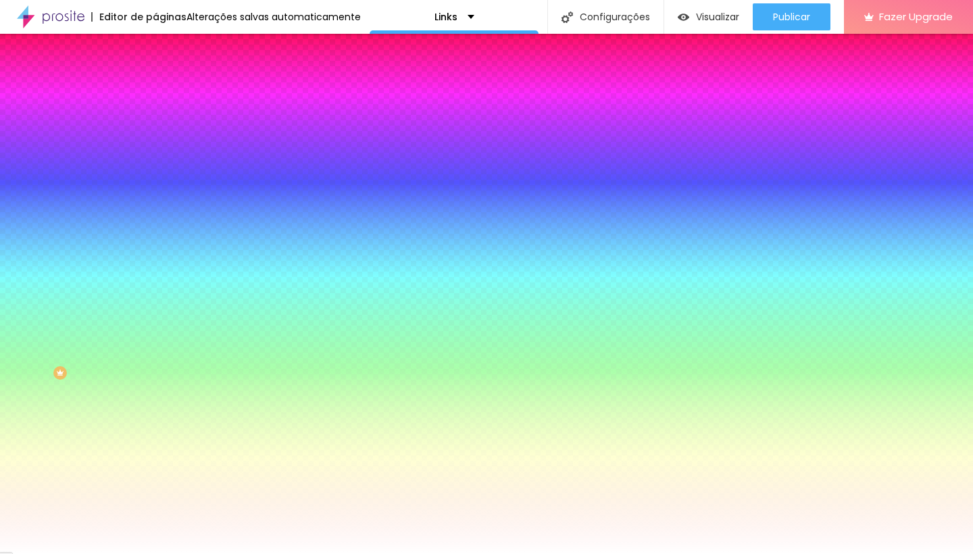
click at [155, 92] on li "Avançado" at bounding box center [232, 99] width 155 height 14
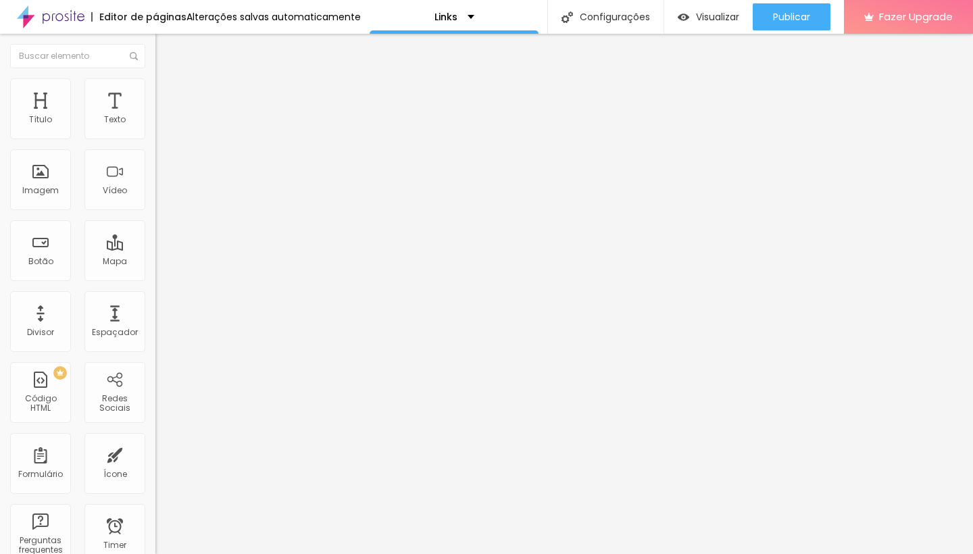
scroll to position [0, 0]
click at [168, 80] on span "Conteúdo" at bounding box center [189, 73] width 42 height 11
click at [155, 175] on img at bounding box center [159, 170] width 9 height 9
click at [155, 187] on div at bounding box center [232, 181] width 155 height 11
click at [155, 78] on li "Estilo" at bounding box center [232, 85] width 155 height 14
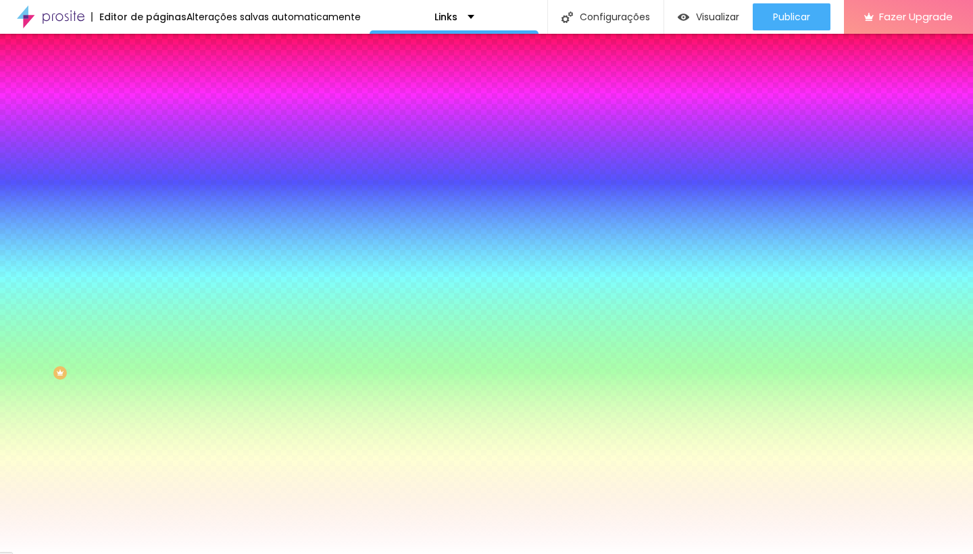
click at [168, 95] on span "Avançado" at bounding box center [190, 100] width 45 height 11
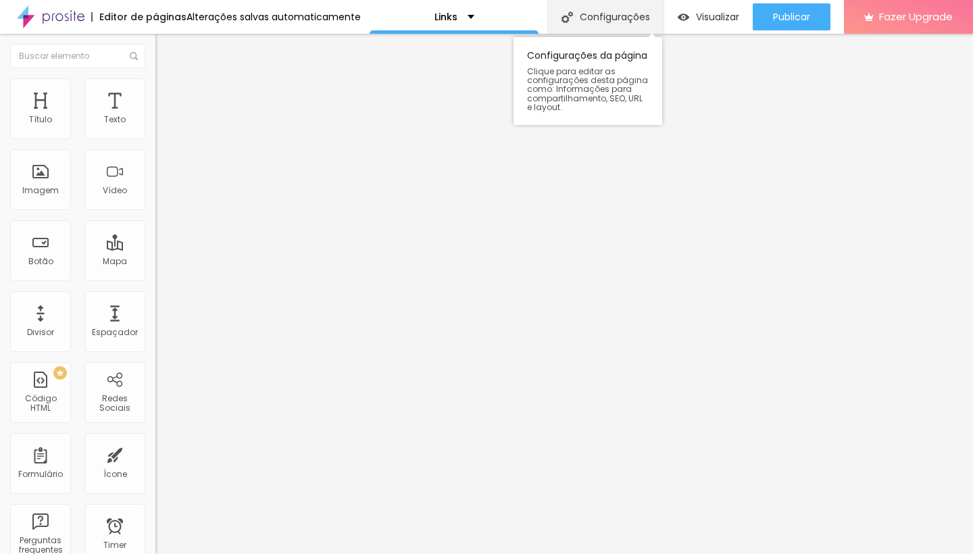
click at [619, 20] on div "Configurações" at bounding box center [606, 17] width 116 height 34
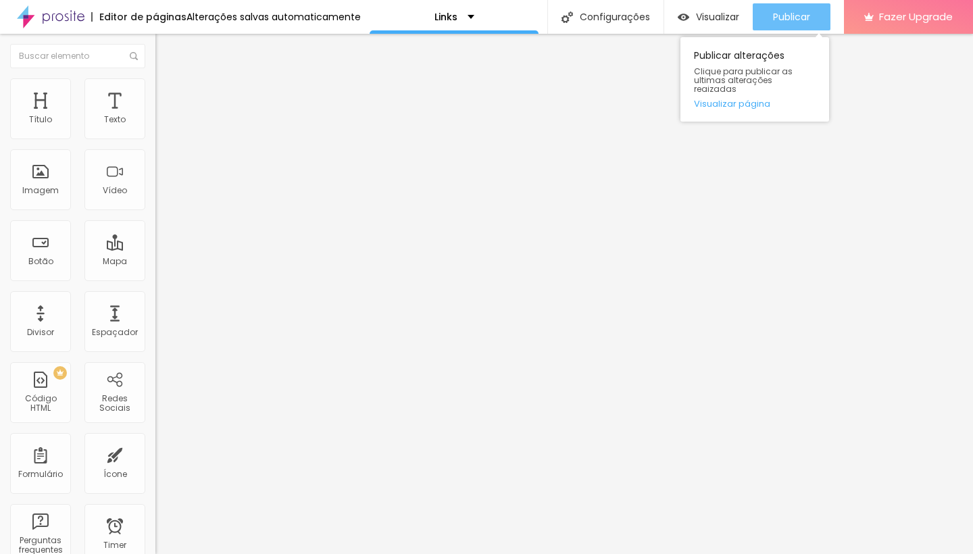
click at [791, 13] on span "Publicar" at bounding box center [791, 16] width 37 height 11
